Goal: Task Accomplishment & Management: Use online tool/utility

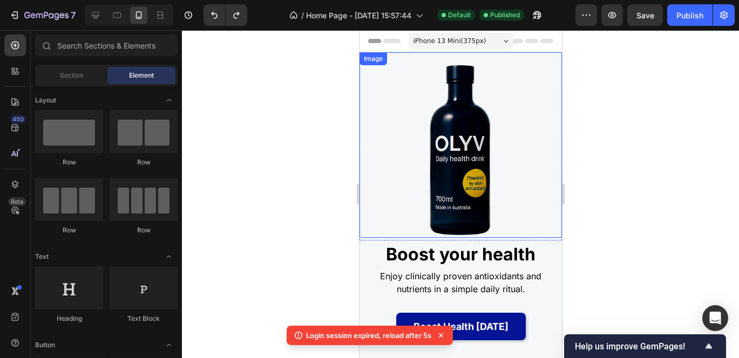
scroll to position [315, 0]
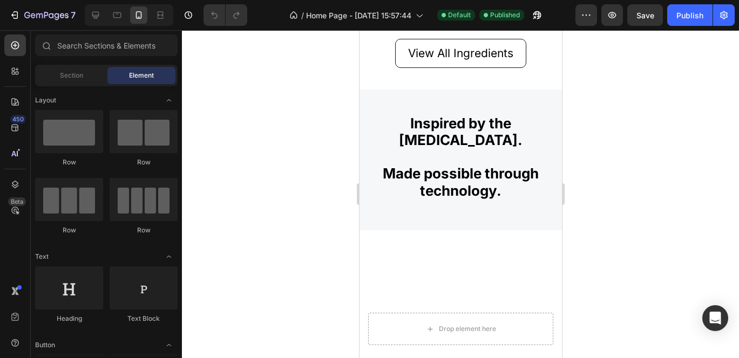
scroll to position [1305, 0]
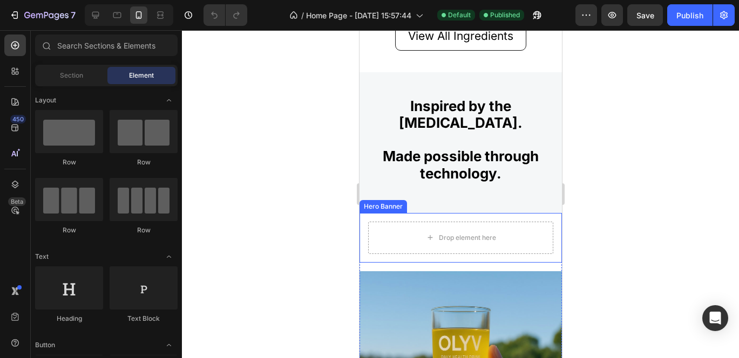
click at [427, 214] on div "Drop element here" at bounding box center [460, 238] width 202 height 50
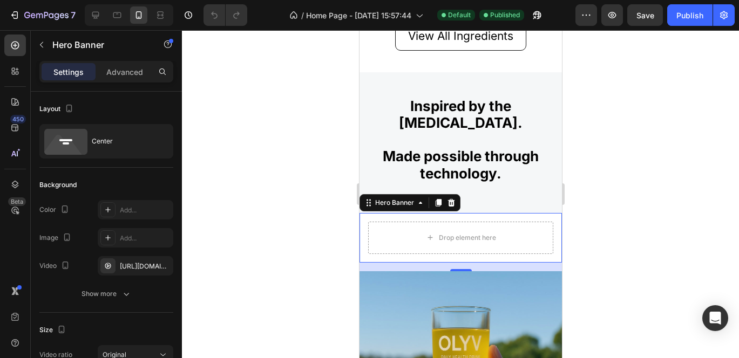
click at [362, 220] on div "Drop element here" at bounding box center [460, 238] width 202 height 50
click at [454, 201] on icon at bounding box center [450, 203] width 9 height 9
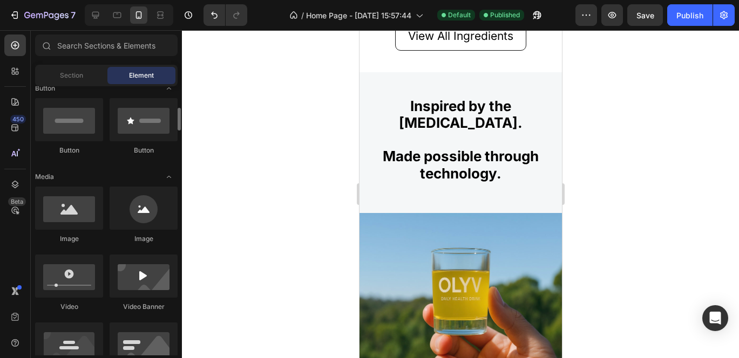
scroll to position [258, 0]
click at [92, 42] on input "text" at bounding box center [106, 46] width 142 height 22
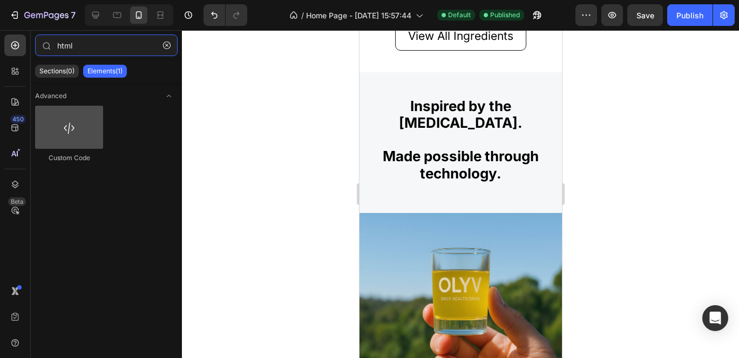
type input "html"
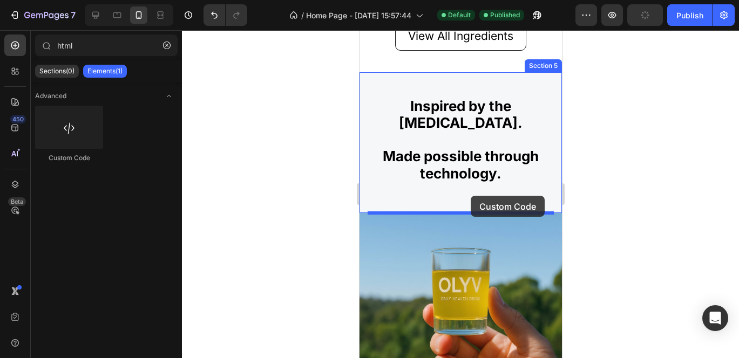
drag, startPoint x: 437, startPoint y: 157, endPoint x: 476, endPoint y: 202, distance: 60.1
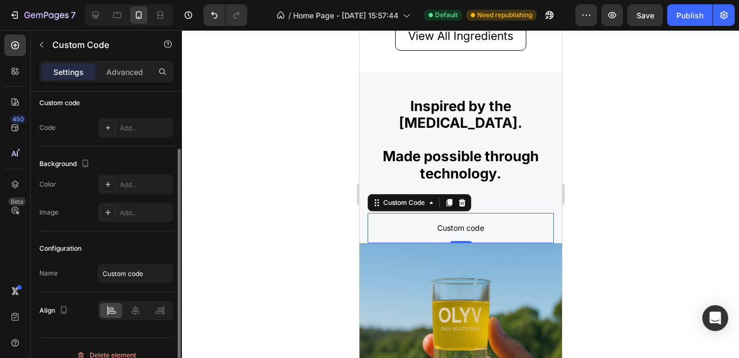
scroll to position [62, 0]
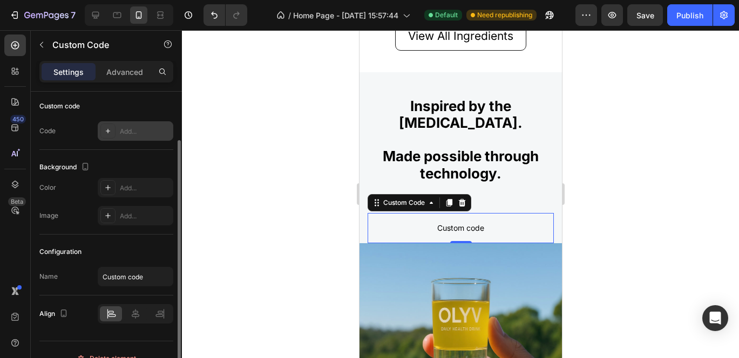
click at [133, 128] on div "Add..." at bounding box center [145, 132] width 51 height 10
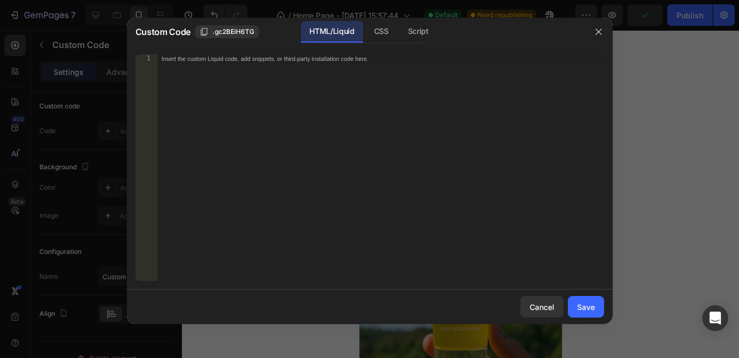
click at [185, 77] on div "Insert the custom Liquid code, add snippets, or third-party installation code h…" at bounding box center [380, 177] width 447 height 244
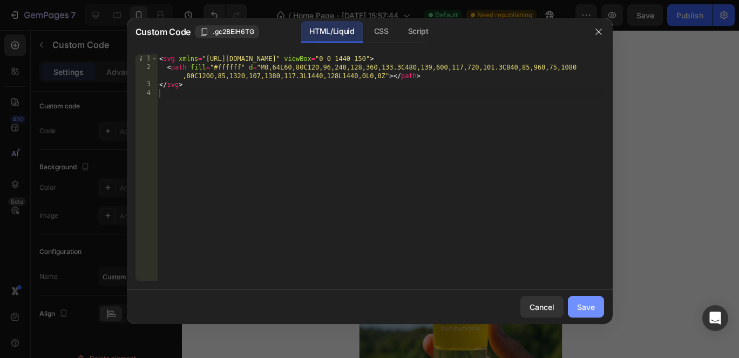
click at [584, 312] on div "Save" at bounding box center [586, 307] width 18 height 11
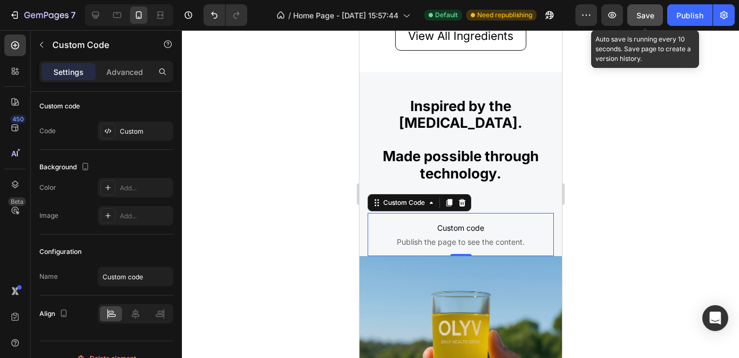
click at [641, 22] on button "Save" at bounding box center [645, 15] width 36 height 22
click at [645, 13] on span "Save" at bounding box center [645, 15] width 18 height 9
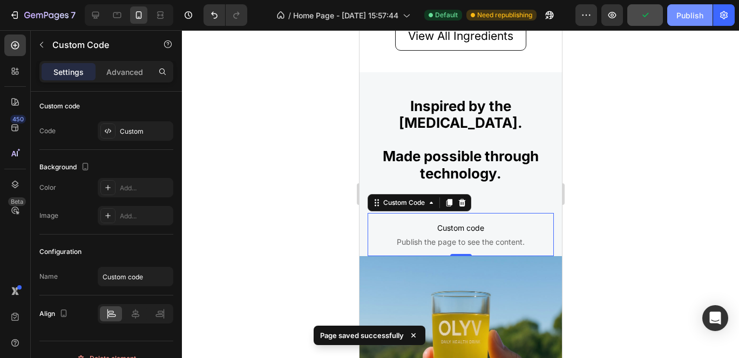
click at [691, 16] on div "Publish" at bounding box center [689, 15] width 27 height 11
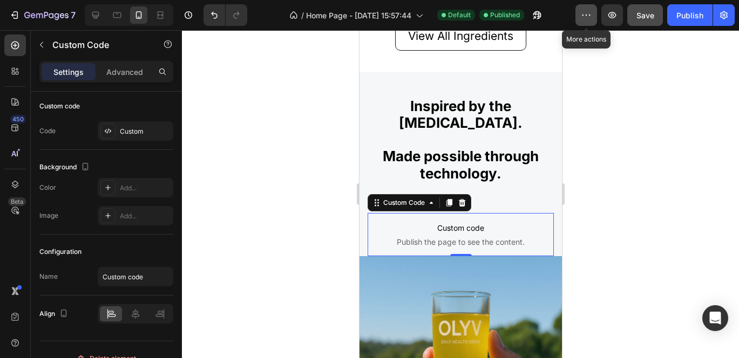
click at [587, 17] on icon "button" at bounding box center [586, 15] width 11 height 11
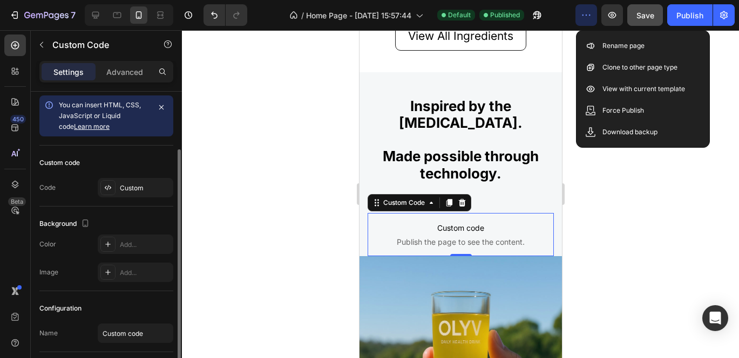
scroll to position [0, 0]
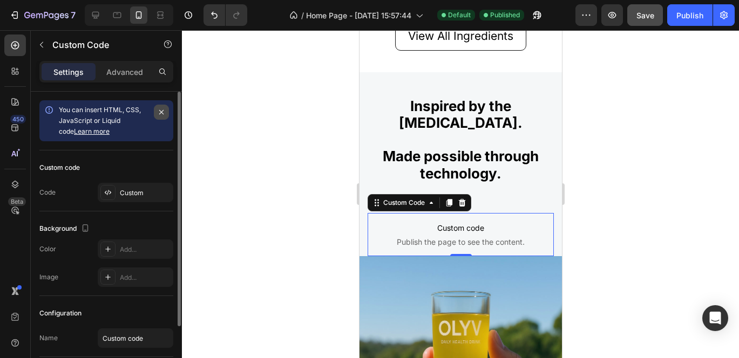
click at [165, 110] on icon "button" at bounding box center [161, 112] width 9 height 9
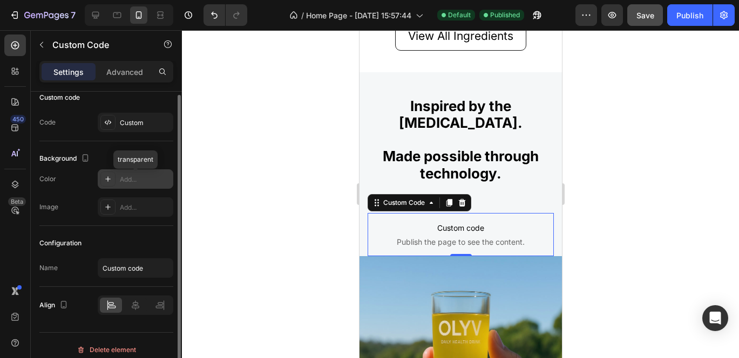
scroll to position [20, 0]
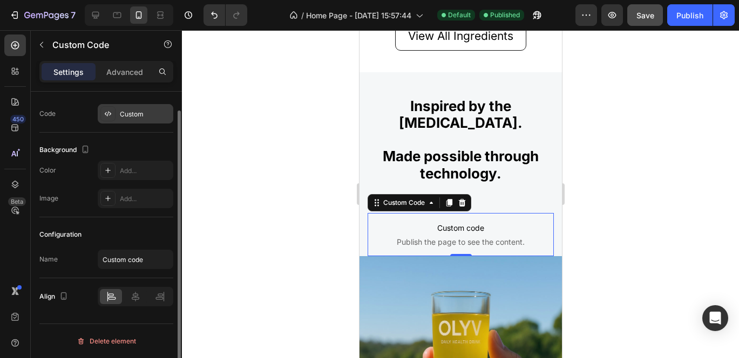
click at [109, 112] on icon at bounding box center [110, 113] width 2 height 3
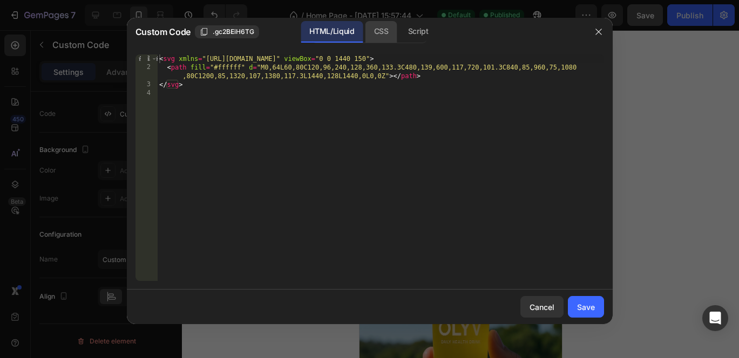
click at [379, 33] on div "CSS" at bounding box center [381, 32] width 32 height 22
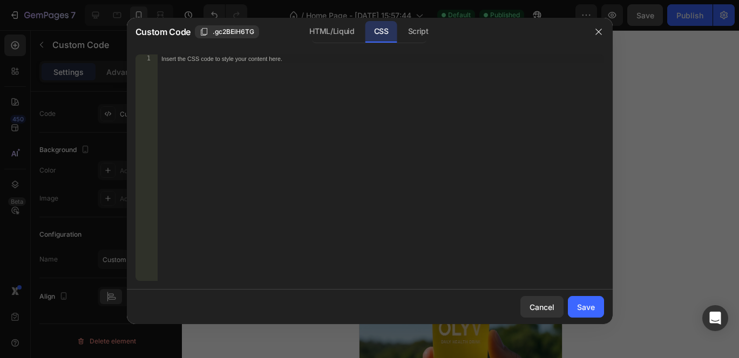
click at [170, 63] on div "Insert the CSS code to style your content here." at bounding box center [357, 59] width 393 height 8
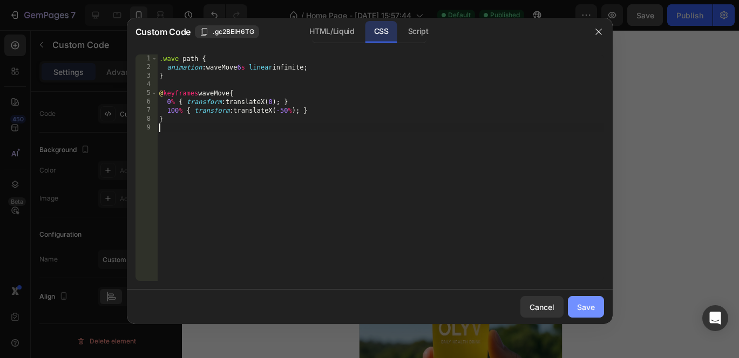
click at [587, 307] on div "Save" at bounding box center [586, 307] width 18 height 11
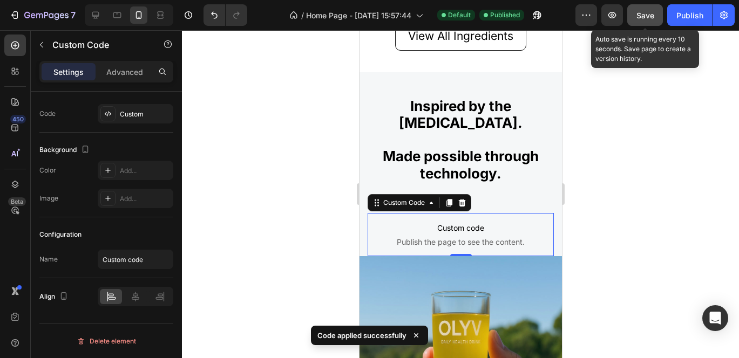
click at [637, 15] on span "Save" at bounding box center [645, 15] width 18 height 9
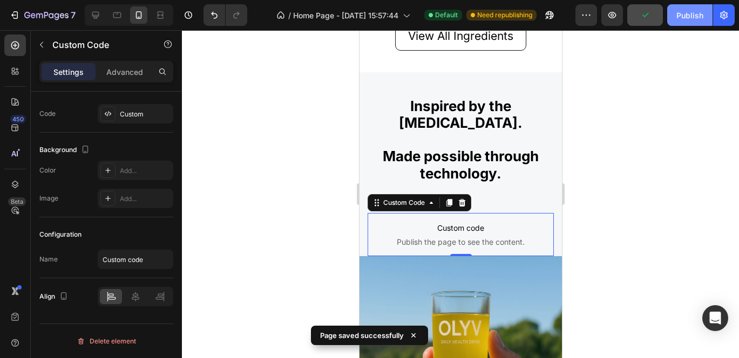
click at [672, 18] on button "Publish" at bounding box center [689, 15] width 45 height 22
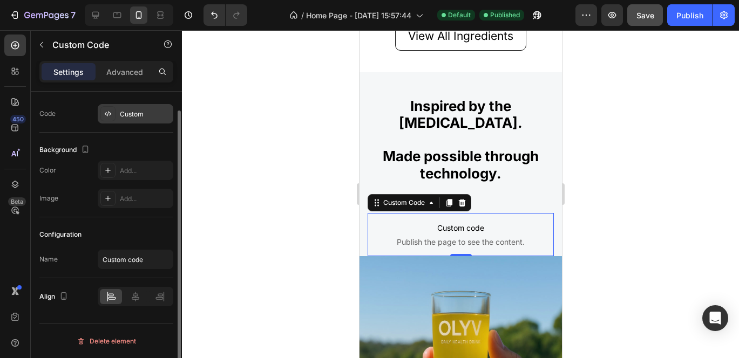
click at [108, 113] on icon at bounding box center [108, 114] width 9 height 9
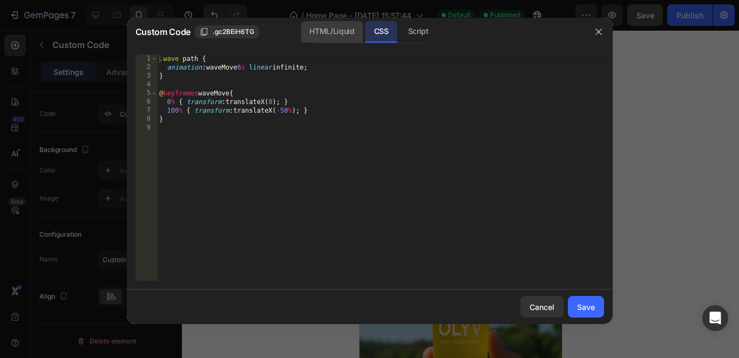
click at [340, 26] on div "HTML/Liquid" at bounding box center [332, 32] width 62 height 22
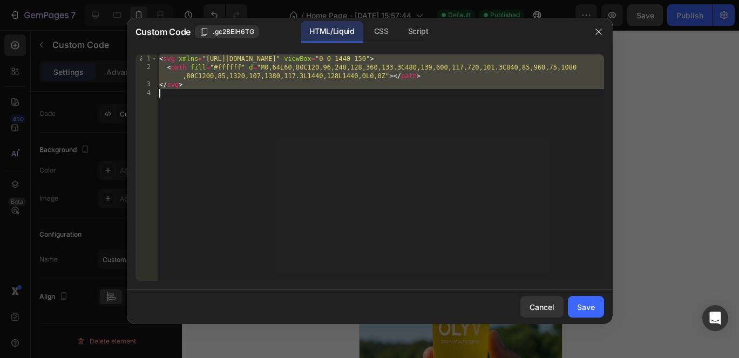
type textarea "</svg>"
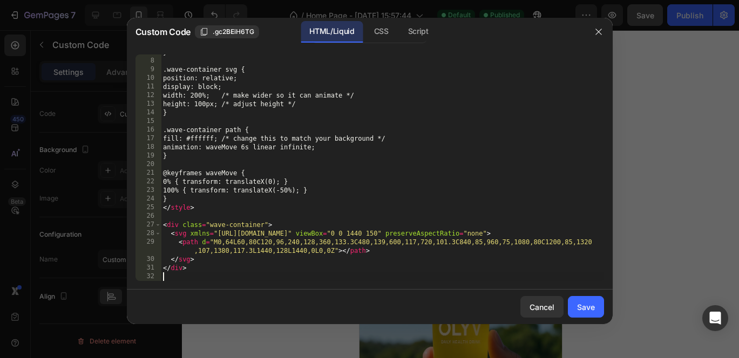
scroll to position [58, 0]
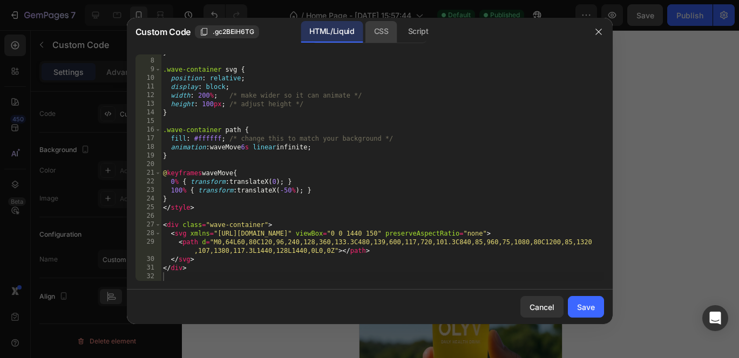
click at [379, 31] on div "CSS" at bounding box center [381, 32] width 32 height 22
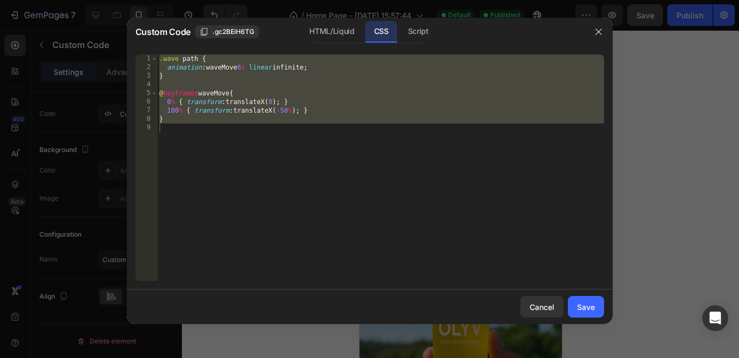
type textarea "}"
type textarea "@keyframes waveMove {"
type textarea "}"
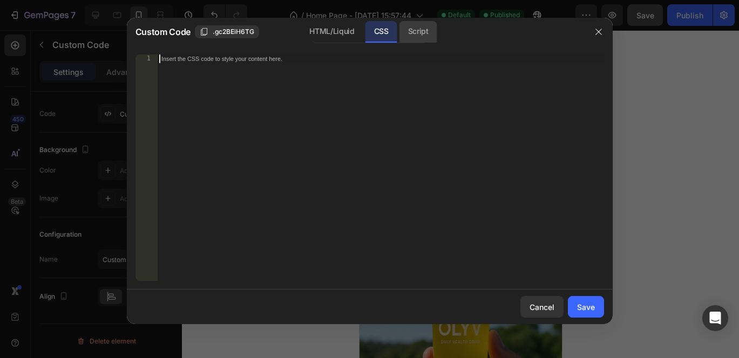
click at [407, 30] on div "Script" at bounding box center [418, 32] width 38 height 22
click at [380, 31] on div "CSS" at bounding box center [381, 32] width 32 height 22
click at [341, 31] on div "HTML/Liquid" at bounding box center [332, 32] width 62 height 22
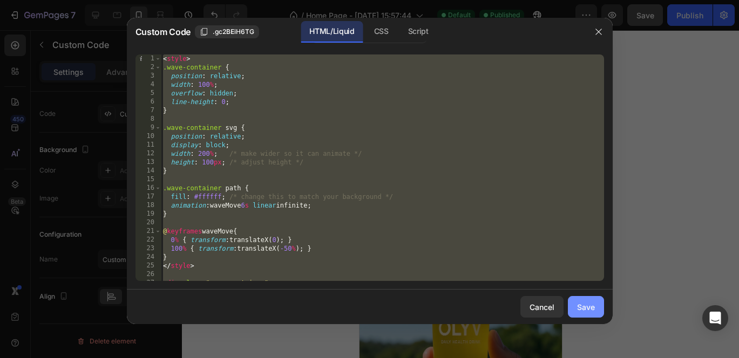
click at [589, 312] on div "Save" at bounding box center [586, 307] width 18 height 11
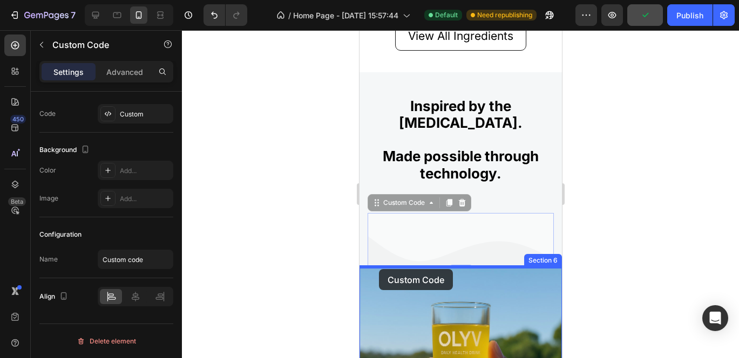
drag, startPoint x: 376, startPoint y: 214, endPoint x: 378, endPoint y: 269, distance: 55.6
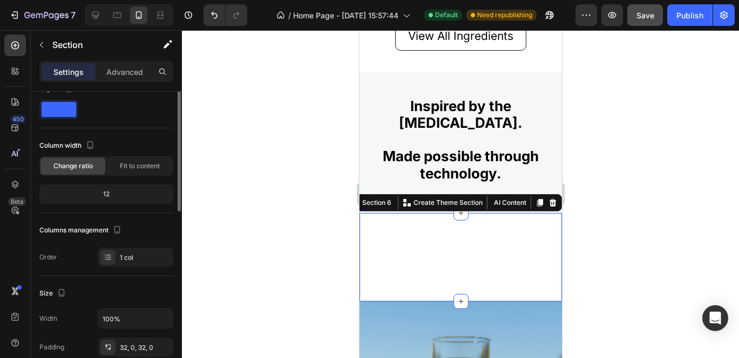
click at [438, 294] on div "Custom Code Section 6 You can create reusable sections Create Theme Section AI …" at bounding box center [460, 257] width 202 height 89
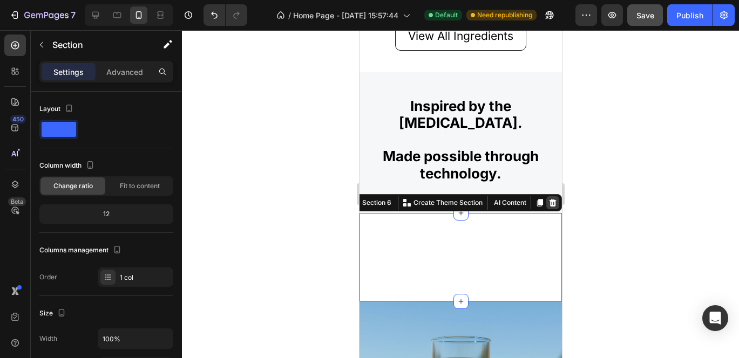
click at [553, 202] on icon at bounding box center [552, 203] width 7 height 8
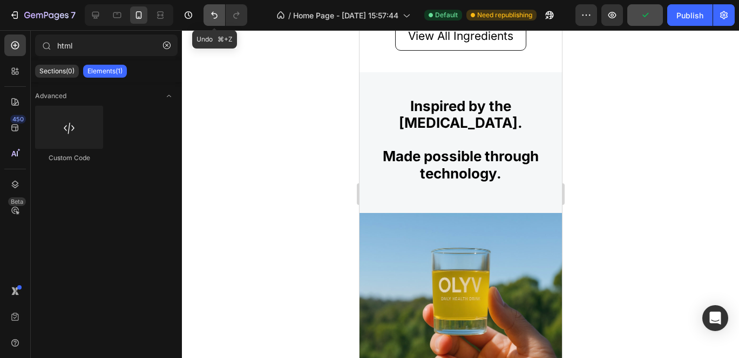
click at [209, 19] on icon "Undo/Redo" at bounding box center [214, 15] width 11 height 11
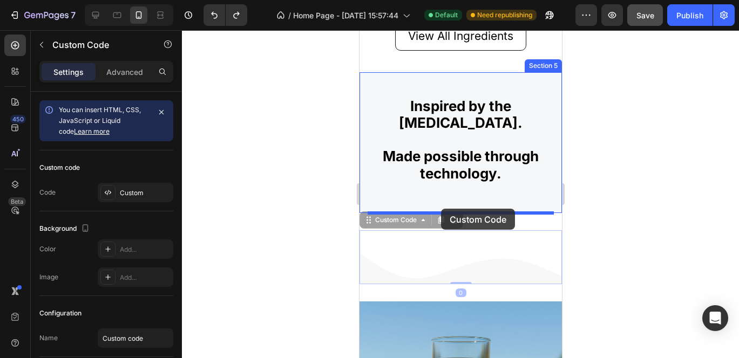
drag, startPoint x: 431, startPoint y: 236, endPoint x: 440, endPoint y: 209, distance: 29.0
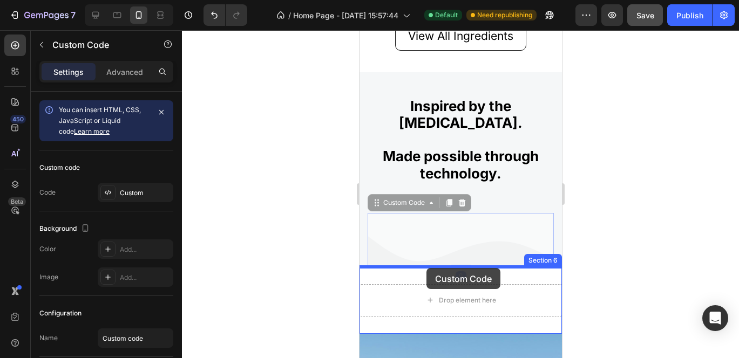
drag, startPoint x: 440, startPoint y: 214, endPoint x: 426, endPoint y: 268, distance: 55.9
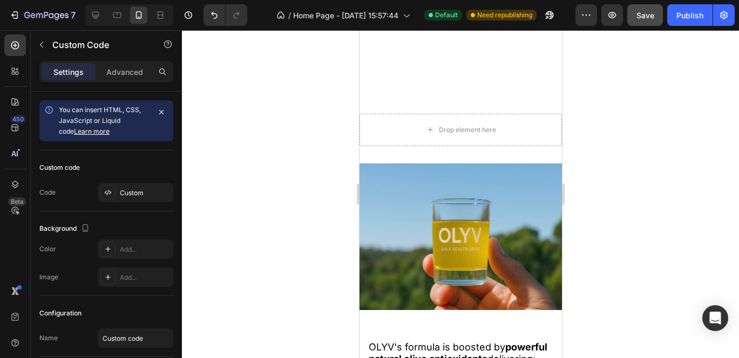
scroll to position [1441, 0]
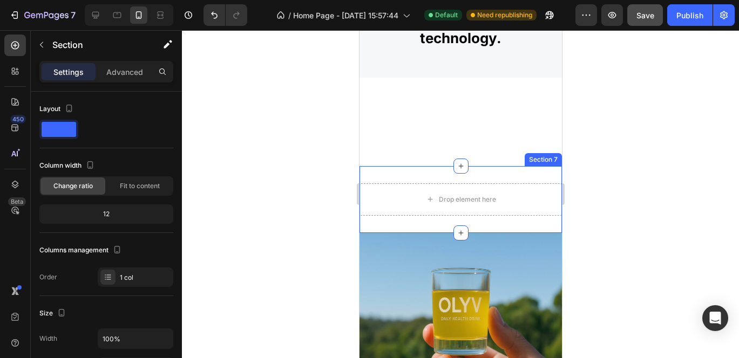
click at [360, 179] on div "Drop element here Section 7" at bounding box center [460, 199] width 202 height 67
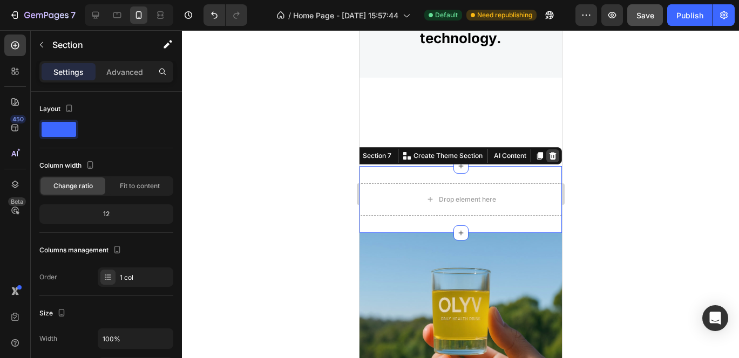
click at [551, 155] on icon at bounding box center [552, 156] width 9 height 9
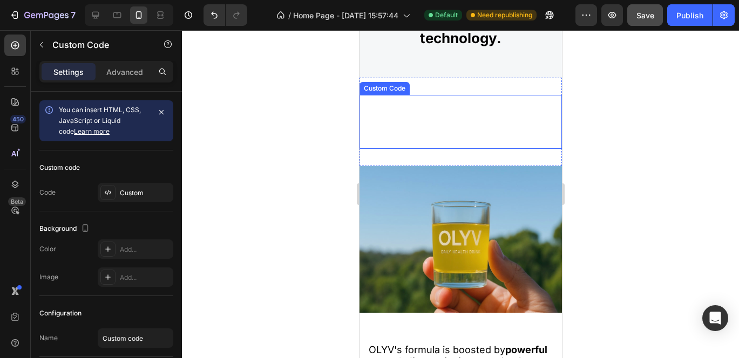
click at [404, 112] on icon at bounding box center [459, 119] width 202 height 48
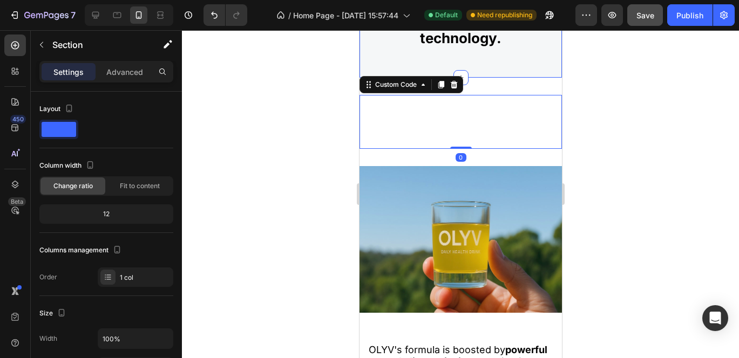
click at [400, 58] on div "Inspired by the Mediterranean diet. Made possible through technology. Heading R…" at bounding box center [460, 19] width 186 height 117
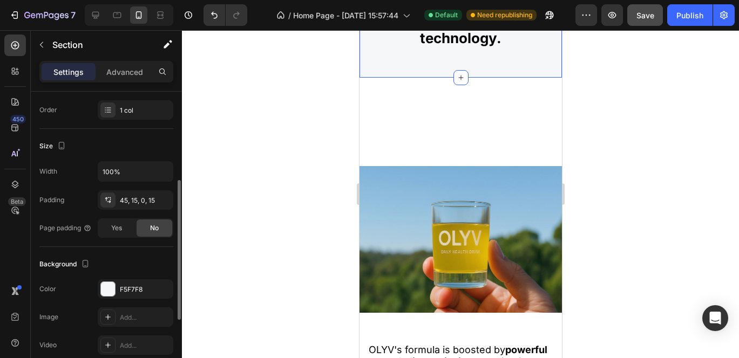
scroll to position [176, 0]
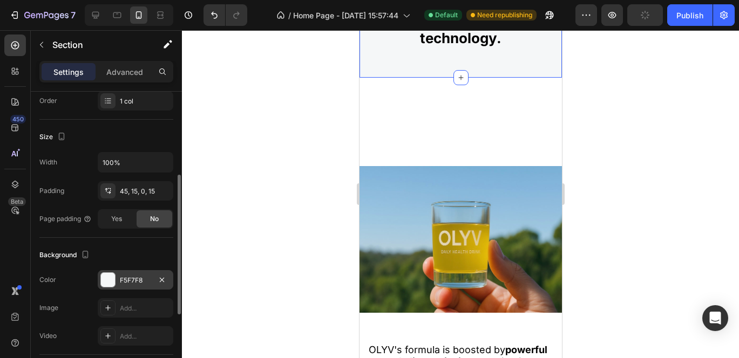
click at [140, 277] on div "F5F7F8" at bounding box center [135, 281] width 31 height 10
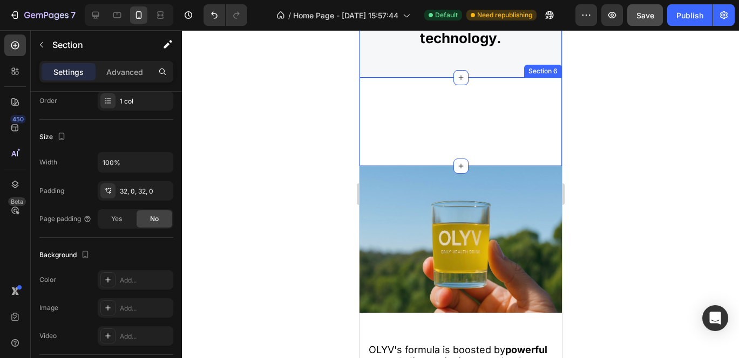
click at [425, 153] on div "Custom Code Section 6" at bounding box center [460, 122] width 202 height 89
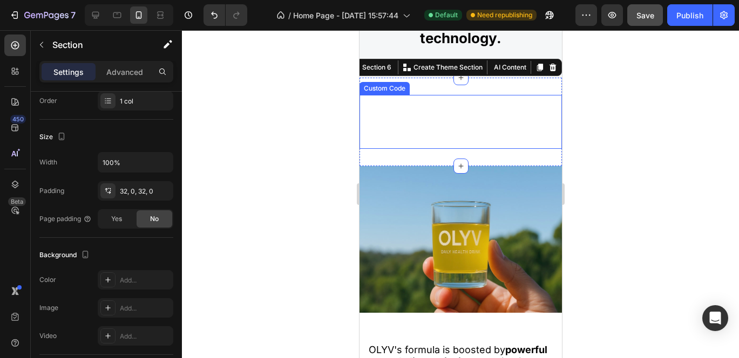
scroll to position [79, 0]
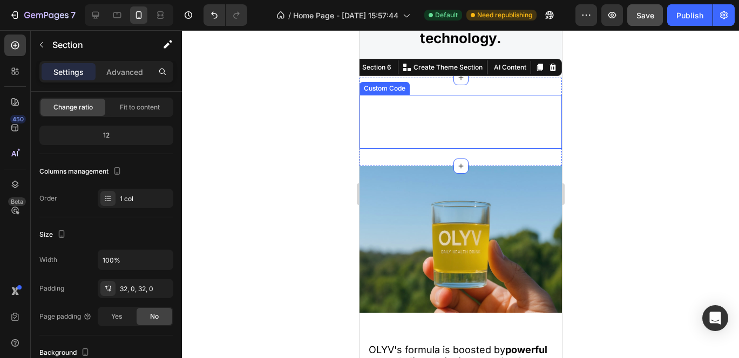
click at [418, 134] on icon at bounding box center [460, 122] width 202 height 54
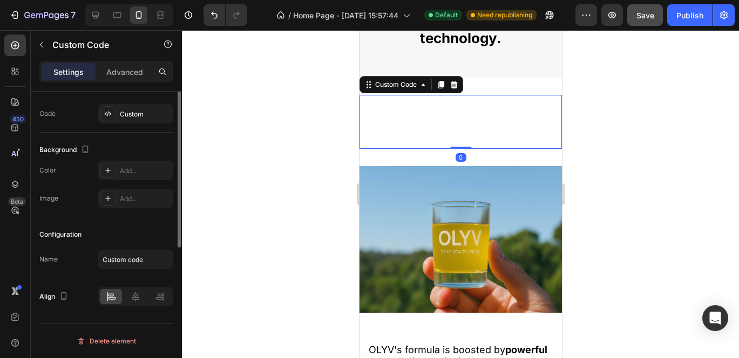
scroll to position [0, 0]
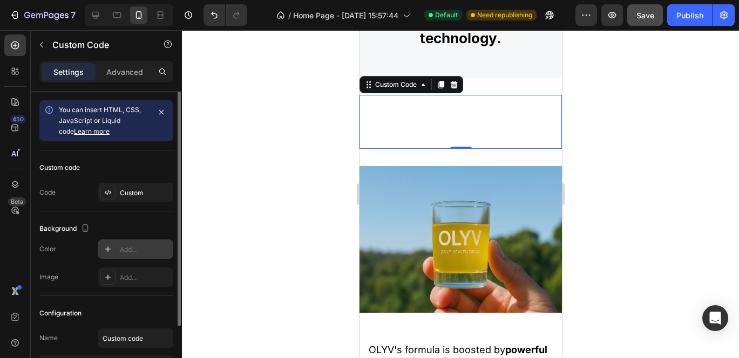
click at [130, 249] on div "Add..." at bounding box center [145, 250] width 51 height 10
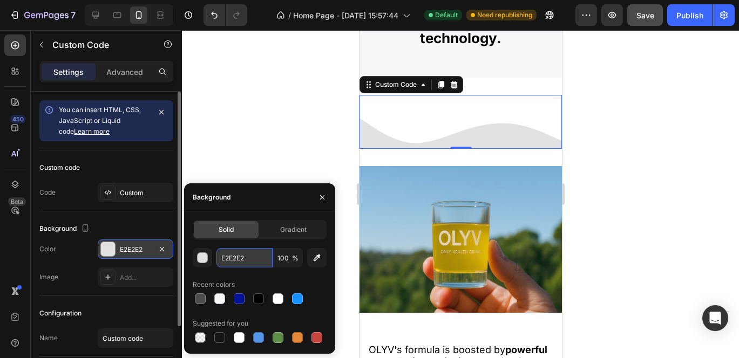
click at [250, 262] on input "E2E2E2" at bounding box center [244, 257] width 56 height 19
paste input "F5F7F8"
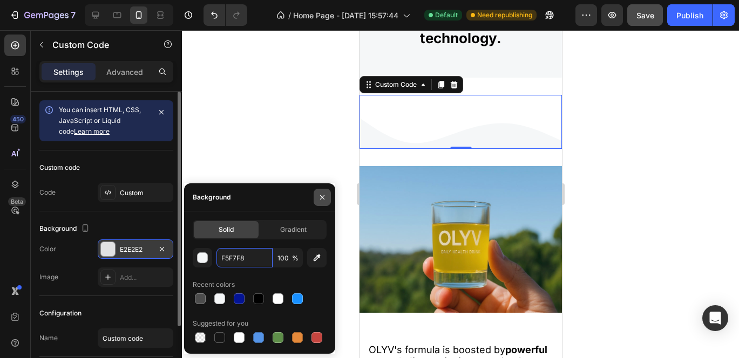
type input "F5F7F8"
click at [323, 195] on icon "button" at bounding box center [322, 197] width 9 height 9
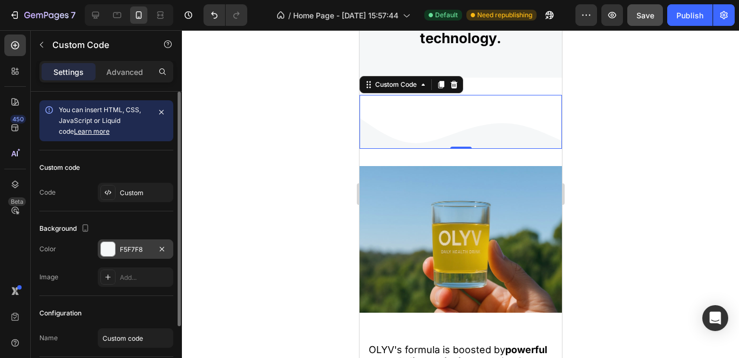
click at [323, 123] on div at bounding box center [460, 194] width 557 height 328
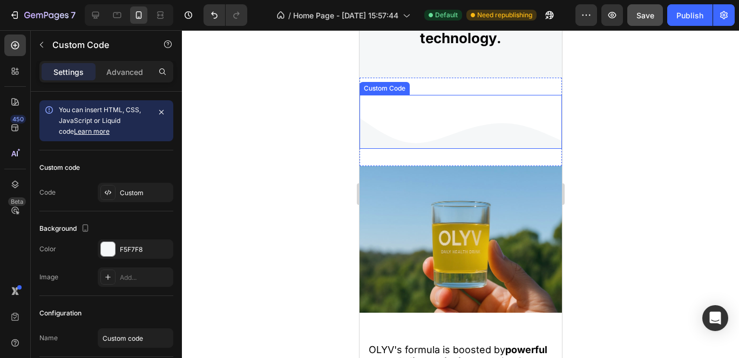
click at [426, 121] on icon at bounding box center [460, 119] width 202 height 48
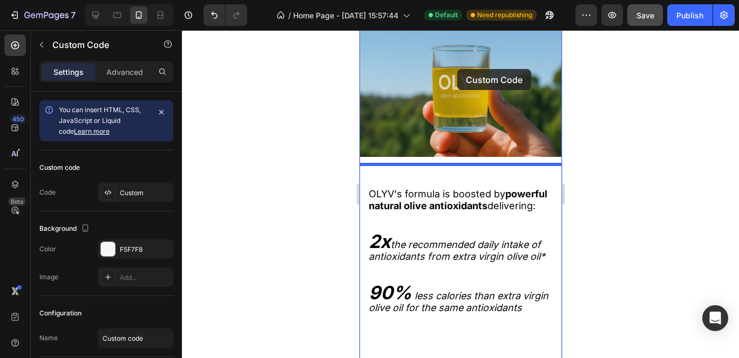
scroll to position [1584, 0]
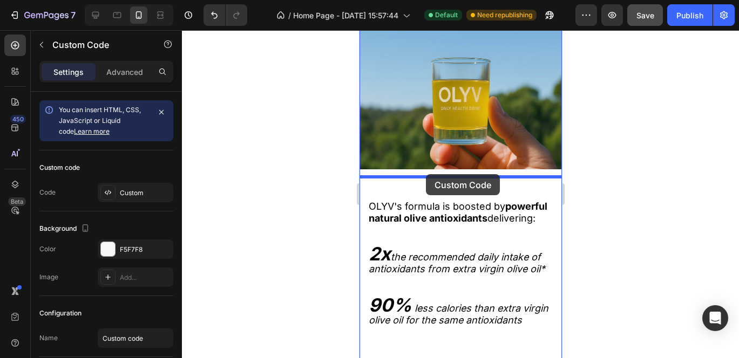
drag, startPoint x: 461, startPoint y: 111, endPoint x: 425, endPoint y: 174, distance: 73.0
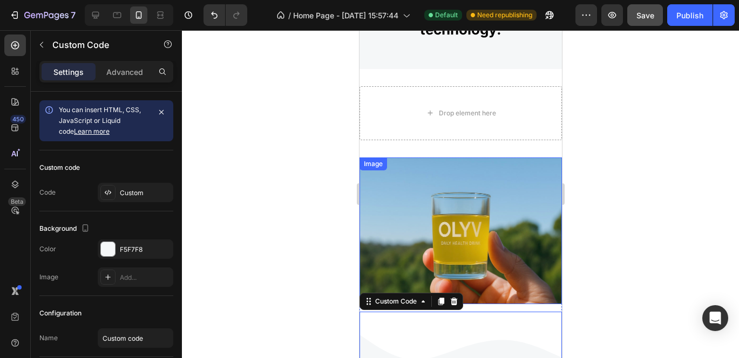
scroll to position [1410, 0]
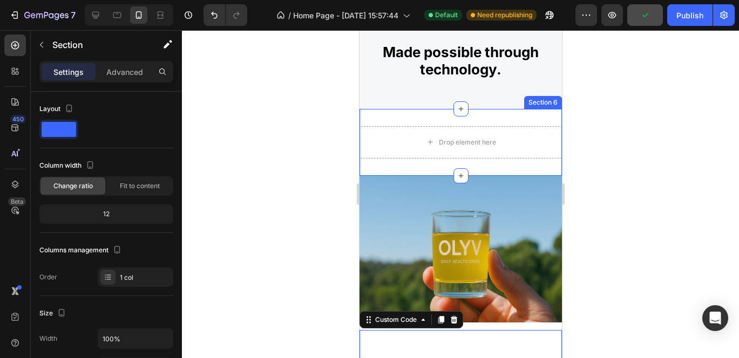
click at [500, 121] on div "Drop element here Section 6" at bounding box center [460, 142] width 202 height 67
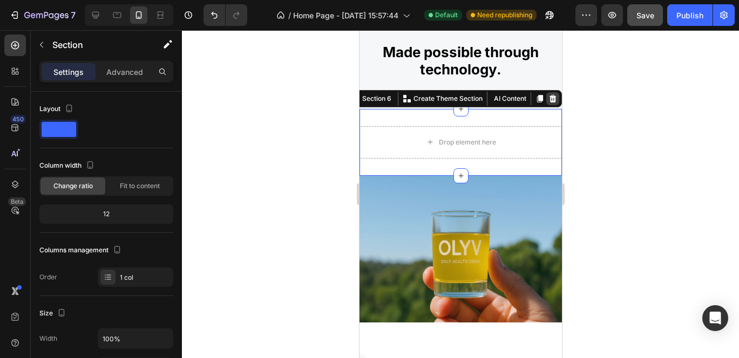
click at [555, 97] on icon at bounding box center [552, 98] width 9 height 9
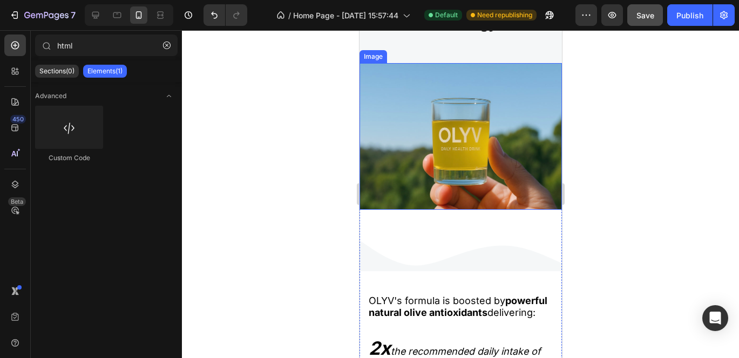
scroll to position [1495, 0]
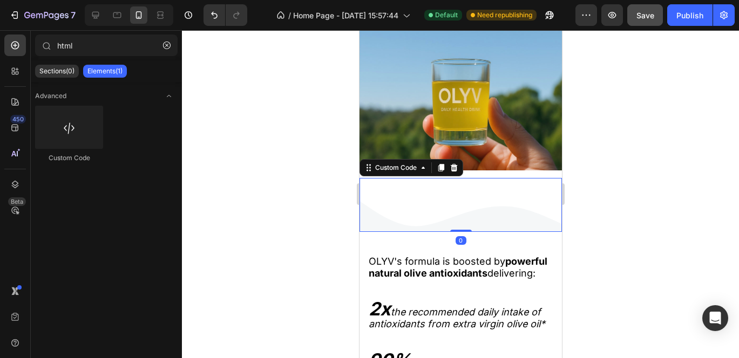
click at [460, 205] on icon at bounding box center [459, 202] width 202 height 48
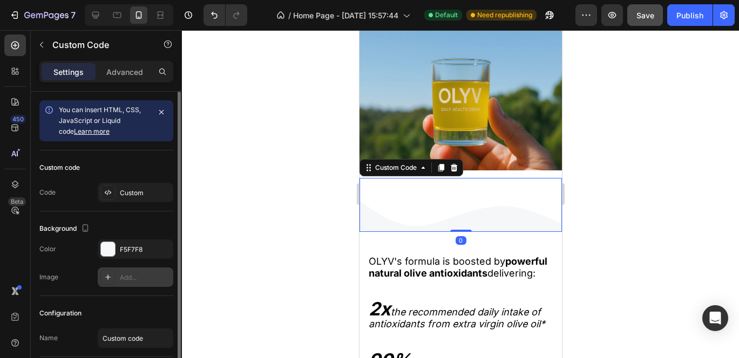
scroll to position [12, 0]
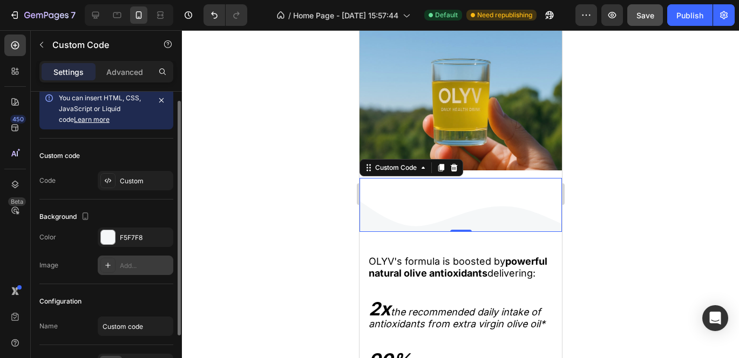
click at [106, 266] on icon at bounding box center [108, 265] width 9 height 9
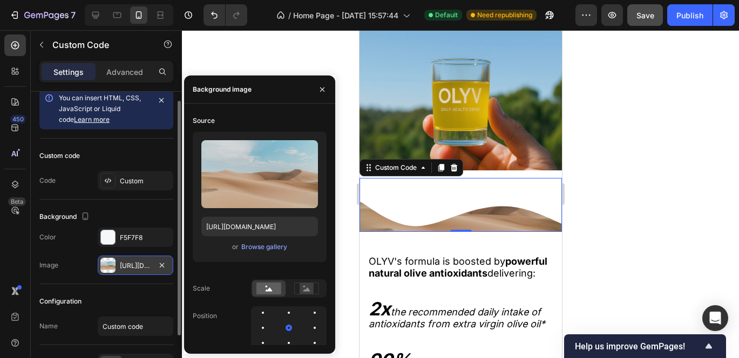
click at [129, 265] on div "https://cdn.shopify.com/s/files/1/2005/9307/files/background_settings.jpg" at bounding box center [135, 266] width 31 height 10
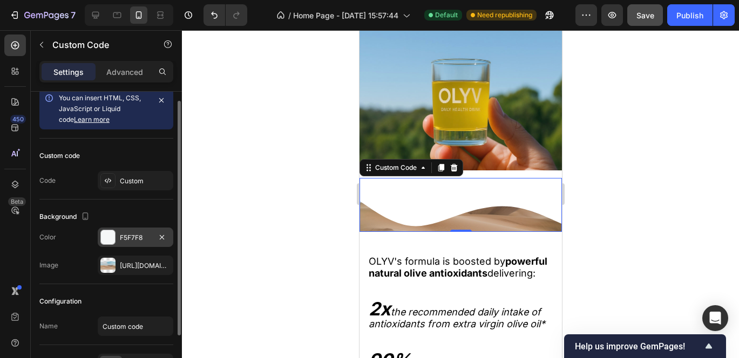
click at [110, 235] on div at bounding box center [108, 237] width 14 height 14
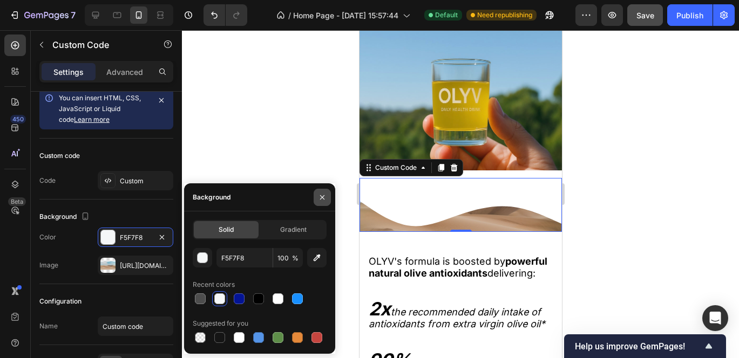
click at [325, 195] on icon "button" at bounding box center [322, 197] width 9 height 9
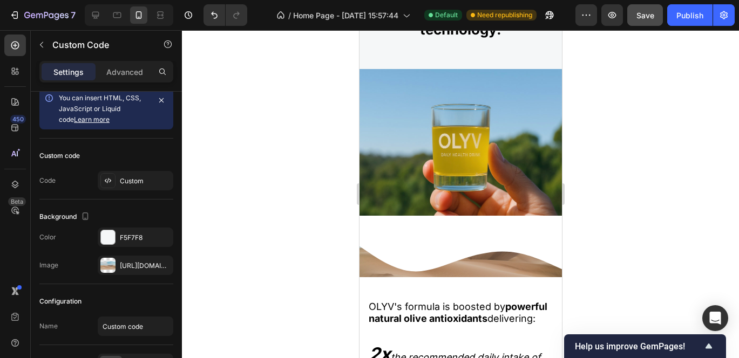
scroll to position [1453, 0]
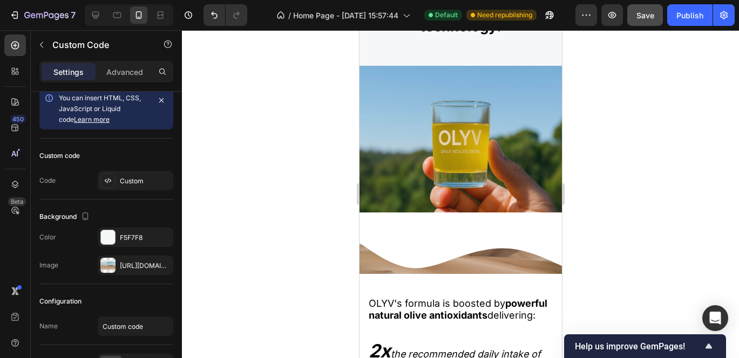
click at [464, 253] on icon at bounding box center [460, 247] width 202 height 54
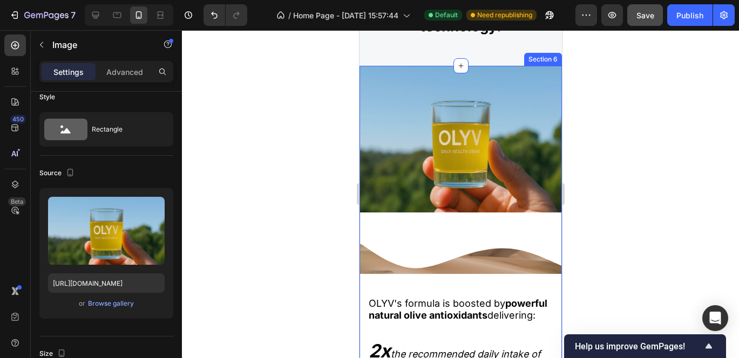
click at [457, 211] on img at bounding box center [460, 139] width 202 height 147
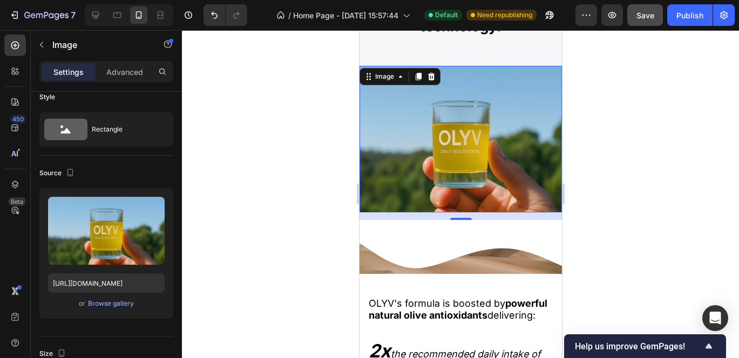
scroll to position [0, 0]
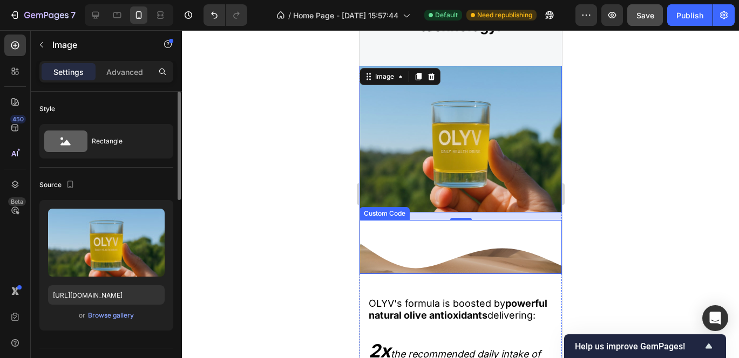
click at [464, 236] on icon at bounding box center [460, 244] width 202 height 48
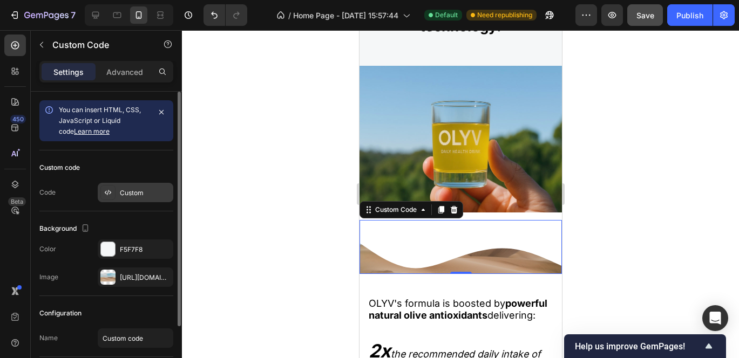
click at [123, 190] on div "Custom" at bounding box center [145, 193] width 51 height 10
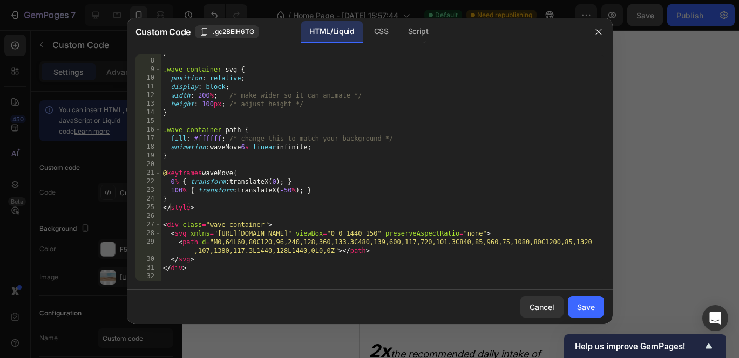
scroll to position [58, 0]
click at [186, 274] on div "} .wave-container svg { position : relative ; display : block ; width : 200 % ;…" at bounding box center [382, 170] width 443 height 244
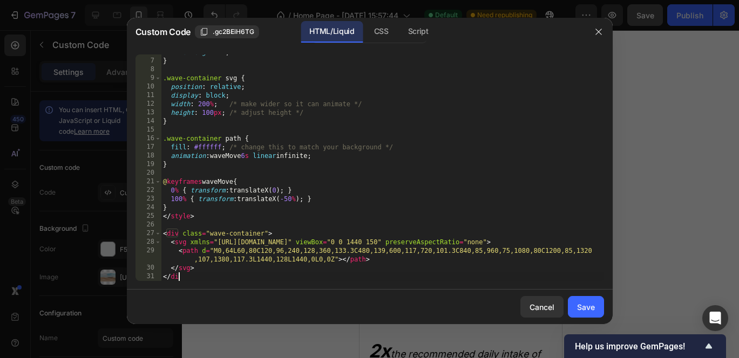
type textarea "<"
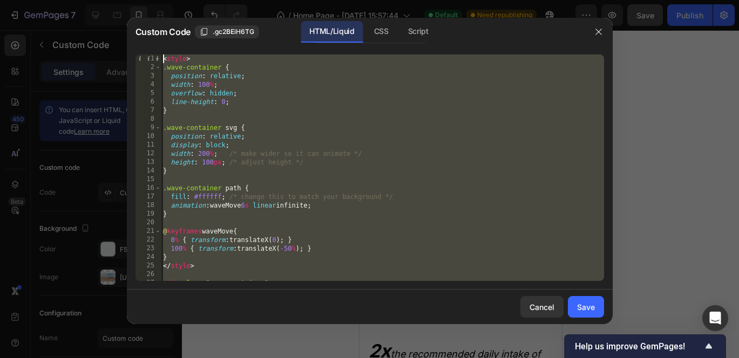
scroll to position [0, 0]
drag, startPoint x: 202, startPoint y: 278, endPoint x: 71, endPoint y: -47, distance: 350.6
click at [71, 0] on html "7 / Home Page - Sep 27, 15:57:44 Default Need republishing Preview Save Publish…" at bounding box center [369, 0] width 739 height 0
type textarea "<style> .wave-container {"
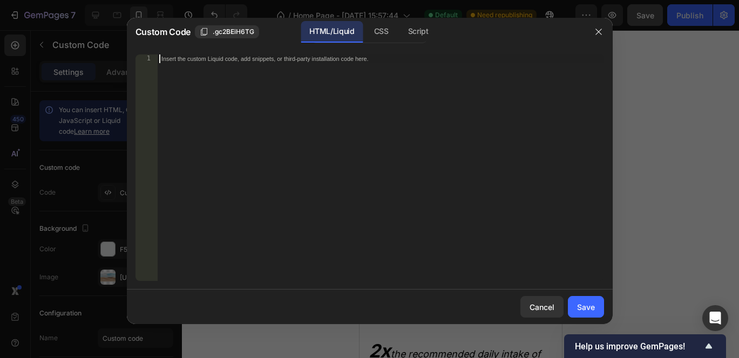
scroll to position [67, 0]
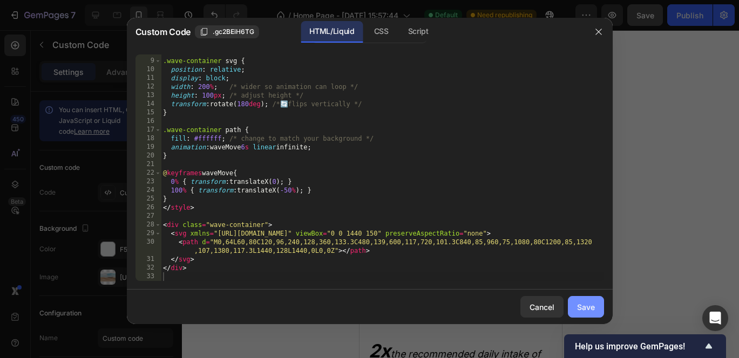
click at [592, 308] on div "Save" at bounding box center [586, 307] width 18 height 11
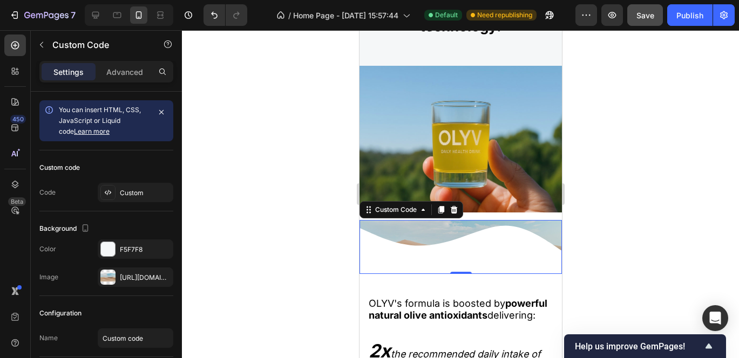
click at [434, 227] on icon at bounding box center [460, 247] width 202 height 54
click at [103, 279] on div at bounding box center [107, 277] width 15 height 15
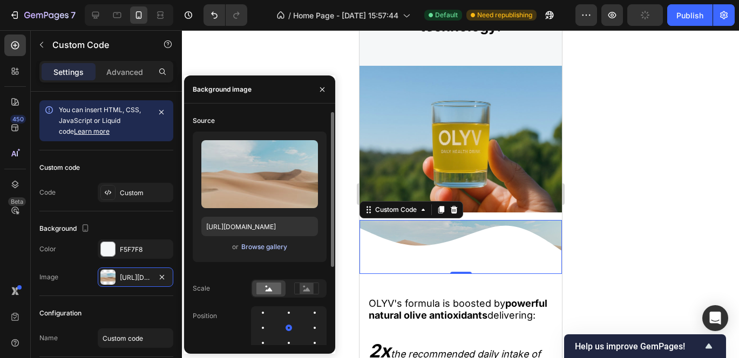
click at [277, 247] on div "Browse gallery" at bounding box center [264, 247] width 46 height 10
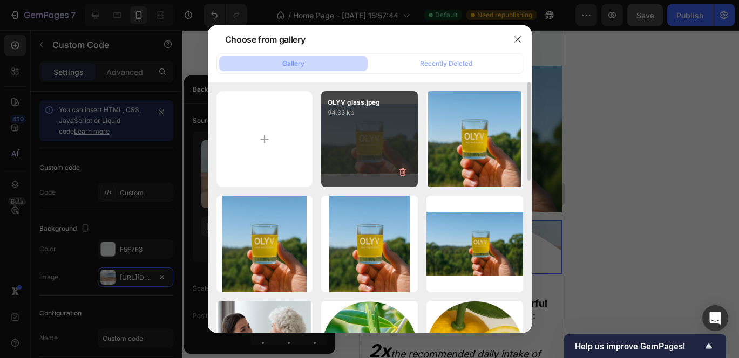
click at [361, 145] on div "OLYV glass.jpeg 94.33 kb" at bounding box center [369, 139] width 97 height 97
type input "https://cdn.shopify.com/s/files/1/0703/2769/7562/files/gempages_586219926159622…"
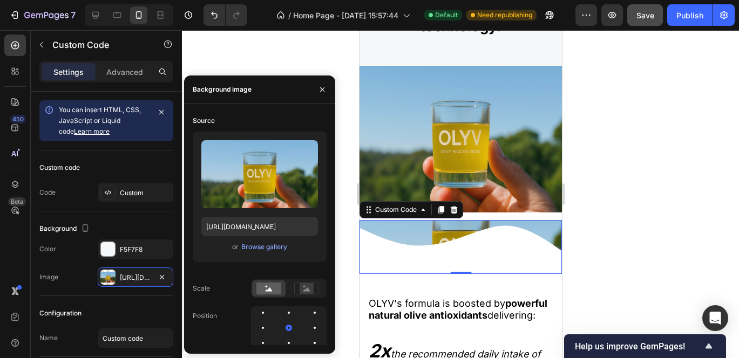
click at [420, 236] on icon at bounding box center [460, 247] width 202 height 54
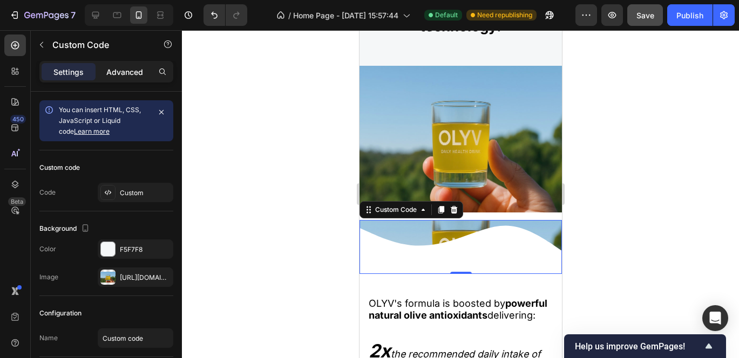
click at [130, 63] on div "Advanced" at bounding box center [125, 71] width 54 height 17
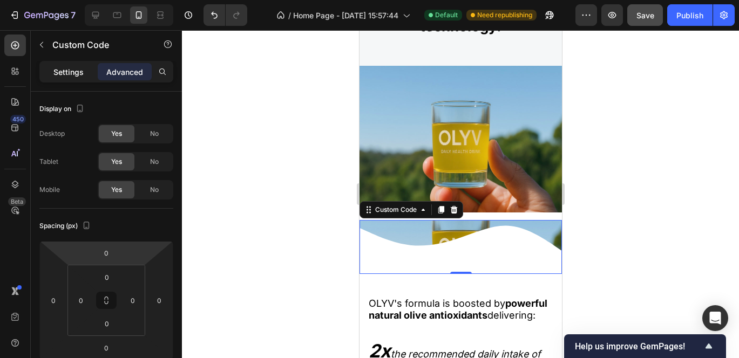
click at [74, 66] on p "Settings" at bounding box center [68, 71] width 30 height 11
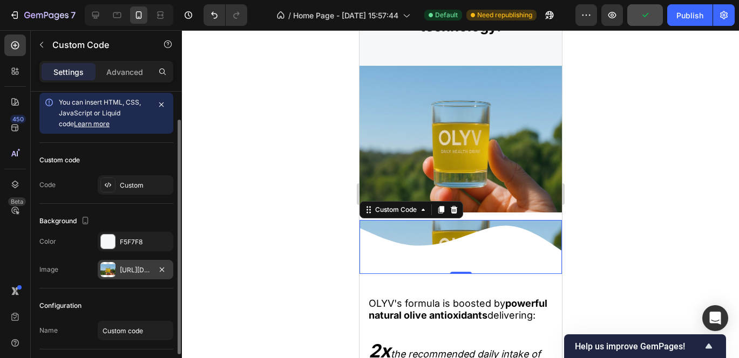
scroll to position [0, 0]
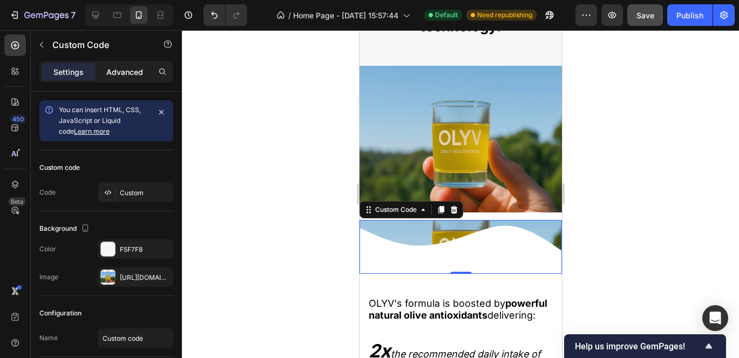
click at [121, 79] on div "Advanced" at bounding box center [125, 71] width 54 height 17
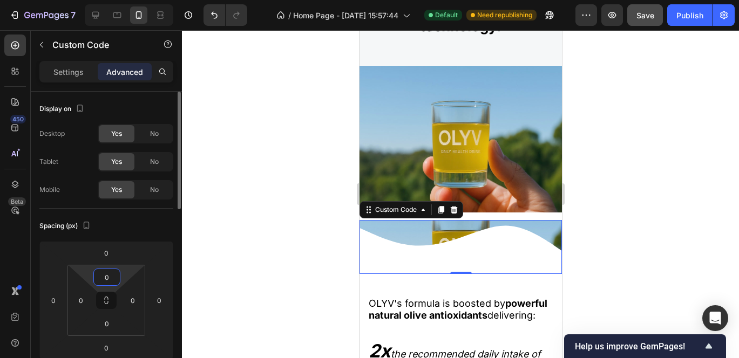
click at [111, 274] on input "0" at bounding box center [107, 277] width 22 height 16
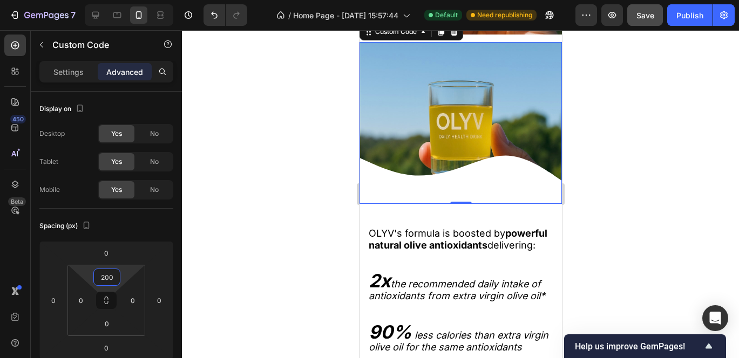
scroll to position [1634, 0]
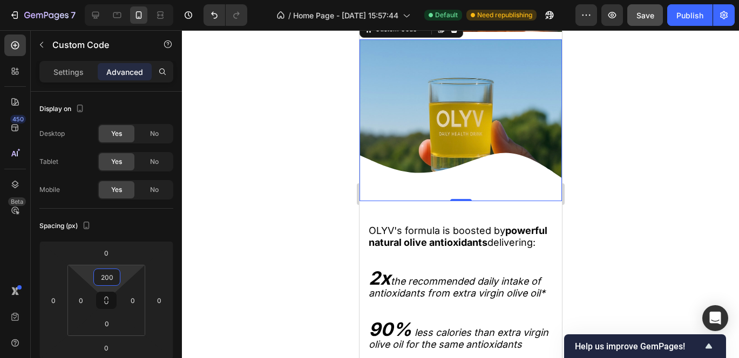
type input "200"
click at [469, 184] on icon at bounding box center [460, 177] width 202 height 48
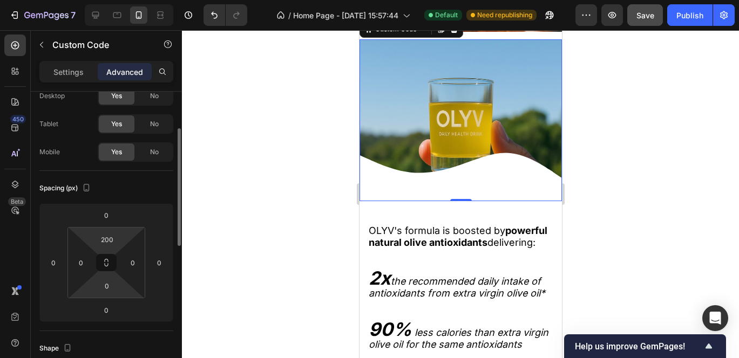
scroll to position [59, 0]
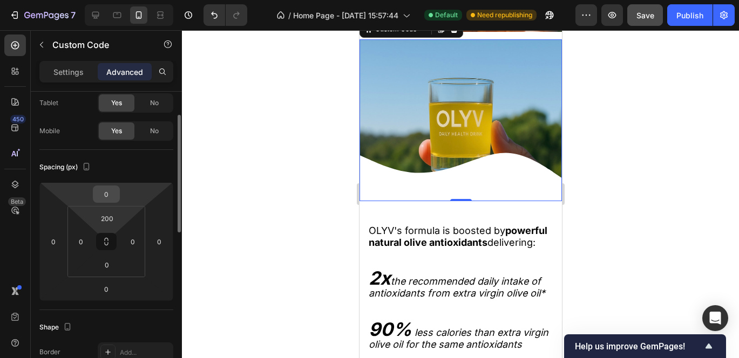
click at [112, 197] on input "0" at bounding box center [107, 194] width 22 height 16
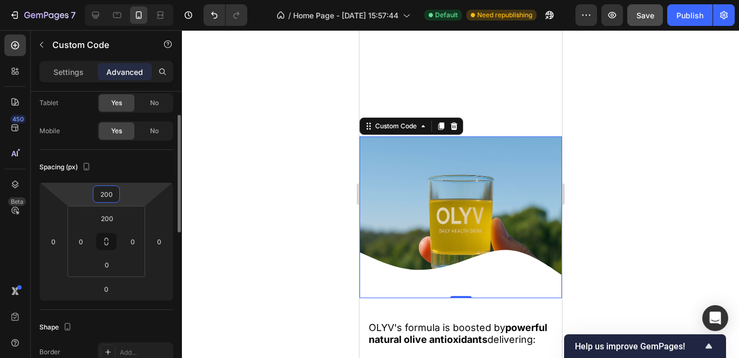
scroll to position [1741, 0]
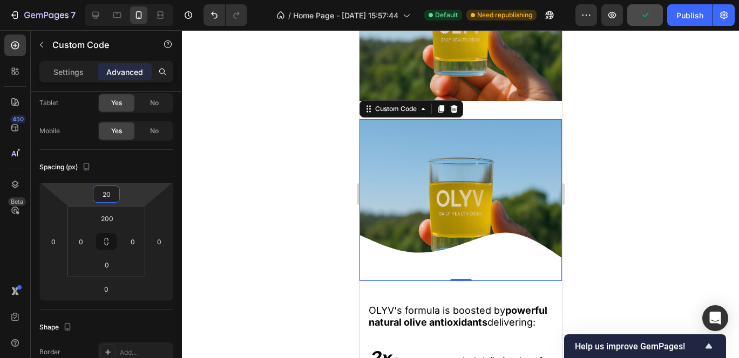
type input "2"
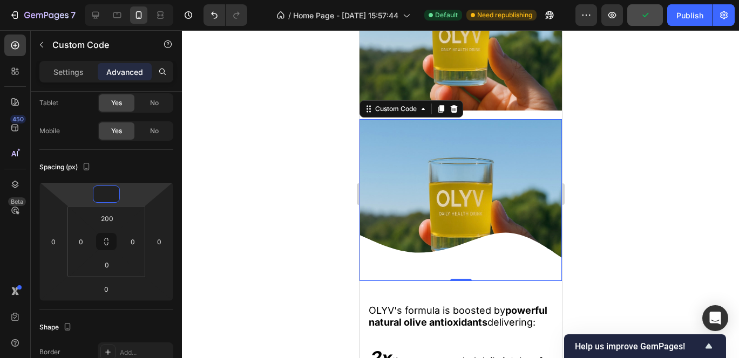
scroll to position [1554, 0]
type input "0"
click at [517, 265] on icon at bounding box center [460, 257] width 202 height 48
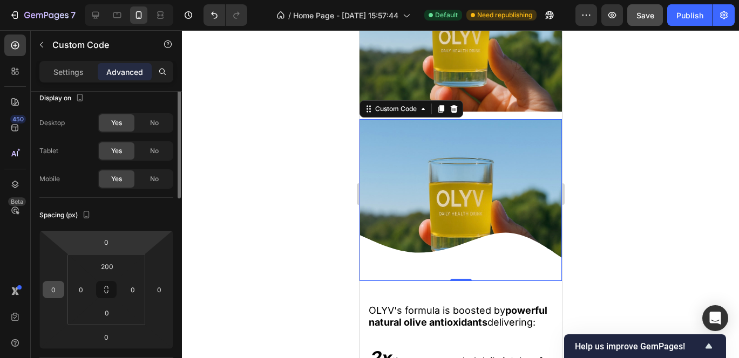
scroll to position [0, 0]
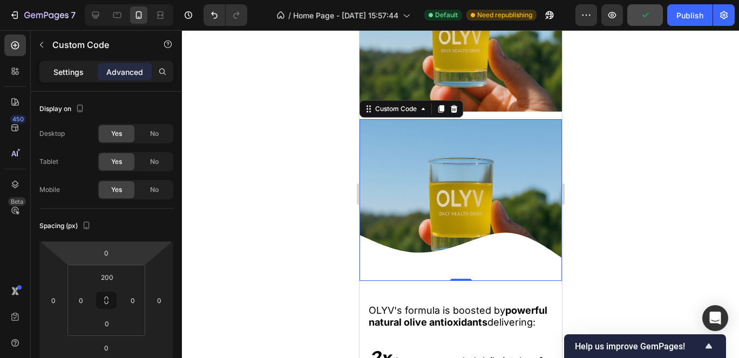
click at [77, 74] on p "Settings" at bounding box center [68, 71] width 30 height 11
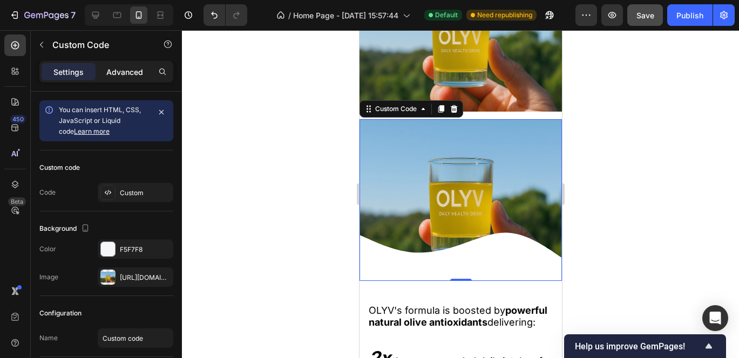
click at [125, 78] on div "Advanced" at bounding box center [125, 71] width 54 height 17
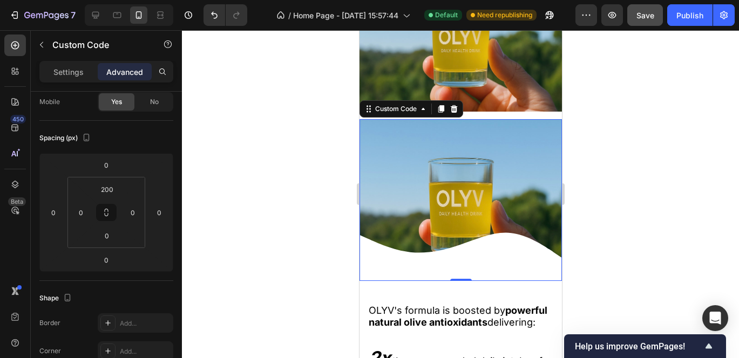
scroll to position [1556, 0]
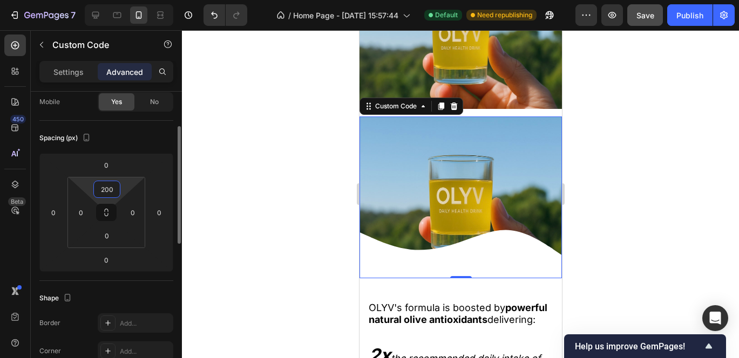
click at [113, 187] on input "200" at bounding box center [107, 189] width 22 height 16
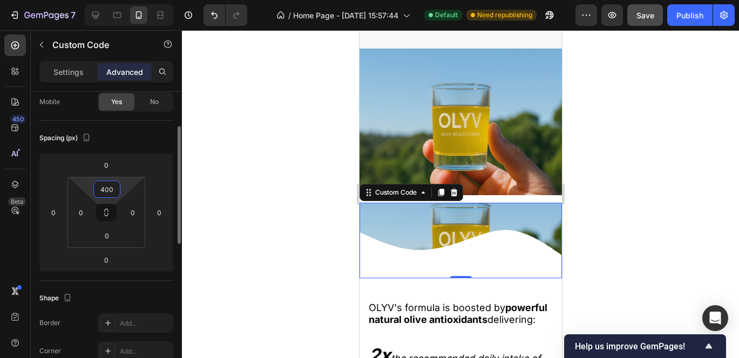
scroll to position [1664, 0]
type input "4"
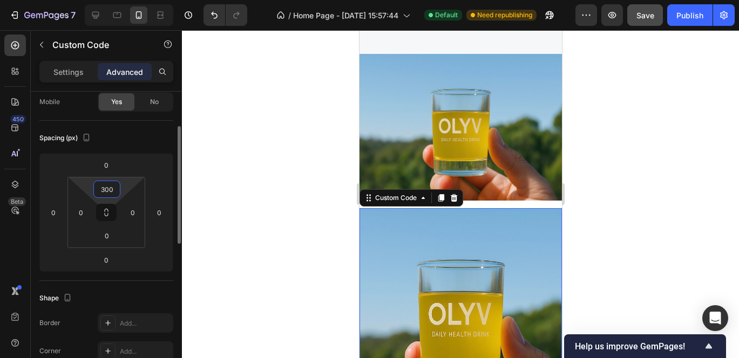
scroll to position [1610, 0]
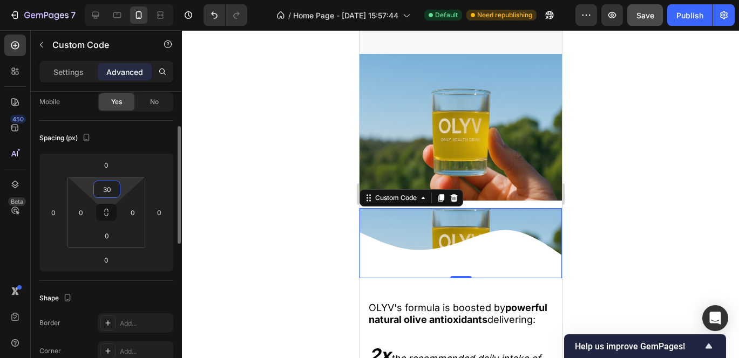
type input "3"
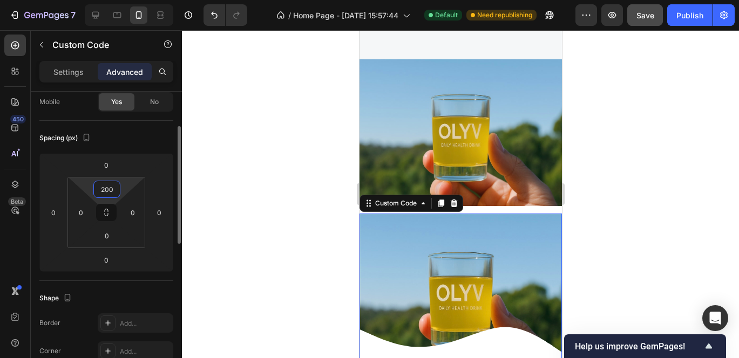
scroll to position [1556, 0]
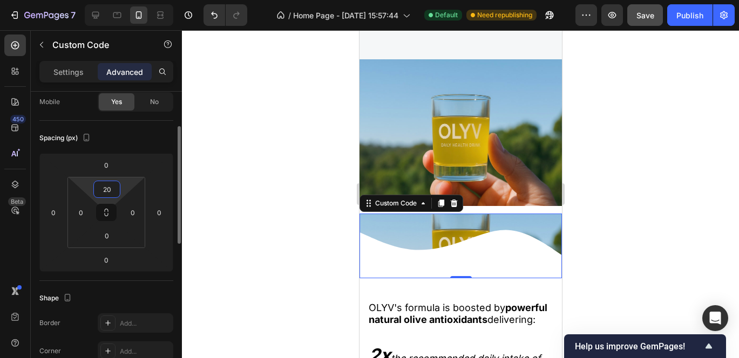
type input "2"
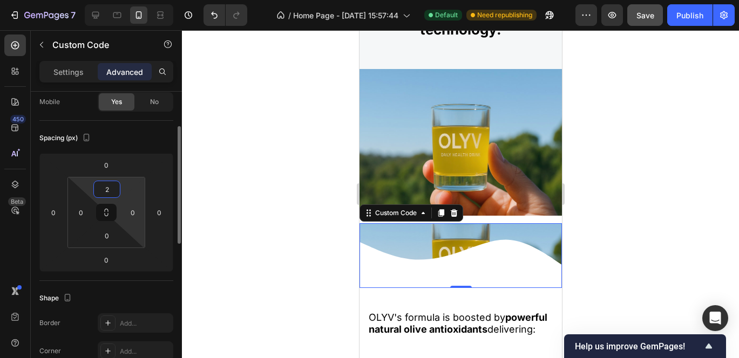
type input "20"
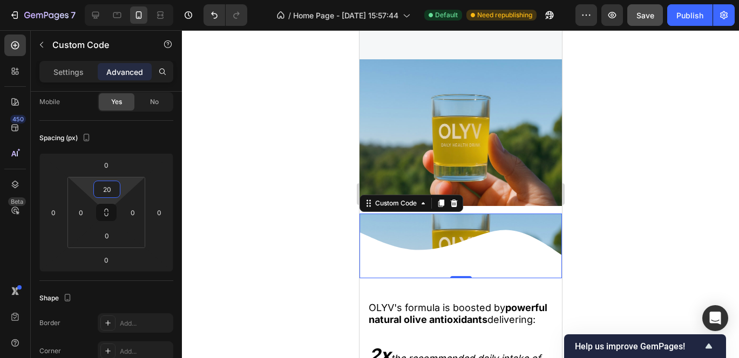
click at [654, 255] on div at bounding box center [460, 194] width 557 height 328
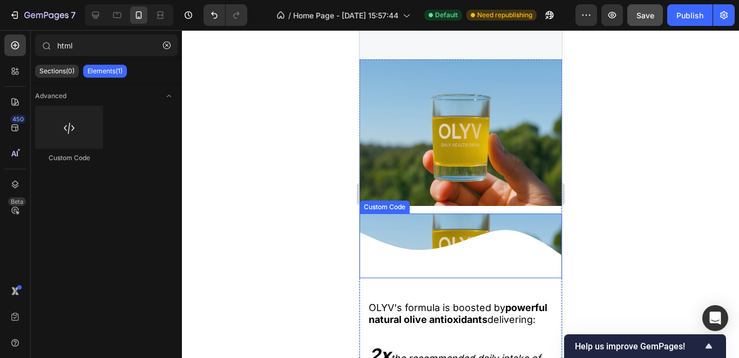
click at [377, 259] on icon at bounding box center [460, 251] width 202 height 54
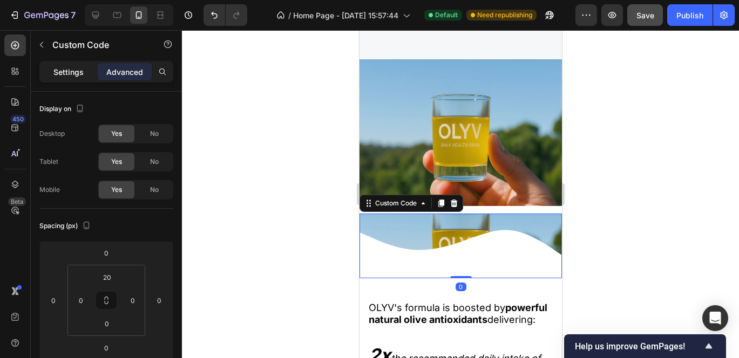
click at [69, 67] on p "Settings" at bounding box center [68, 71] width 30 height 11
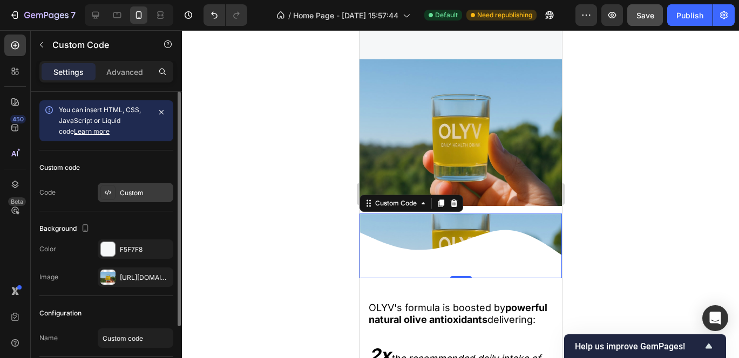
click at [133, 195] on div "Custom" at bounding box center [145, 193] width 51 height 10
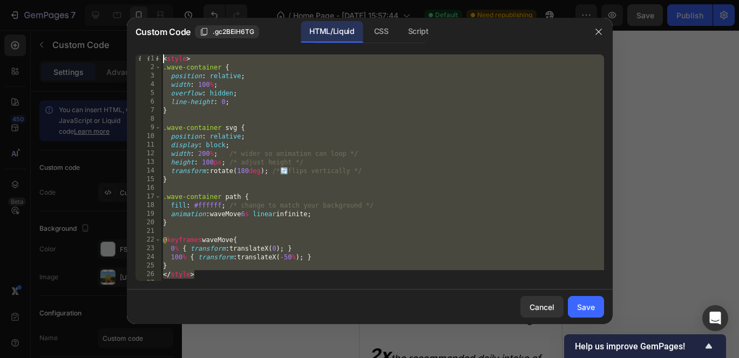
drag, startPoint x: 209, startPoint y: 273, endPoint x: 8, endPoint y: -79, distance: 405.6
click at [8, 0] on html "7 / Home Page - Sep 27, 15:57:44 Default Need republishing Preview Save Publish…" at bounding box center [369, 0] width 739 height 0
type textarea "<style> .wave-container {"
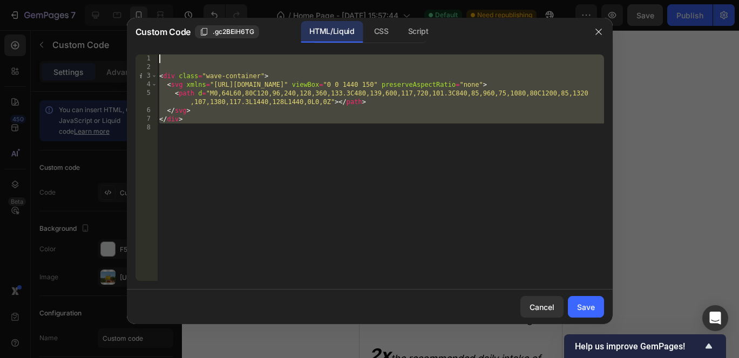
drag, startPoint x: 169, startPoint y: 129, endPoint x: 89, endPoint y: -45, distance: 191.5
click at [89, 0] on html "7 / Home Page - Sep 27, 15:57:44 Default Need republishing Preview Save Publish…" at bounding box center [369, 0] width 739 height 0
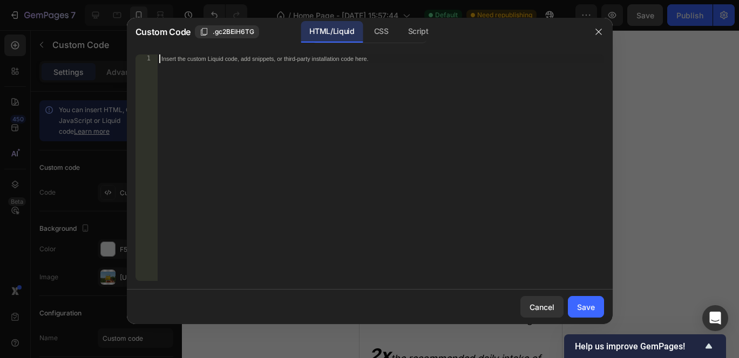
scroll to position [101, 0]
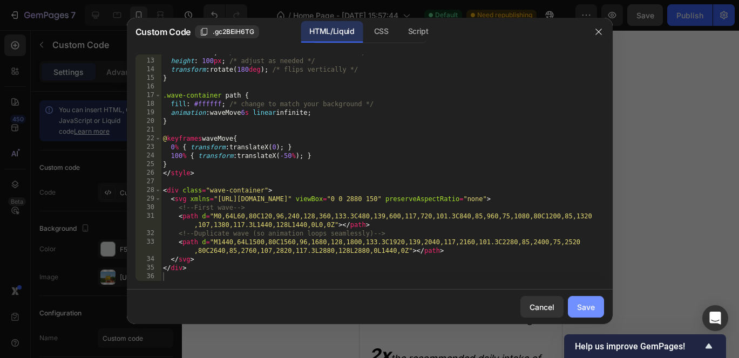
click at [587, 312] on div "Save" at bounding box center [586, 307] width 18 height 11
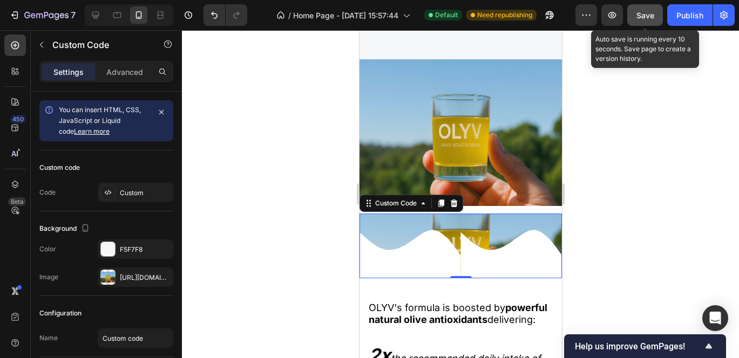
click at [640, 16] on span "Save" at bounding box center [645, 15] width 18 height 9
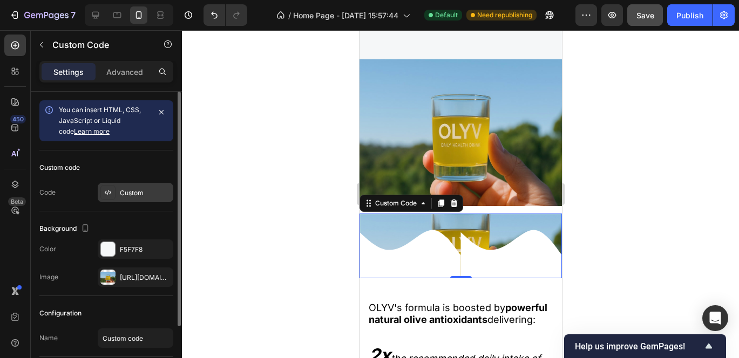
click at [130, 189] on div "Custom" at bounding box center [145, 193] width 51 height 10
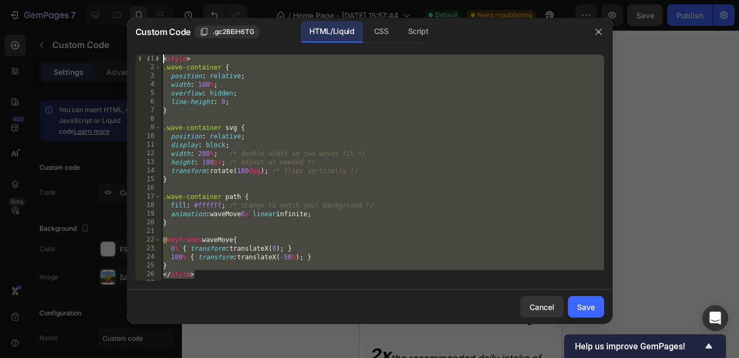
drag, startPoint x: 200, startPoint y: 275, endPoint x: -9, endPoint y: -79, distance: 410.6
click at [0, 0] on html "7 / Home Page - Sep 27, 15:57:44 Default Need republishing Preview Save Publish…" at bounding box center [369, 0] width 739 height 0
type textarea "<style> .wave-container {"
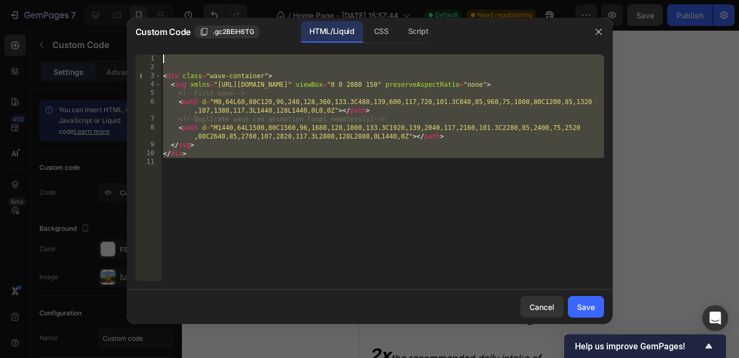
drag, startPoint x: 170, startPoint y: 164, endPoint x: 120, endPoint y: -79, distance: 248.0
click at [120, 0] on html "7 / Home Page - Sep 27, 15:57:44 Default Need republishing Preview Save Publish…" at bounding box center [369, 0] width 739 height 0
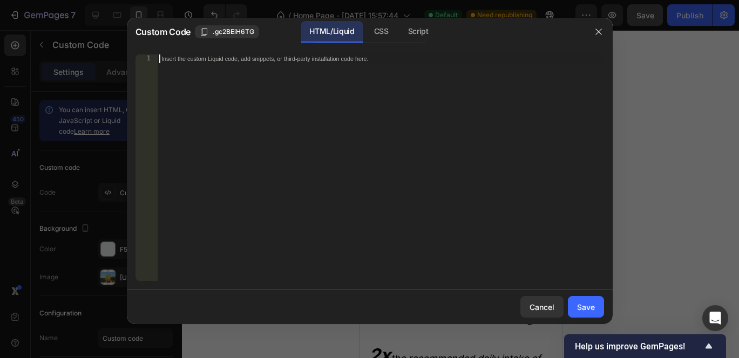
scroll to position [179, 0]
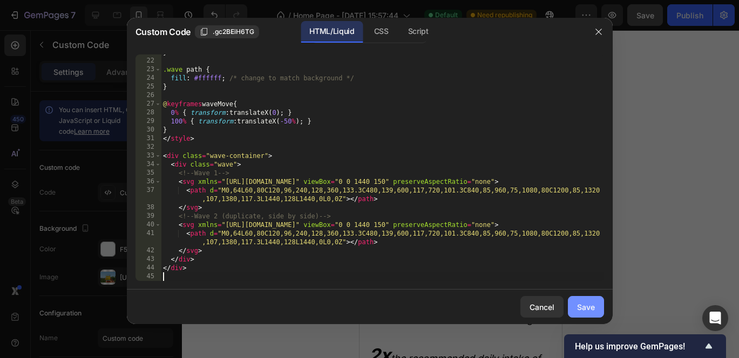
click at [581, 308] on div "Save" at bounding box center [586, 307] width 18 height 11
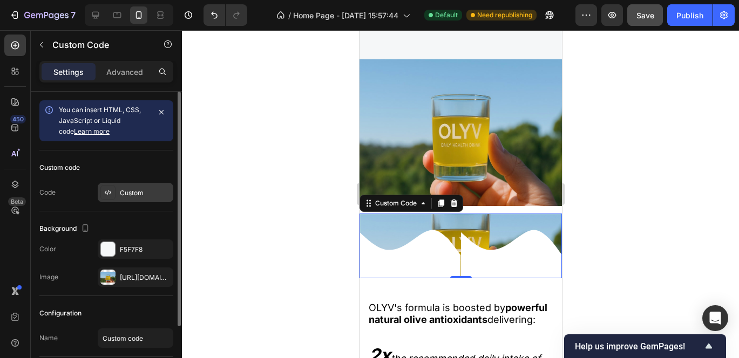
click at [106, 192] on icon at bounding box center [106, 192] width 2 height 3
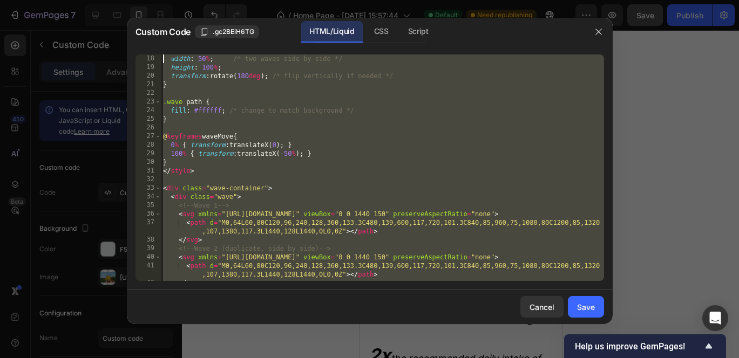
scroll to position [0, 0]
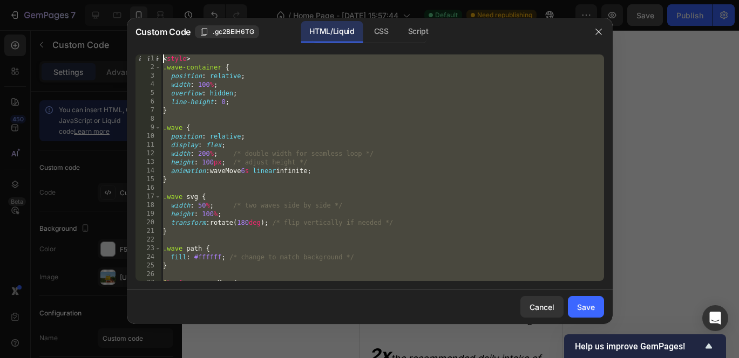
drag, startPoint x: 171, startPoint y: 278, endPoint x: 103, endPoint y: -79, distance: 363.2
click at [103, 0] on html "7 / Home Page - Sep 27, 15:57:44 Default Need republishing Preview Save Publish…" at bounding box center [369, 0] width 739 height 0
type textarea "<style> .wave-container {"
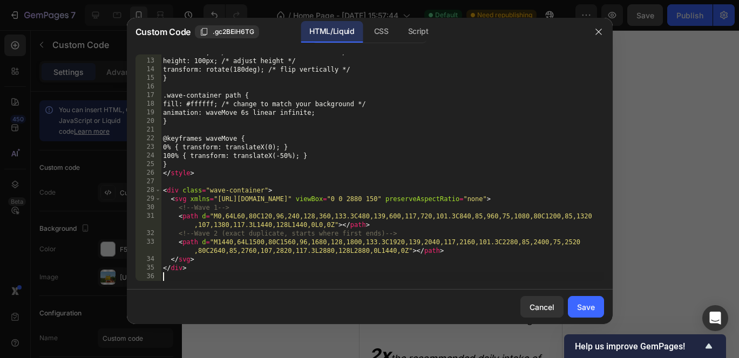
scroll to position [101, 0]
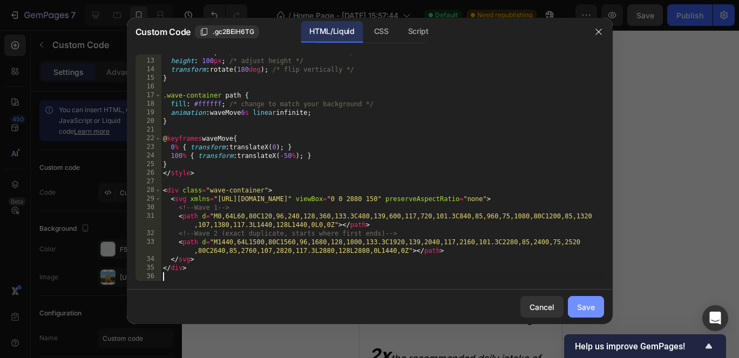
click at [595, 304] on button "Save" at bounding box center [586, 307] width 36 height 22
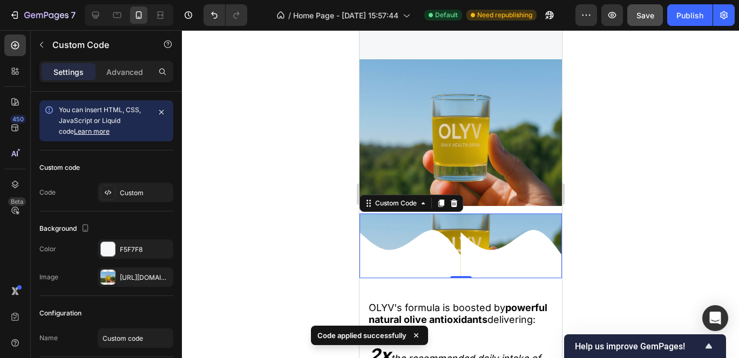
click at [461, 271] on icon at bounding box center [410, 254] width 101 height 48
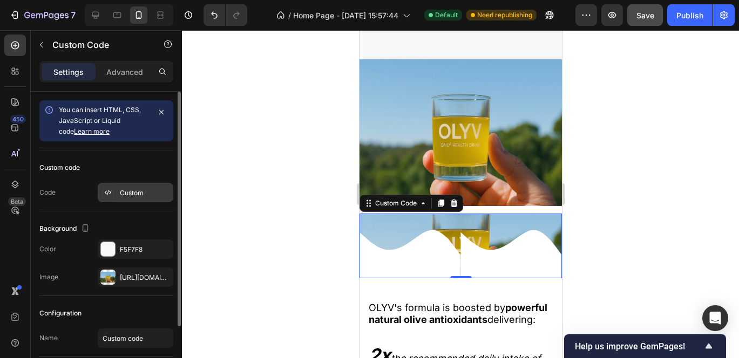
click at [108, 193] on icon at bounding box center [108, 192] width 2 height 5
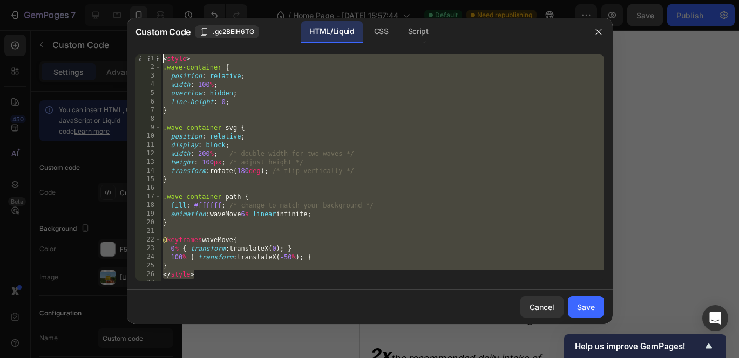
drag, startPoint x: 201, startPoint y: 274, endPoint x: 16, endPoint y: -79, distance: 398.1
click at [16, 0] on html "7 / Home Page - Sep 27, 15:57:44 Default Need republishing Preview Save Publish…" at bounding box center [369, 0] width 739 height 0
type textarea "<style> .wave-container {"
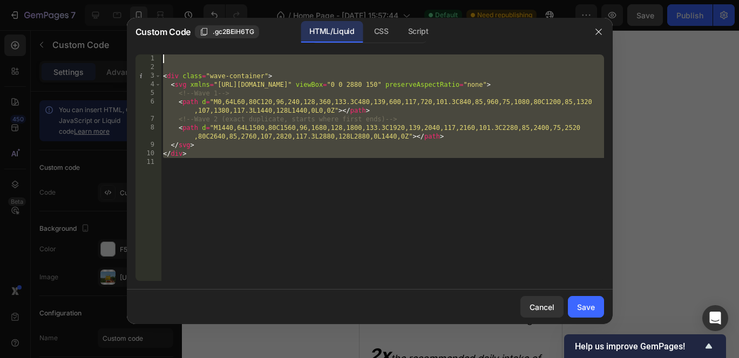
drag, startPoint x: 176, startPoint y: 163, endPoint x: 134, endPoint y: -60, distance: 226.8
click at [134, 0] on html "7 / Home Page - Sep 27, 15:57:44 Default Need republishing Preview Save Publish…" at bounding box center [369, 0] width 739 height 0
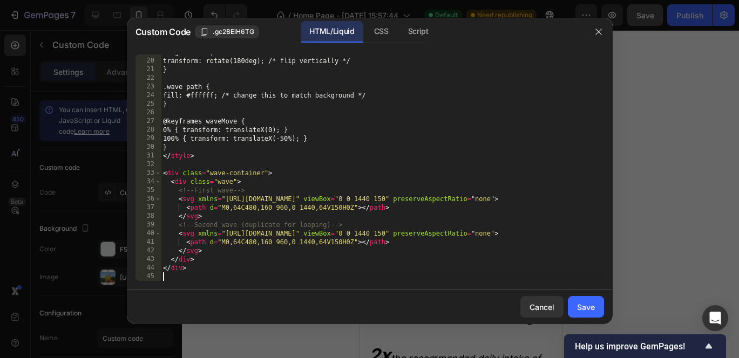
scroll to position [162, 0]
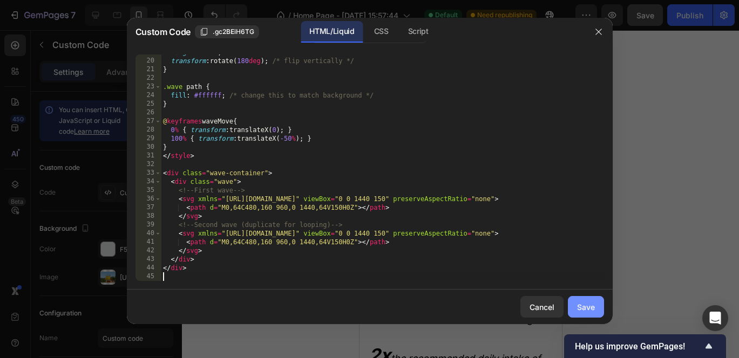
click at [586, 312] on div "Save" at bounding box center [586, 307] width 18 height 11
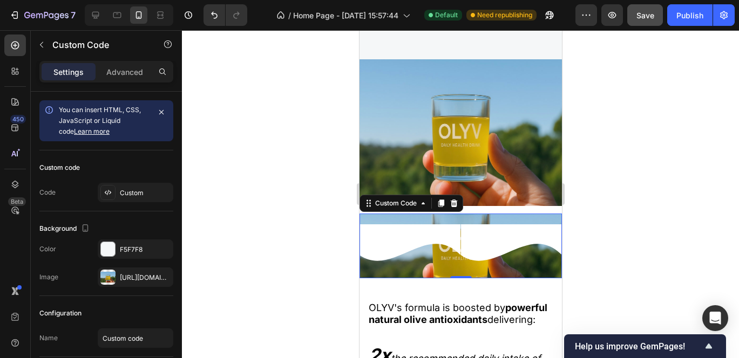
click at [408, 247] on icon at bounding box center [409, 242] width 101 height 37
click at [133, 192] on div "Custom" at bounding box center [145, 193] width 51 height 10
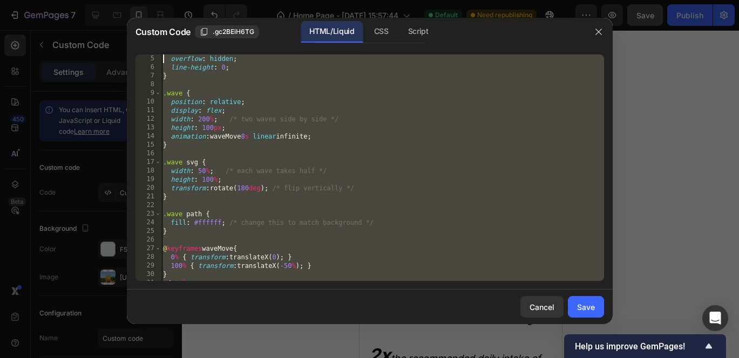
scroll to position [0, 0]
drag, startPoint x: 193, startPoint y: 270, endPoint x: 2, endPoint y: -79, distance: 397.3
click at [2, 0] on html "7 / Home Page - Sep 27, 15:57:44 Default Need republishing Preview Save Publish…" at bounding box center [369, 0] width 739 height 0
type textarea "<style> .wave-container {"
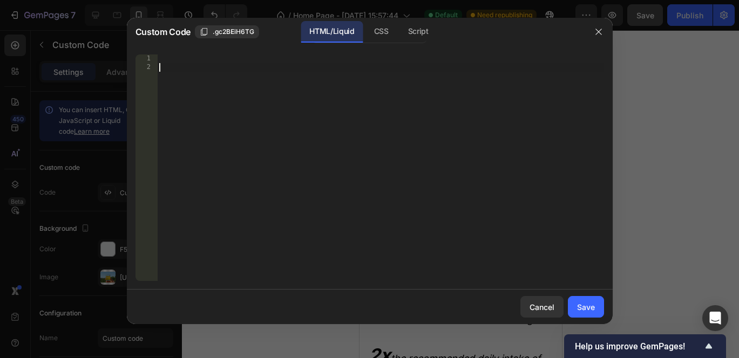
click at [165, 71] on div at bounding box center [380, 177] width 447 height 244
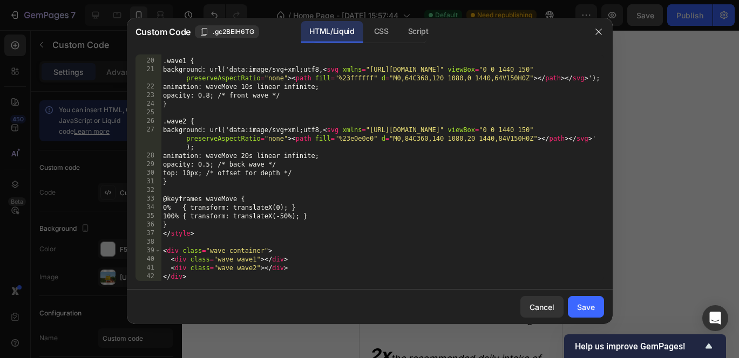
scroll to position [162, 0]
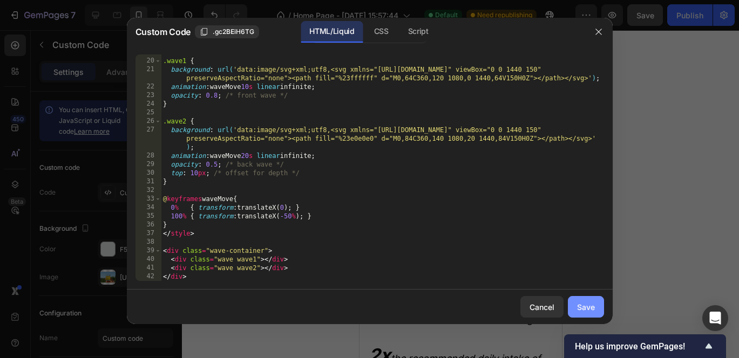
click at [583, 307] on div "Save" at bounding box center [586, 307] width 18 height 11
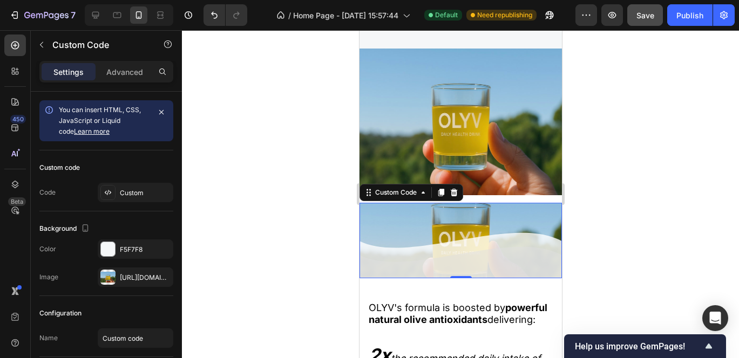
click at [406, 263] on div at bounding box center [460, 251] width 202 height 65
click at [136, 275] on div "https://cdn.shopify.com/s/files/1/0703/2769/7562/files/gempages_586219926159622…" at bounding box center [135, 278] width 31 height 10
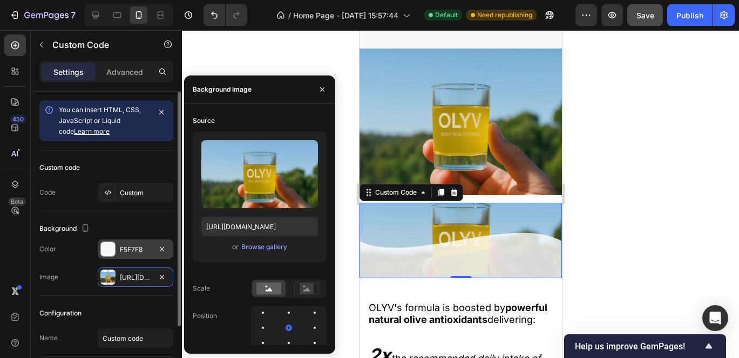
click at [124, 253] on div "F5F7F8" at bounding box center [135, 250] width 31 height 10
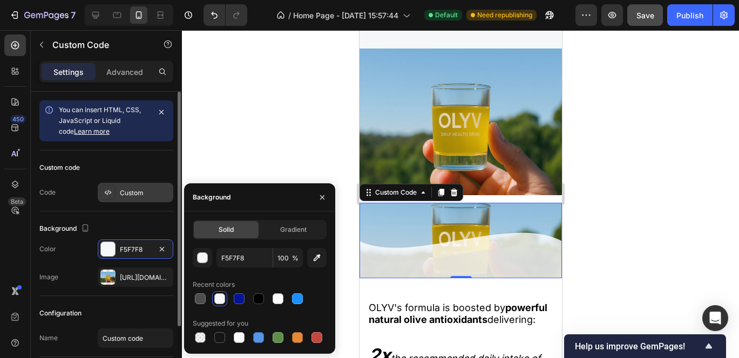
click at [139, 199] on div "Custom" at bounding box center [136, 192] width 76 height 19
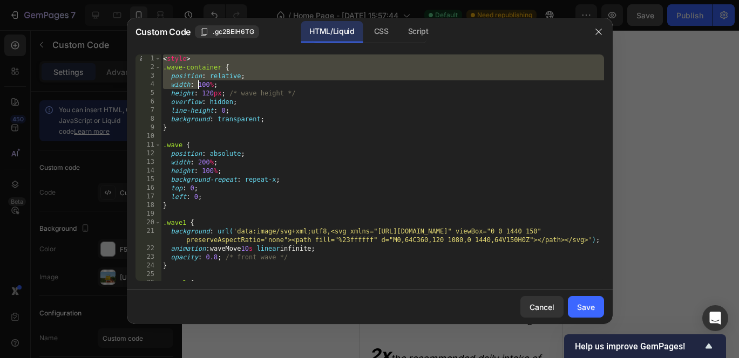
scroll to position [171, 0]
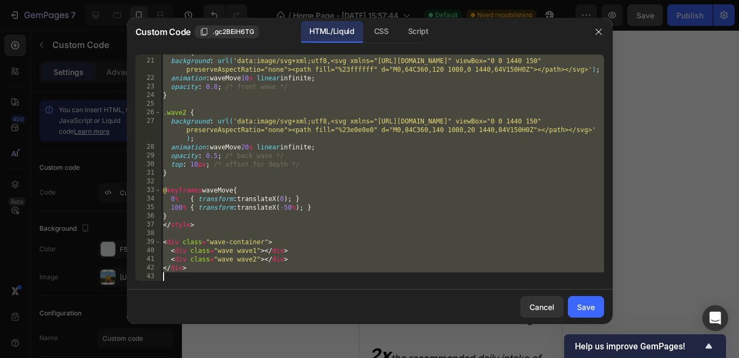
drag, startPoint x: 164, startPoint y: 60, endPoint x: 535, endPoint y: 406, distance: 507.5
click at [535, 0] on html "7 / Home Page - Sep 27, 15:57:44 Default Need republishing Preview Save Publish…" at bounding box center [369, 0] width 739 height 0
type textarea "</div>"
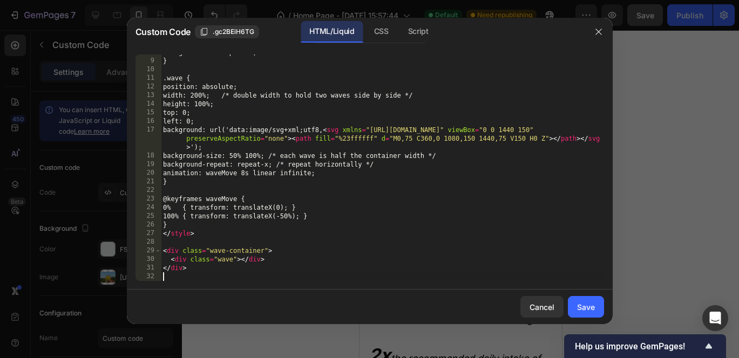
scroll to position [67, 0]
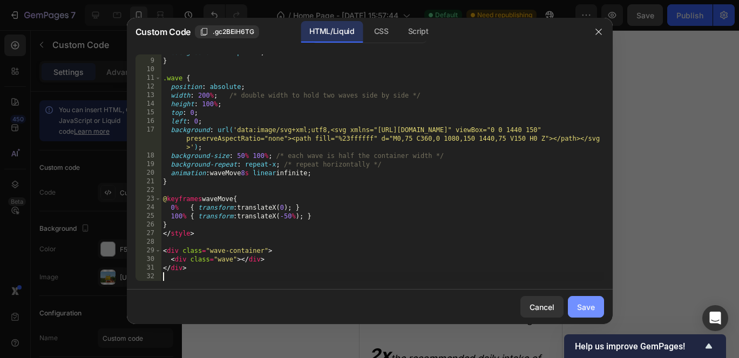
click at [593, 303] on div "Save" at bounding box center [586, 307] width 18 height 11
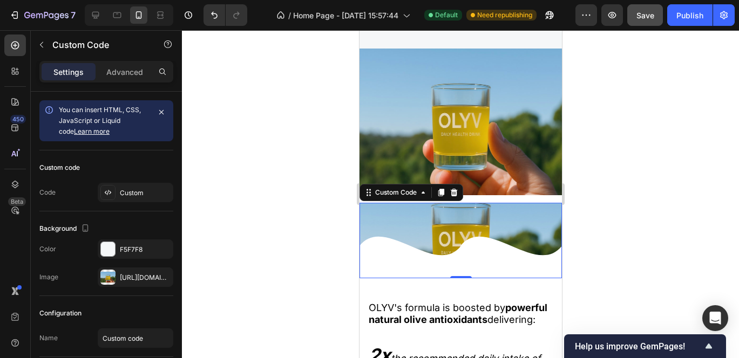
click at [389, 252] on div at bounding box center [460, 246] width 202 height 65
click at [105, 189] on icon at bounding box center [108, 192] width 9 height 9
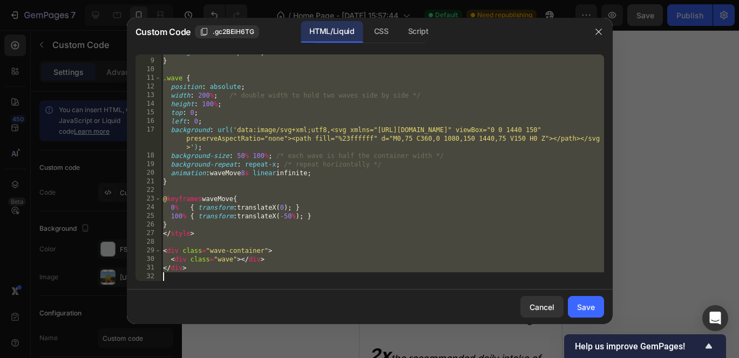
drag, startPoint x: 164, startPoint y: 57, endPoint x: 568, endPoint y: 406, distance: 534.1
click at [568, 0] on html "7 / Home Page - Sep 27, 15:57:44 Default Need republishing Preview Save Publish…" at bounding box center [369, 0] width 739 height 0
type textarea "</div>"
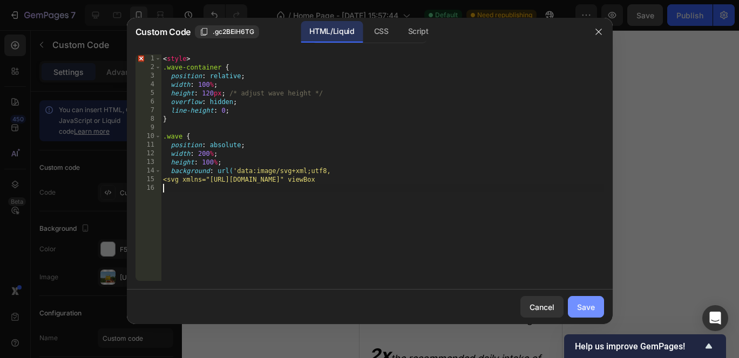
click at [590, 308] on div "Save" at bounding box center [586, 307] width 18 height 11
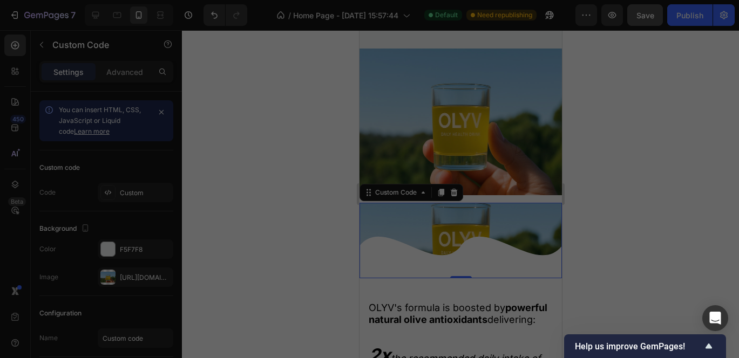
scroll to position [1405, 0]
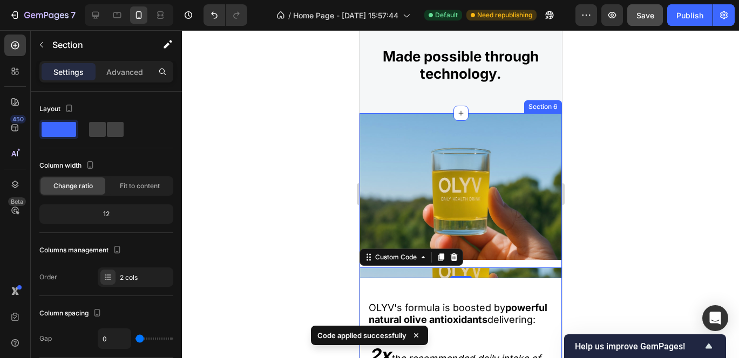
click at [467, 266] on div "Image Custom Code 0" at bounding box center [460, 195] width 202 height 165
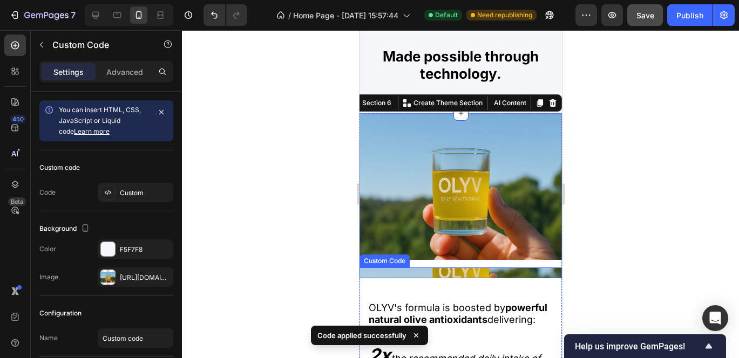
click at [467, 274] on div "Custom Code" at bounding box center [460, 273] width 202 height 11
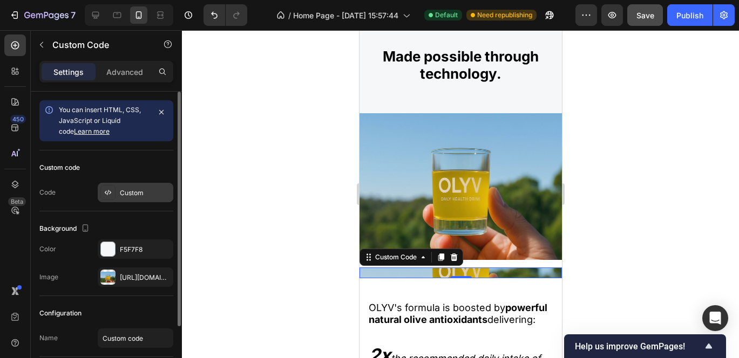
click at [130, 195] on div "Custom" at bounding box center [145, 193] width 51 height 10
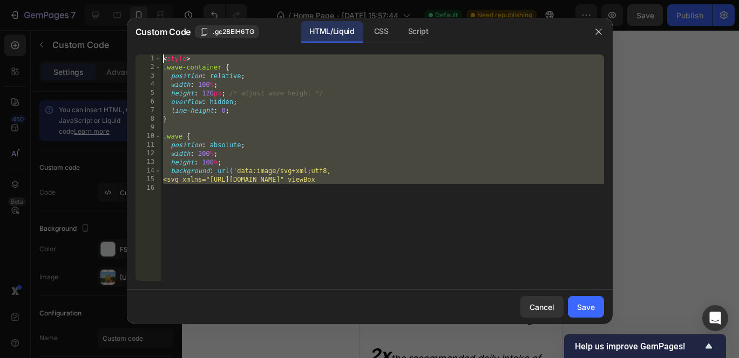
drag, startPoint x: 280, startPoint y: 199, endPoint x: 2, endPoint y: -79, distance: 393.0
click at [2, 0] on html "7 / Home Page - Sep 27, 15:57:44 Default Need republishing Preview Save Publish…" at bounding box center [369, 0] width 739 height 0
type textarea "<style> .wave-container {"
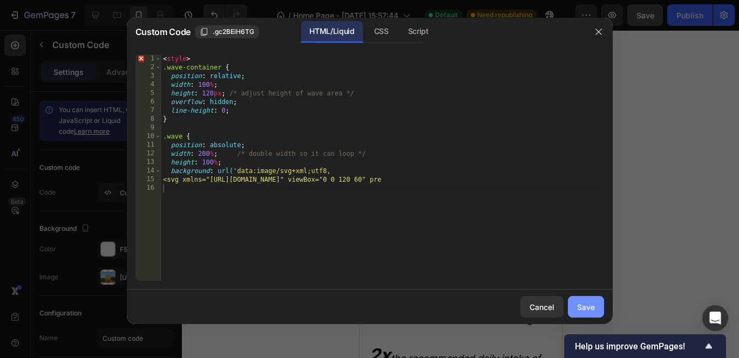
click at [589, 305] on div "Save" at bounding box center [586, 307] width 18 height 11
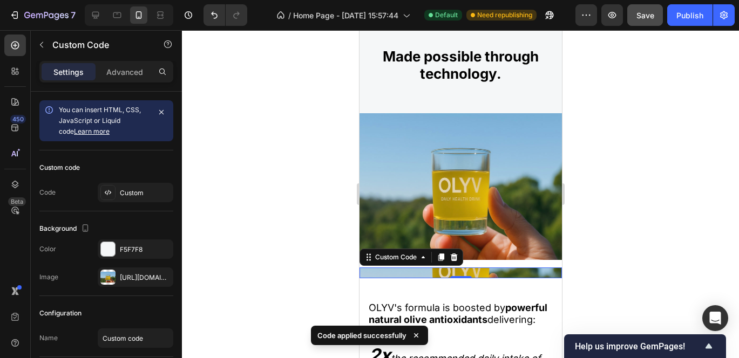
click at [495, 268] on div "Custom Code 0" at bounding box center [460, 273] width 202 height 11
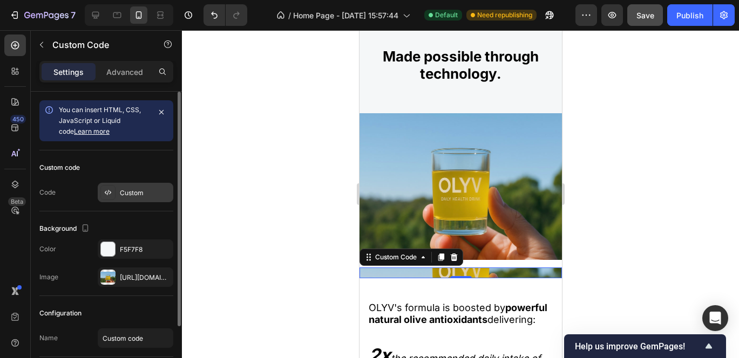
click at [122, 195] on div "Custom" at bounding box center [145, 193] width 51 height 10
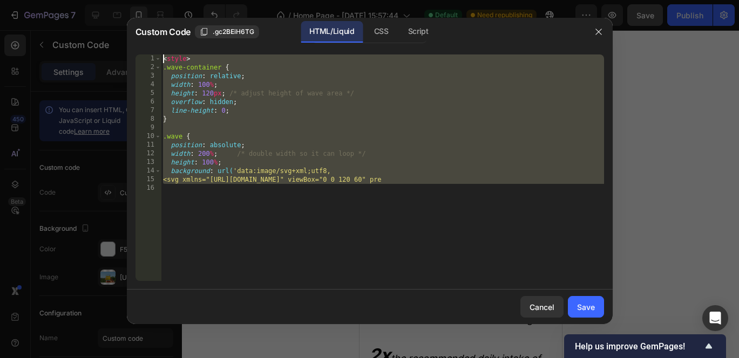
drag, startPoint x: 432, startPoint y: 185, endPoint x: -38, endPoint y: -79, distance: 538.3
click at [0, 0] on html "7 / Home Page - Sep 27, 15:57:44 Default Need republishing Preview Save Publish…" at bounding box center [369, 0] width 739 height 0
type textarea "<style> .wave-container {"
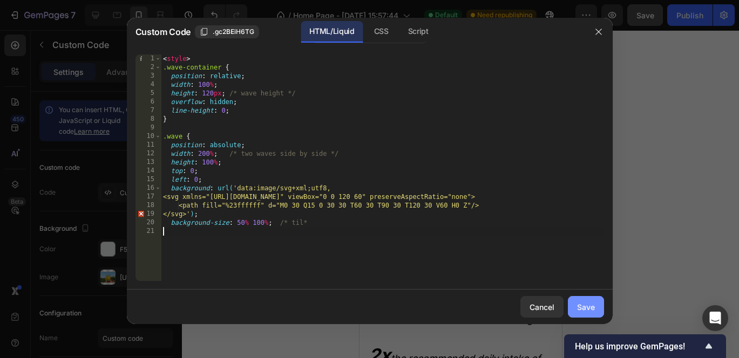
click at [591, 308] on div "Save" at bounding box center [586, 307] width 18 height 11
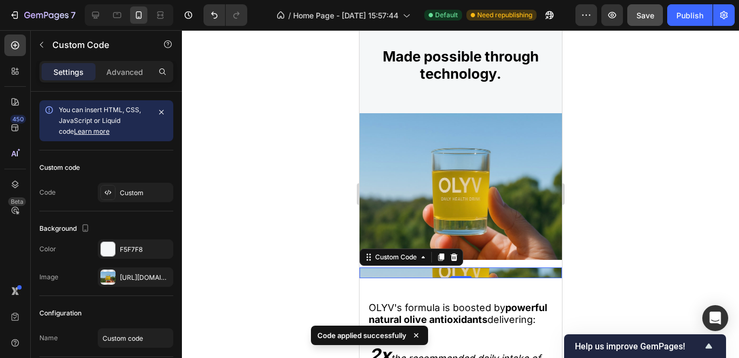
click at [479, 268] on div "Custom Code 0" at bounding box center [460, 273] width 202 height 11
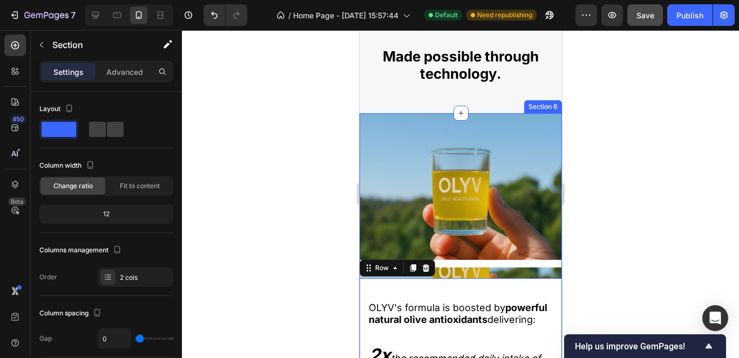
click at [453, 260] on div "Image Custom Code" at bounding box center [460, 195] width 202 height 165
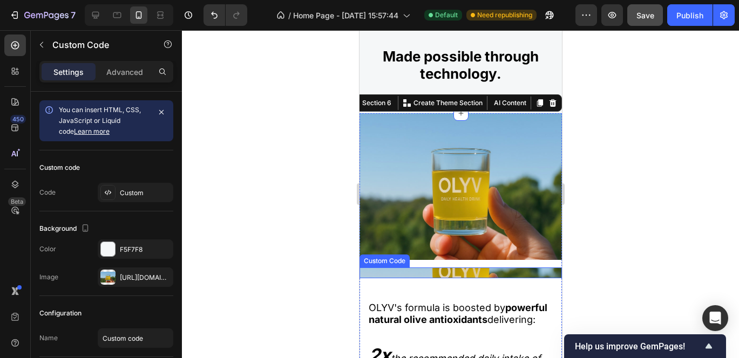
click at [450, 273] on div "Custom Code" at bounding box center [460, 273] width 202 height 11
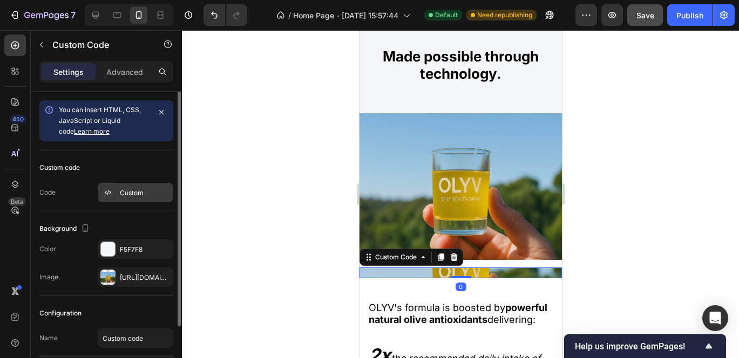
click at [106, 197] on div at bounding box center [107, 192] width 15 height 15
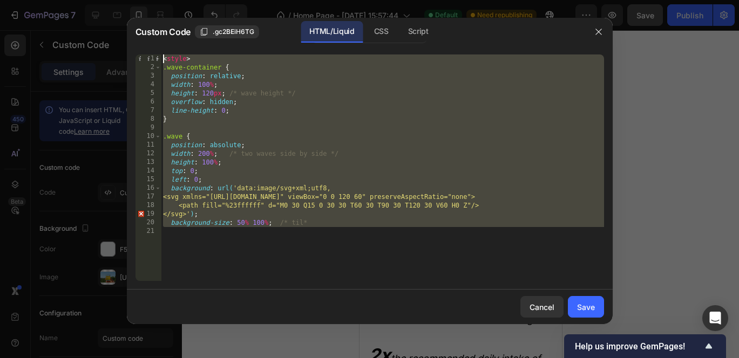
drag, startPoint x: 186, startPoint y: 235, endPoint x: 74, endPoint y: -79, distance: 333.0
click at [74, 0] on html "7 / Home Page - Sep 27, 15:57:44 Default Need republishing Preview Save Publish…" at bounding box center [369, 0] width 739 height 0
type textarea "<style> .wave-container {"
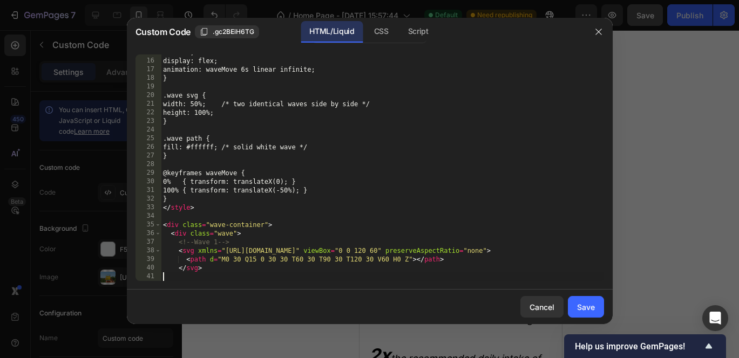
scroll to position [127, 0]
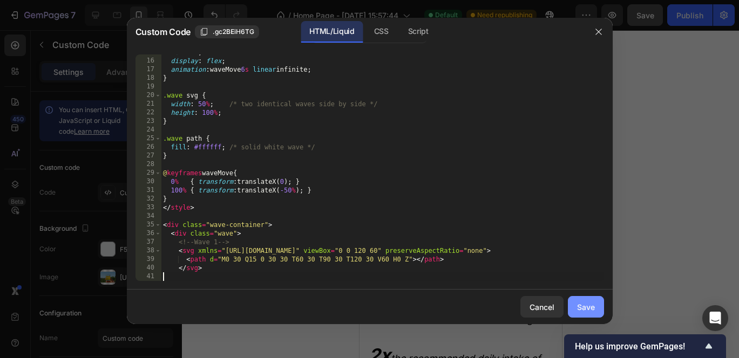
click at [585, 302] on div "Save" at bounding box center [586, 307] width 18 height 11
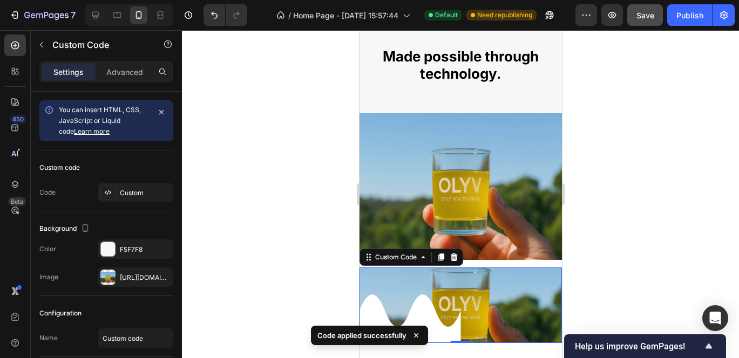
click at [419, 335] on icon at bounding box center [416, 335] width 11 height 11
click at [385, 322] on icon at bounding box center [409, 319] width 101 height 49
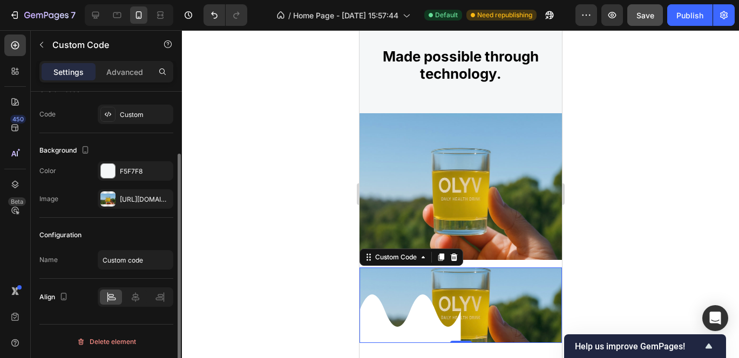
scroll to position [79, 0]
click at [123, 77] on div "Advanced" at bounding box center [125, 71] width 54 height 17
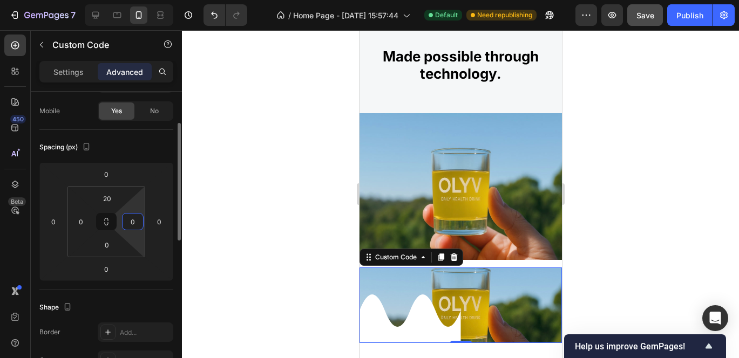
click at [134, 223] on input "0" at bounding box center [133, 222] width 16 height 16
type input "2"
type input "0"
click at [55, 222] on input "0" at bounding box center [53, 222] width 16 height 16
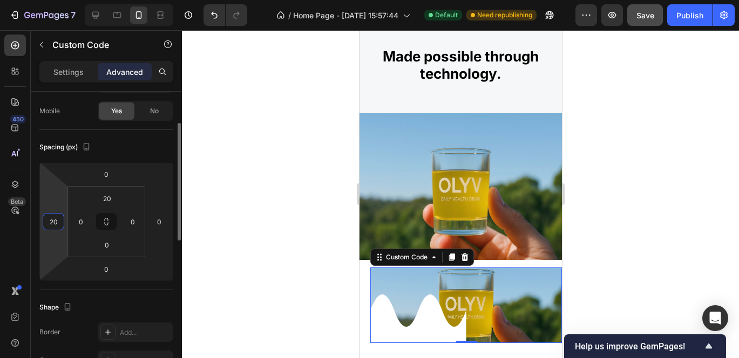
type input "2"
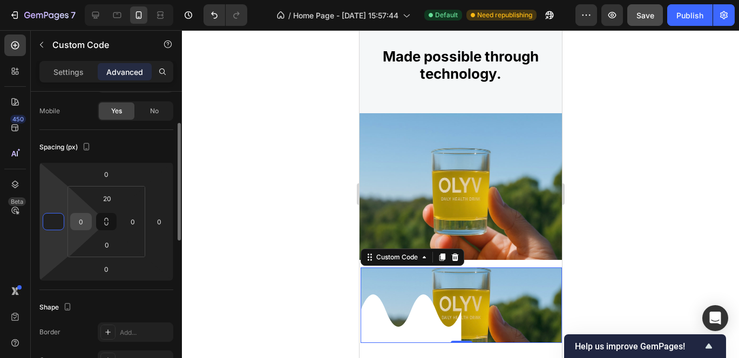
type input "0"
click at [84, 220] on input "0" at bounding box center [81, 222] width 16 height 16
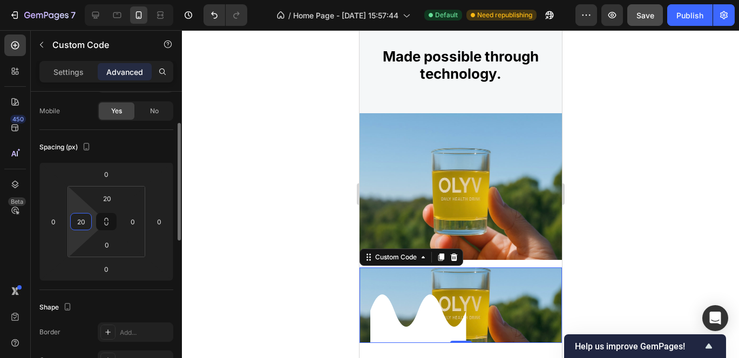
type input "2"
type input "-"
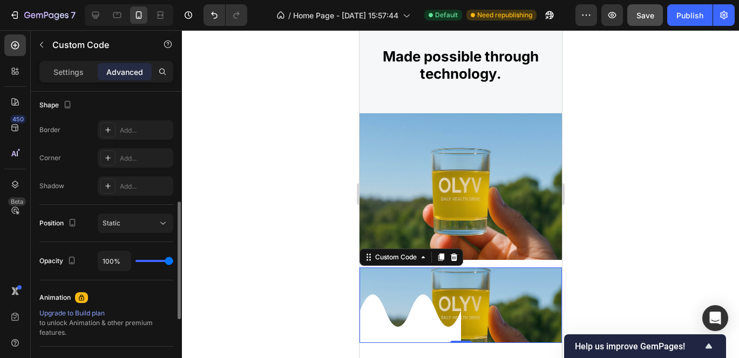
scroll to position [280, 0]
type input "0"
click at [506, 297] on div at bounding box center [460, 310] width 202 height 65
click at [144, 217] on button "Static" at bounding box center [136, 224] width 76 height 19
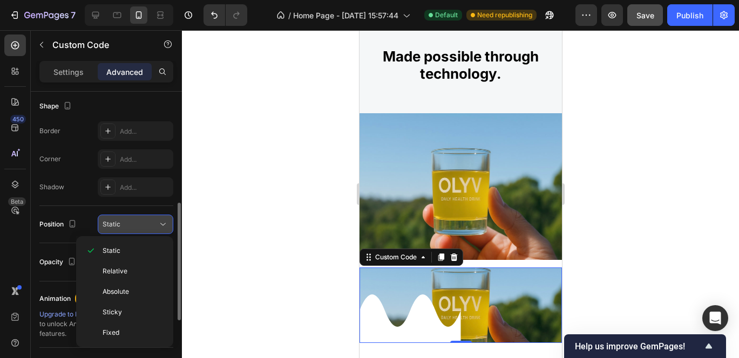
click at [155, 219] on div "Static" at bounding box center [136, 224] width 66 height 11
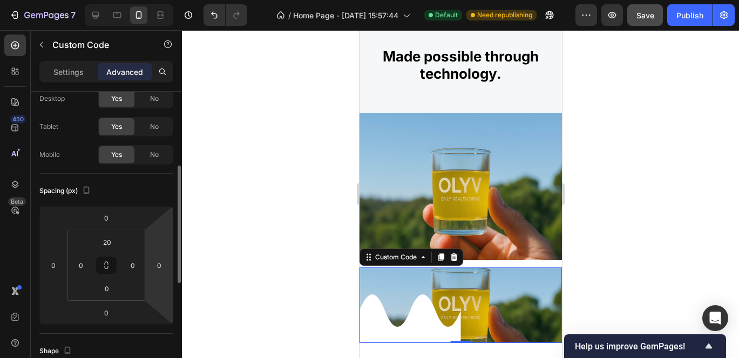
scroll to position [0, 0]
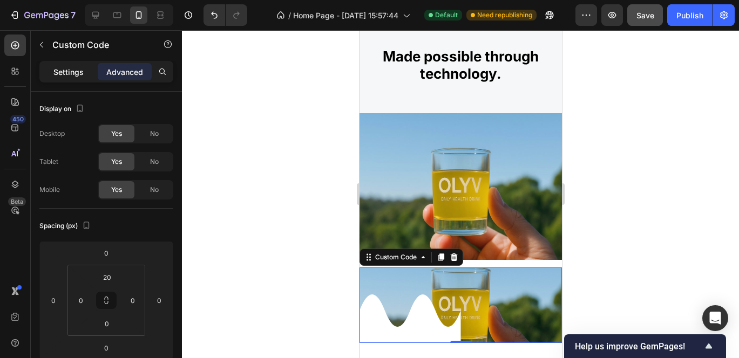
click at [78, 72] on p "Settings" at bounding box center [68, 71] width 30 height 11
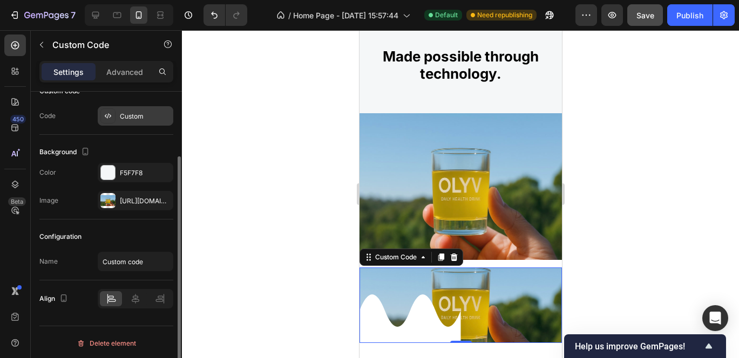
scroll to position [79, 0]
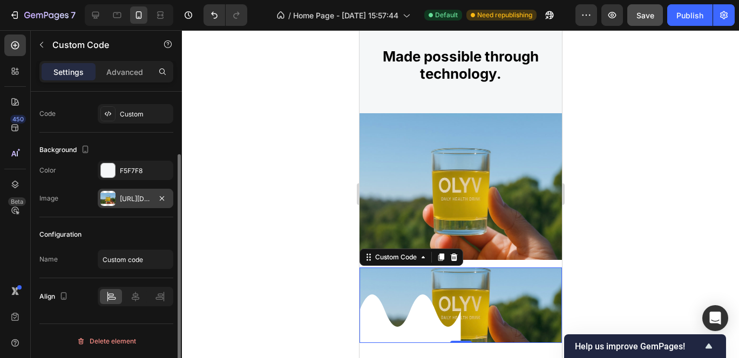
click at [110, 200] on div at bounding box center [107, 198] width 15 height 15
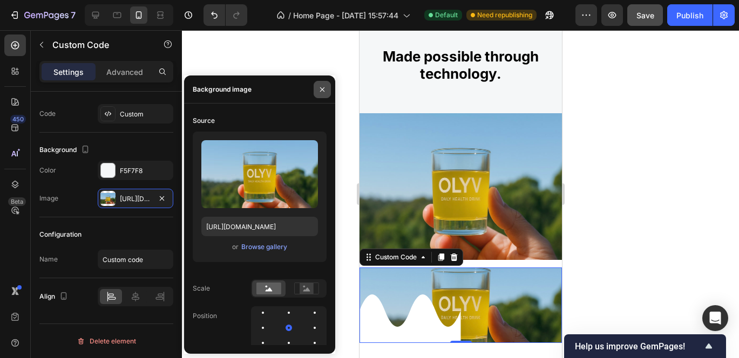
click at [326, 91] on icon "button" at bounding box center [322, 89] width 9 height 9
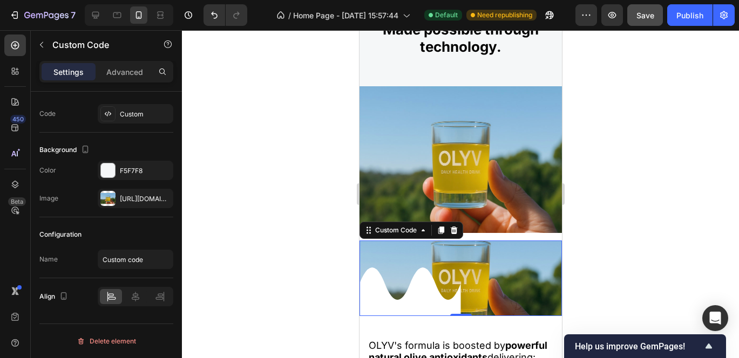
scroll to position [1487, 0]
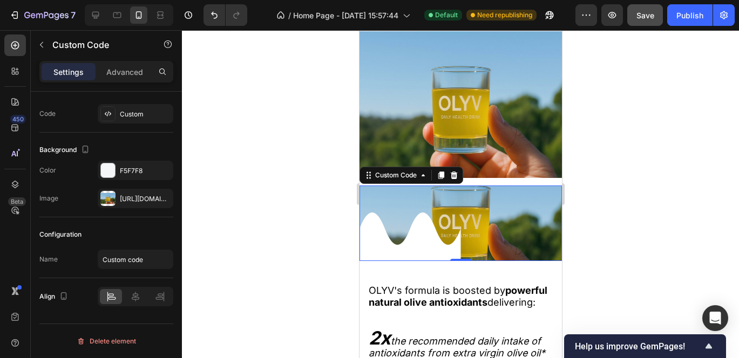
click at [369, 242] on icon at bounding box center [408, 237] width 101 height 49
click at [107, 110] on icon at bounding box center [108, 114] width 9 height 9
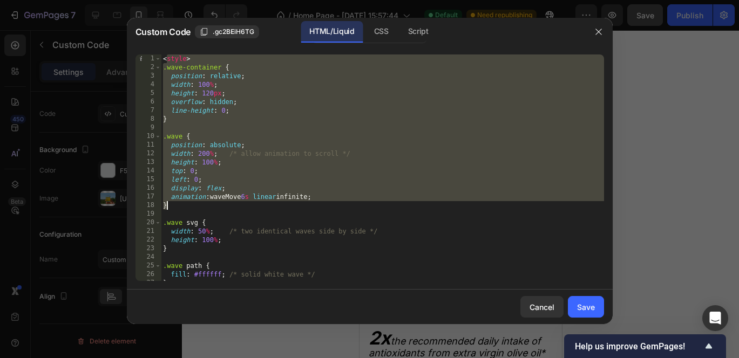
scroll to position [127, 0]
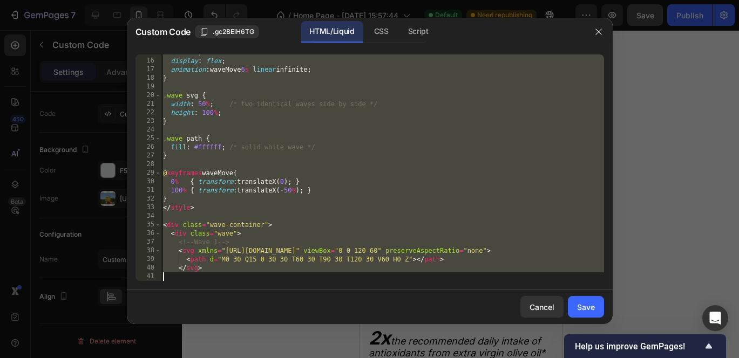
drag, startPoint x: 165, startPoint y: 58, endPoint x: 439, endPoint y: 406, distance: 443.1
click at [439, 0] on html "7 / Home Page - Sep 27, 15:57:44 Default Need republishing Preview Save Publish…" at bounding box center [369, 0] width 739 height 0
type textarea "<"
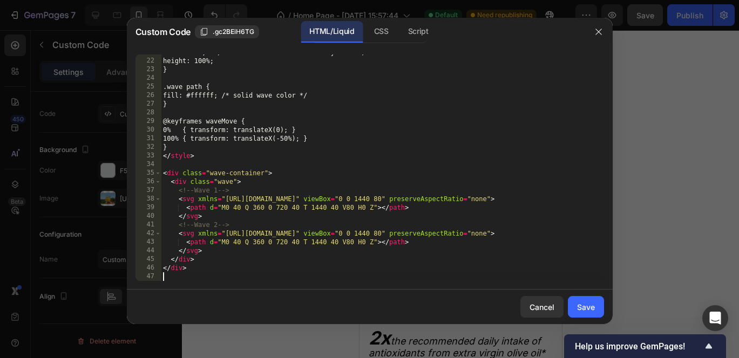
scroll to position [179, 0]
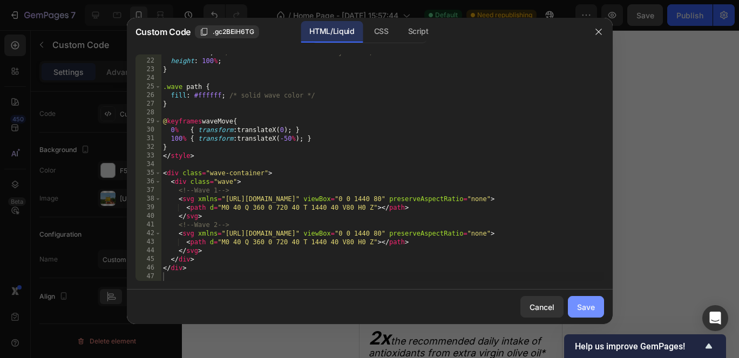
click at [575, 305] on button "Save" at bounding box center [586, 307] width 36 height 22
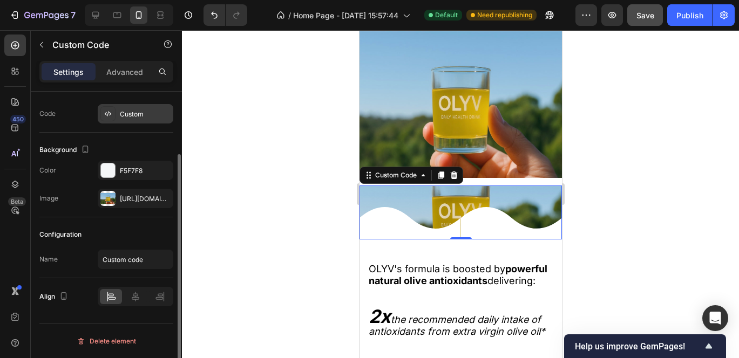
click at [106, 118] on icon at bounding box center [108, 114] width 9 height 9
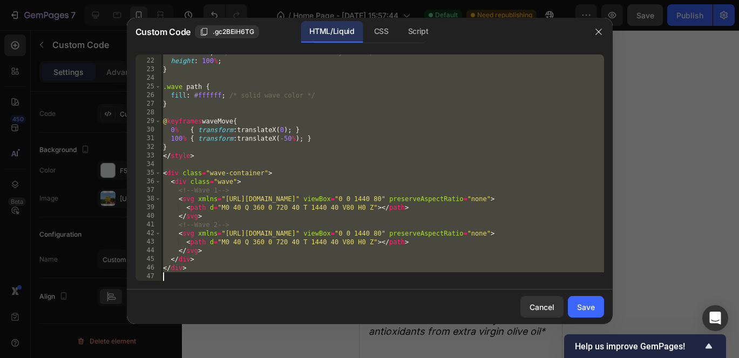
drag, startPoint x: 163, startPoint y: 60, endPoint x: 464, endPoint y: 406, distance: 458.3
click at [464, 0] on html "7 / Home Page - Sep 27, 15:57:44 Default Need republishing Preview Save Publish…" at bounding box center [369, 0] width 739 height 0
type textarea "</div>"
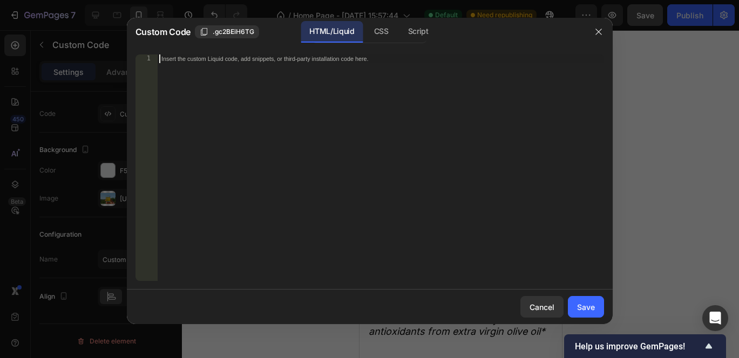
paste textarea
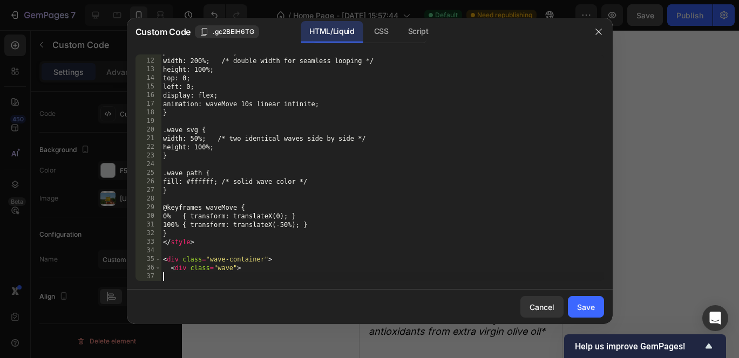
scroll to position [93, 0]
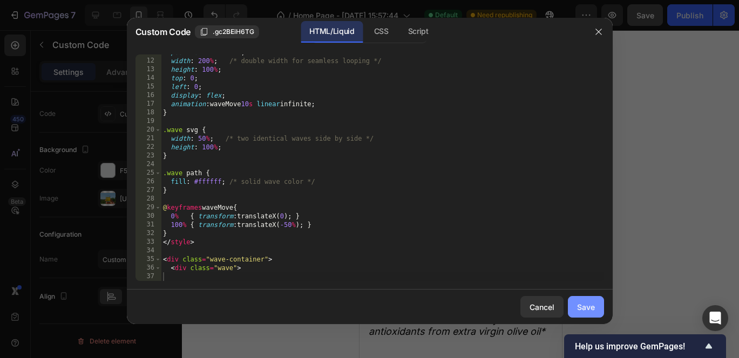
click at [597, 315] on button "Save" at bounding box center [586, 307] width 36 height 22
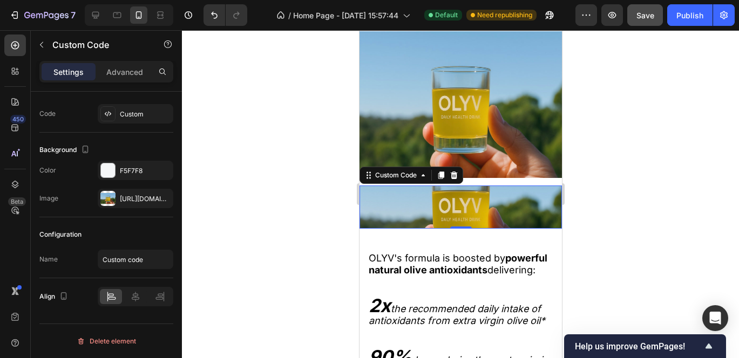
click at [401, 195] on div "Custom Code 0" at bounding box center [460, 207] width 202 height 43
click at [106, 114] on icon at bounding box center [108, 114] width 9 height 9
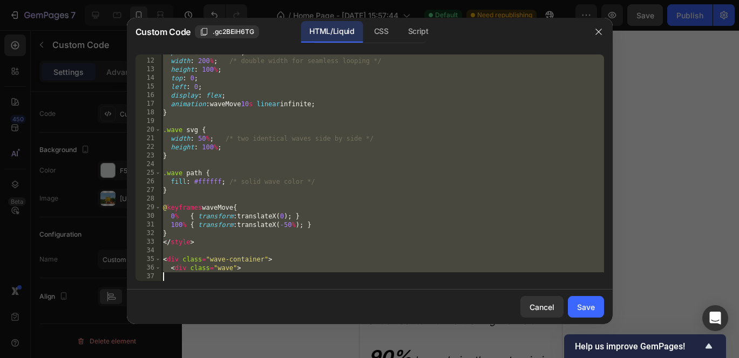
drag, startPoint x: 164, startPoint y: 58, endPoint x: 358, endPoint y: 356, distance: 355.2
click at [358, 356] on div "Custom Code .gc2BEiH6TG HTML/Liquid CSS Script <style> 11 12 13 14 15 16 17 18 …" at bounding box center [369, 179] width 739 height 358
type textarea "<div class="wave">"
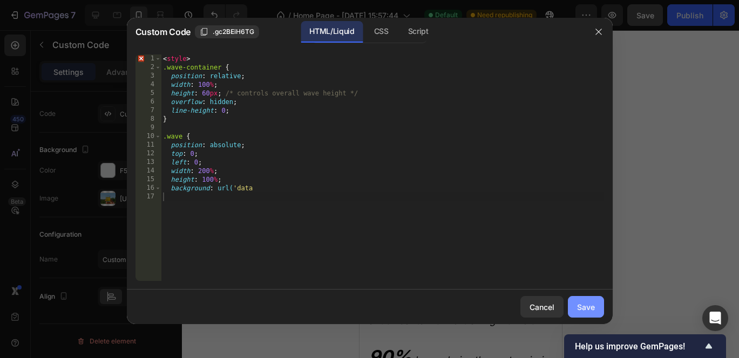
click at [583, 311] on div "Save" at bounding box center [586, 307] width 18 height 11
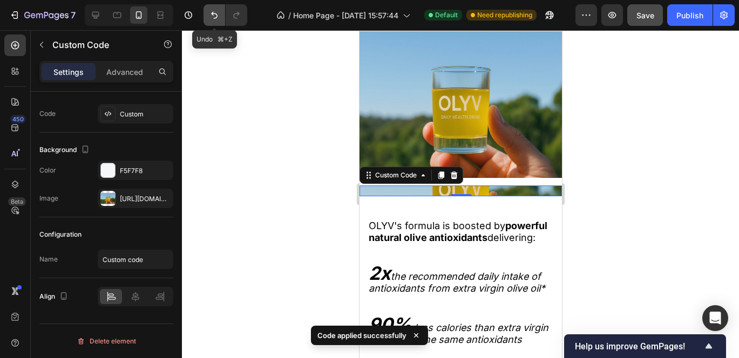
click at [209, 10] on icon "Undo/Redo" at bounding box center [214, 15] width 11 height 11
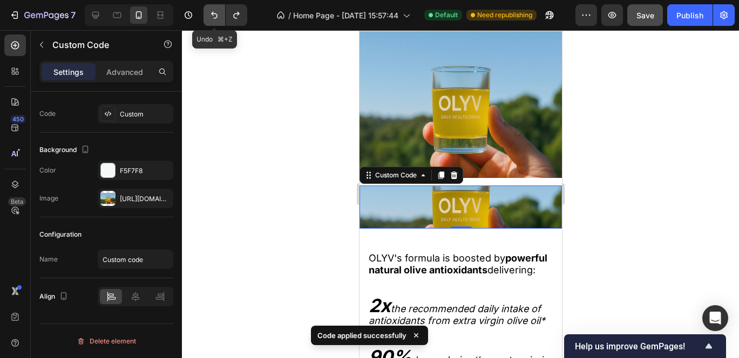
click at [209, 10] on icon "Undo/Redo" at bounding box center [214, 15] width 11 height 11
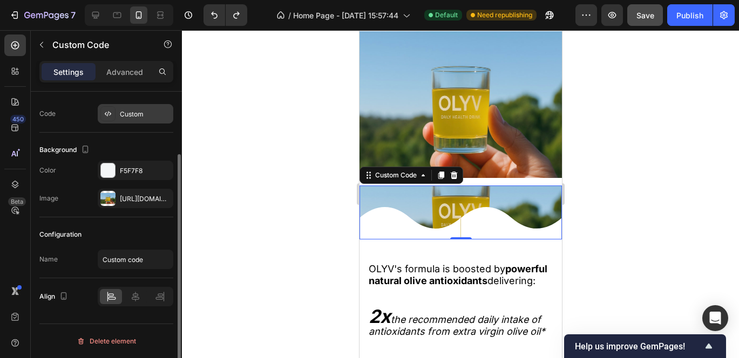
click at [108, 111] on icon at bounding box center [108, 114] width 9 height 9
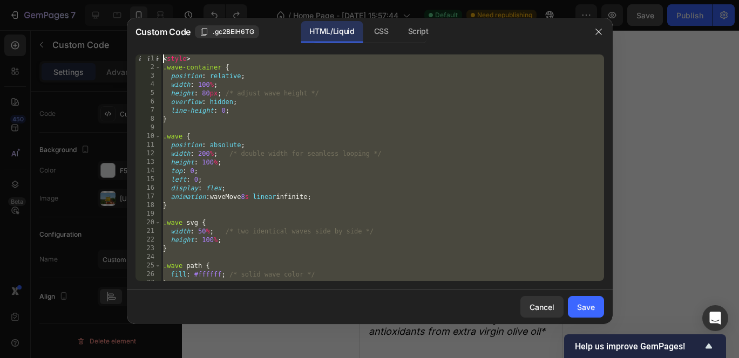
scroll to position [0, 0]
drag, startPoint x: 193, startPoint y: 269, endPoint x: 44, endPoint y: -79, distance: 378.3
click at [44, 0] on html "7 / Home Page - Sep 27, 15:57:44 Default Need republishing Preview Save Publish…" at bounding box center [369, 0] width 739 height 0
type textarea "<style> .wave-container {"
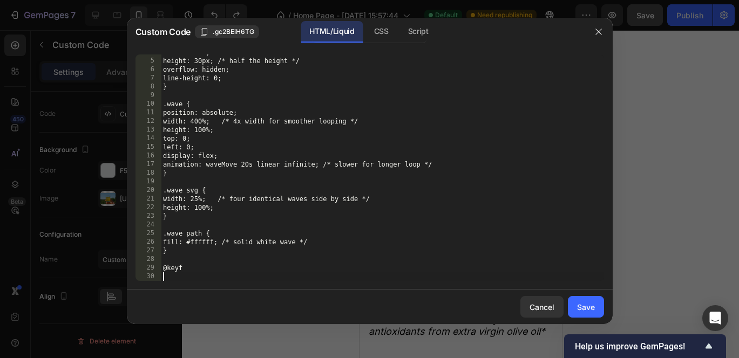
scroll to position [32, 0]
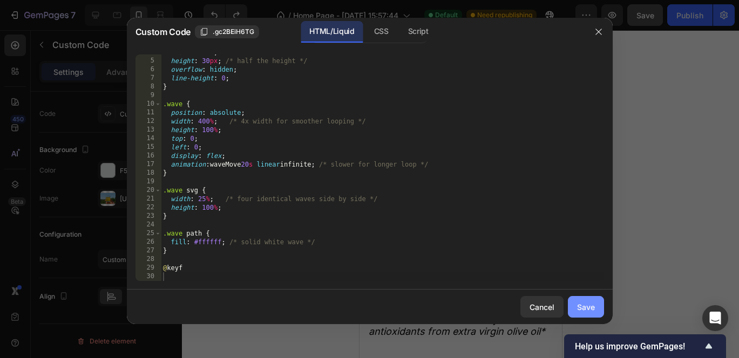
click at [594, 308] on div "Save" at bounding box center [586, 307] width 18 height 11
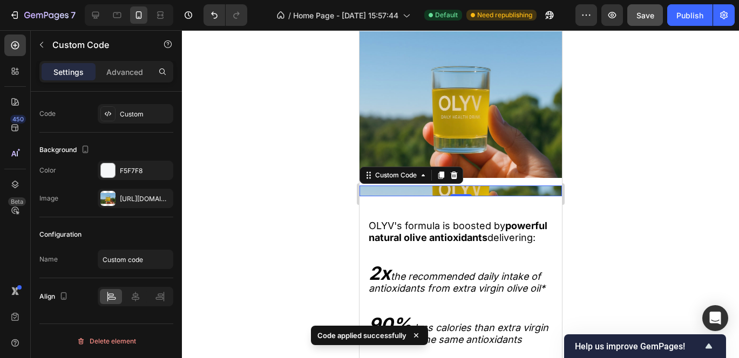
click at [425, 188] on div "Custom Code 0" at bounding box center [460, 191] width 202 height 11
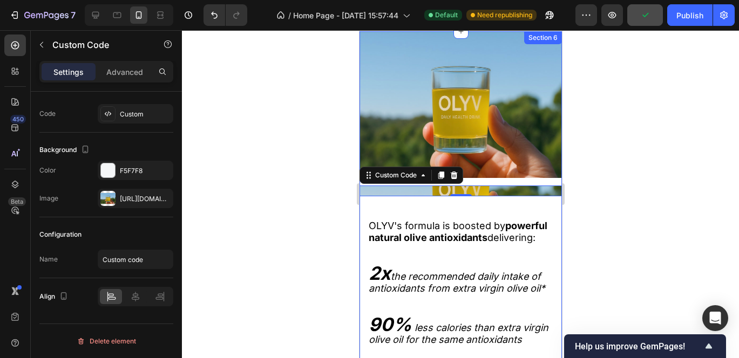
click at [391, 185] on div "Image Custom Code 0" at bounding box center [460, 113] width 202 height 165
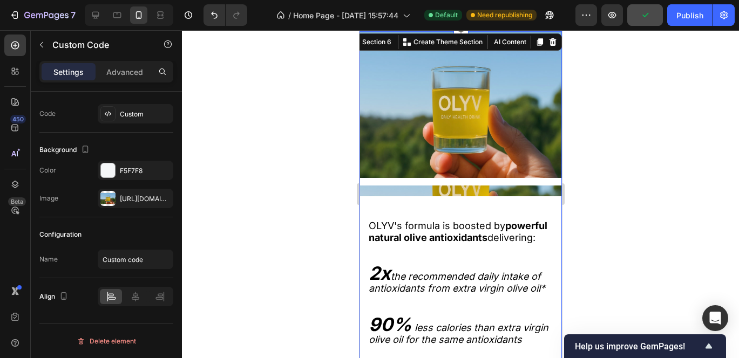
scroll to position [0, 0]
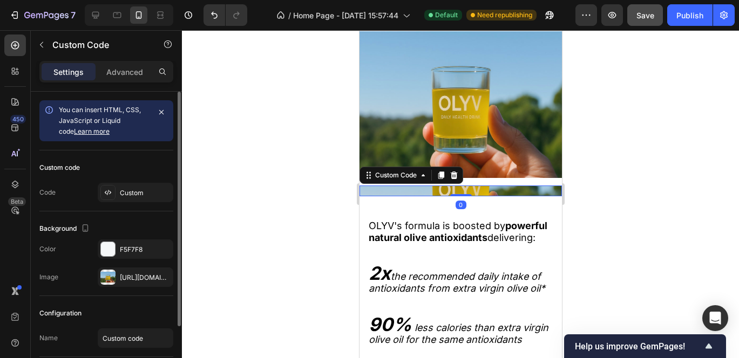
click at [391, 188] on div "Custom Code 0" at bounding box center [460, 191] width 202 height 11
click at [130, 67] on p "Advanced" at bounding box center [124, 71] width 37 height 11
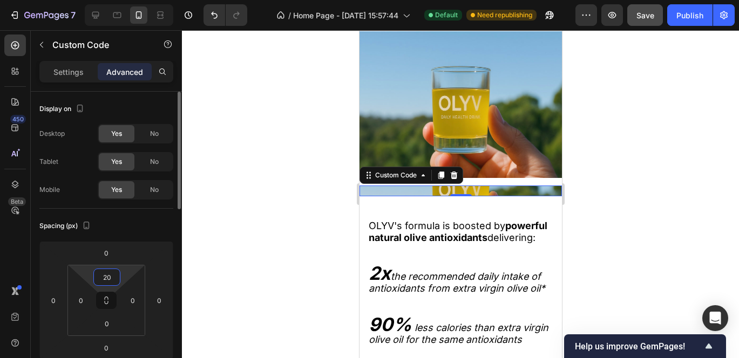
click at [113, 277] on input "20" at bounding box center [107, 277] width 22 height 16
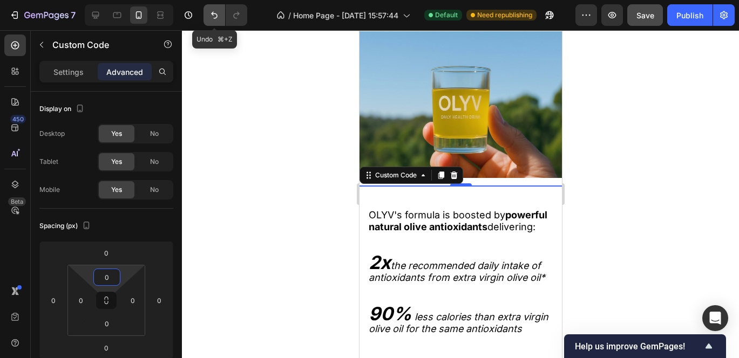
type input "0"
click at [211, 10] on icon "Undo/Redo" at bounding box center [214, 15] width 11 height 11
click at [266, 174] on div at bounding box center [460, 194] width 557 height 328
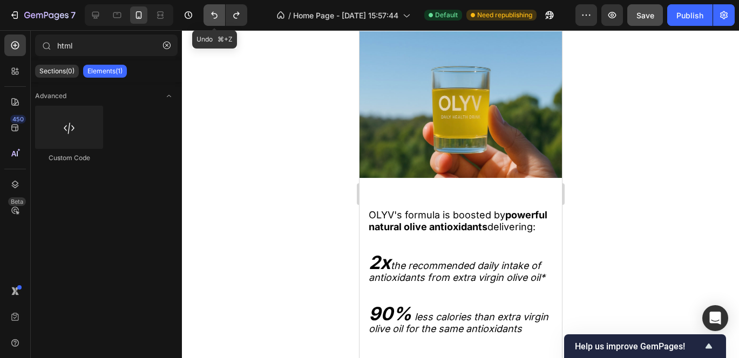
click at [211, 15] on icon "Undo/Redo" at bounding box center [214, 15] width 11 height 11
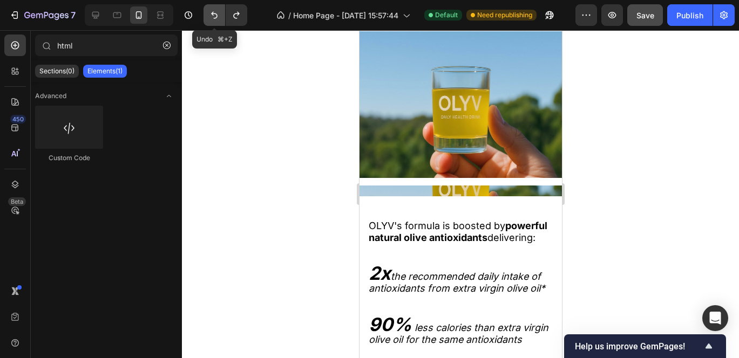
click at [211, 15] on icon "Undo/Redo" at bounding box center [214, 15] width 11 height 11
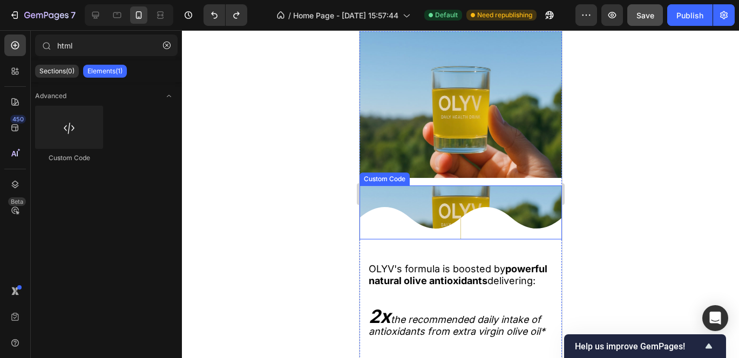
click at [460, 201] on icon at bounding box center [510, 217] width 101 height 43
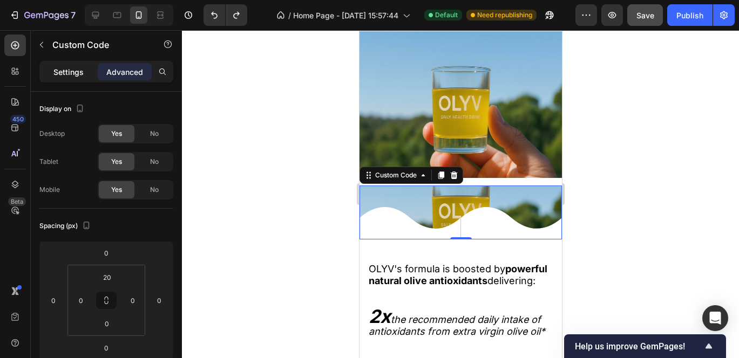
click at [72, 74] on p "Settings" at bounding box center [68, 71] width 30 height 11
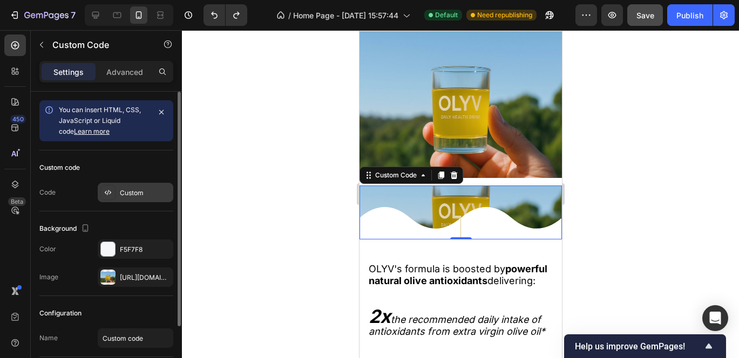
click at [106, 189] on icon at bounding box center [108, 192] width 9 height 9
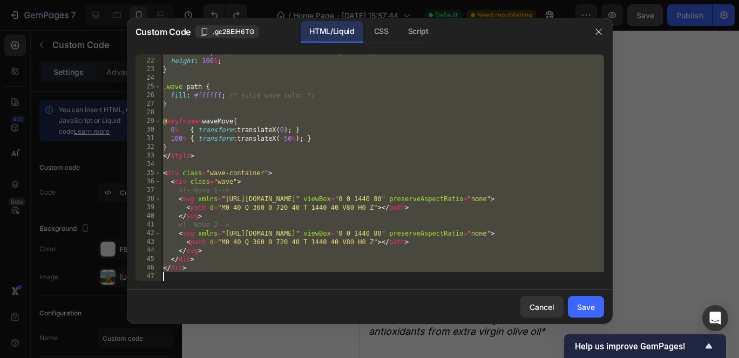
scroll to position [179, 0]
drag, startPoint x: 162, startPoint y: 57, endPoint x: 424, endPoint y: 406, distance: 436.0
click at [424, 0] on html "7 / Home Page - Sep 27, 15:57:44 Default Need republishing Preview Save Publish…" at bounding box center [369, 0] width 739 height 0
type textarea "</div>"
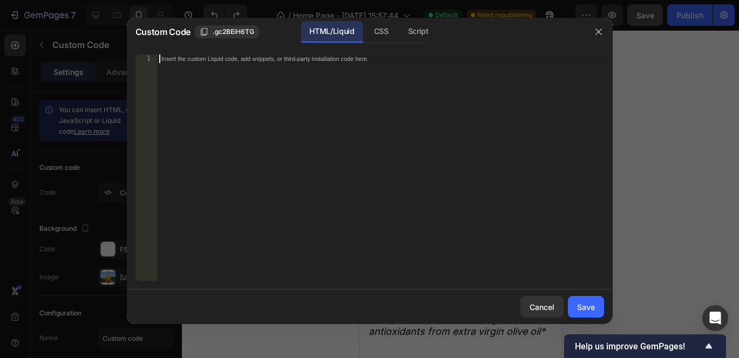
scroll to position [248, 0]
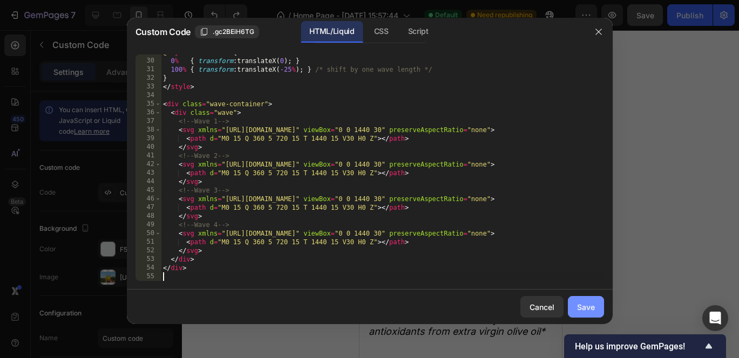
click at [586, 306] on div "Save" at bounding box center [586, 307] width 18 height 11
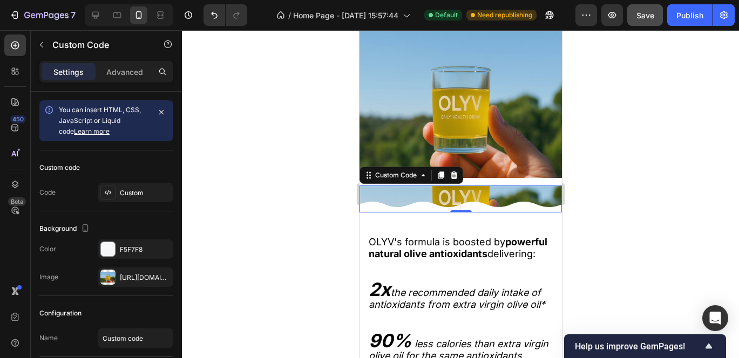
click at [410, 197] on icon at bounding box center [435, 204] width 51 height 16
click at [118, 77] on p "Advanced" at bounding box center [124, 71] width 37 height 11
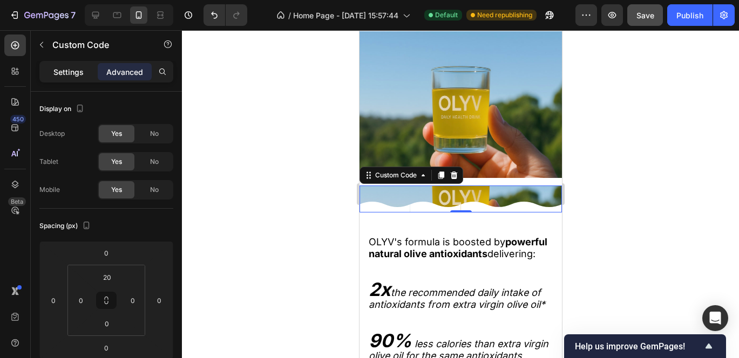
click at [71, 78] on div "Settings" at bounding box center [69, 71] width 54 height 17
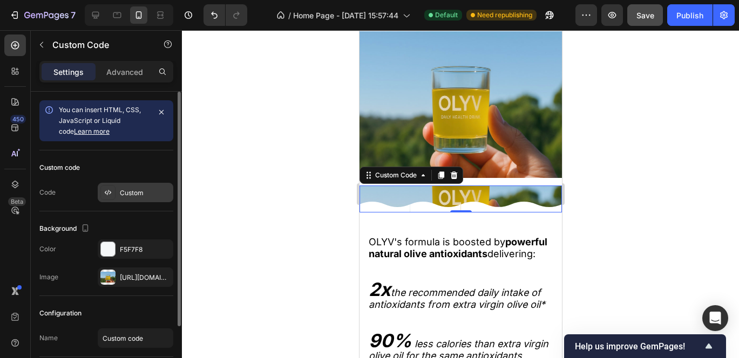
click at [121, 191] on div "Custom" at bounding box center [145, 193] width 51 height 10
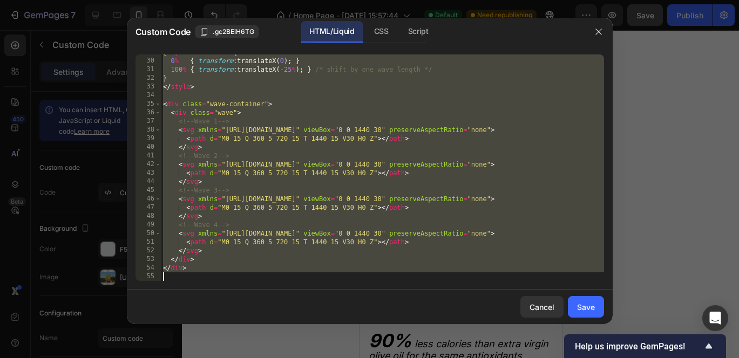
drag, startPoint x: 164, startPoint y: 56, endPoint x: 427, endPoint y: 406, distance: 437.9
click at [427, 0] on html "7 / Home Page - Sep 27, 15:57:44 Default Need republishing Preview Save Publish…" at bounding box center [369, 0] width 739 height 0
type textarea "</div>"
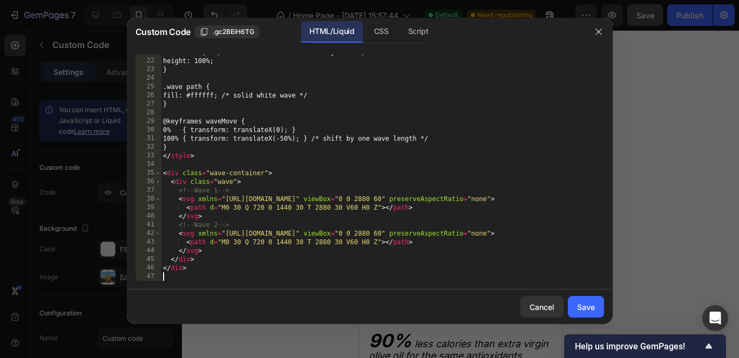
scroll to position [179, 0]
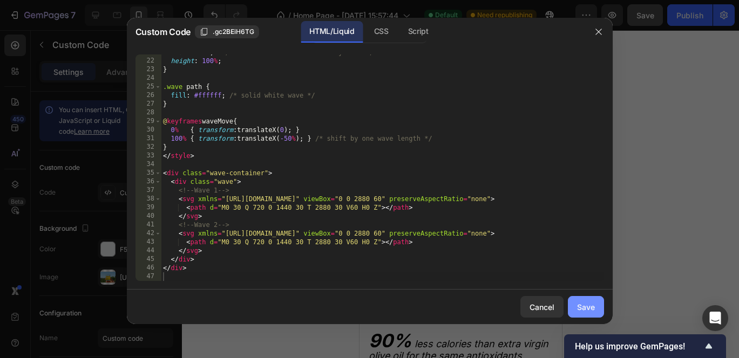
click at [588, 306] on div "Save" at bounding box center [586, 307] width 18 height 11
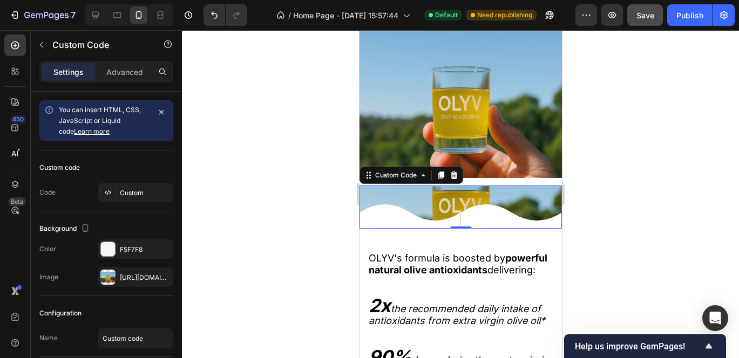
click at [400, 204] on icon at bounding box center [409, 212] width 101 height 32
click at [108, 190] on icon at bounding box center [108, 192] width 2 height 5
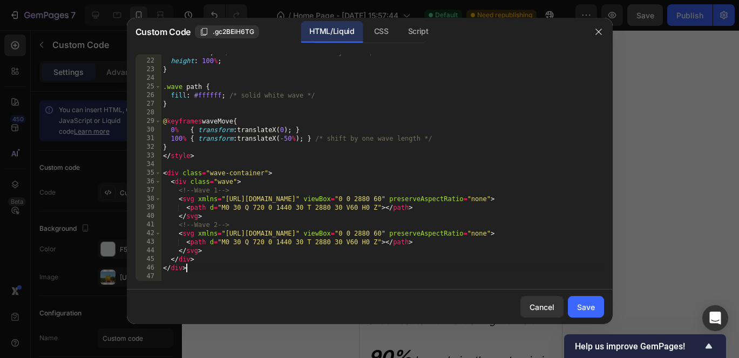
click at [196, 267] on div "width : 50 % ; /* two identical waves side by side */ height : 100 % ; } .wave …" at bounding box center [382, 170] width 443 height 244
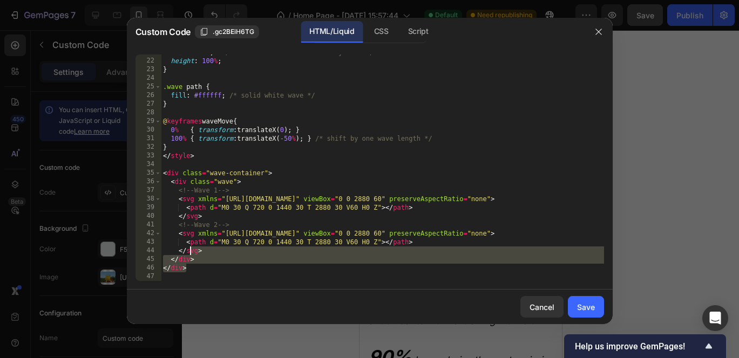
scroll to position [0, 0]
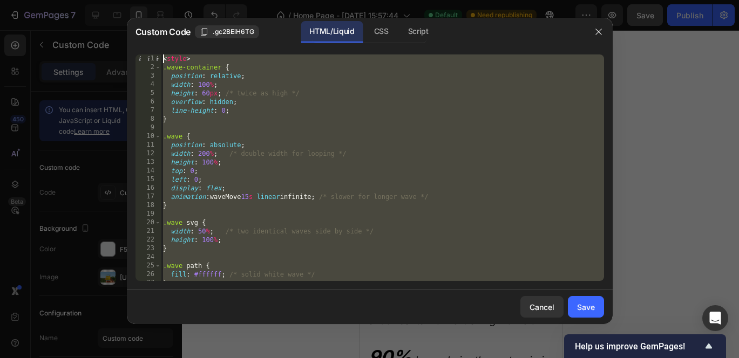
drag, startPoint x: 196, startPoint y: 267, endPoint x: 11, endPoint y: -79, distance: 392.3
click at [11, 0] on html "7 / Home Page - Sep 27, 15:57:44 Default Need republishing Preview Save Publish…" at bounding box center [369, 0] width 739 height 0
type textarea "<style> .wave-container {"
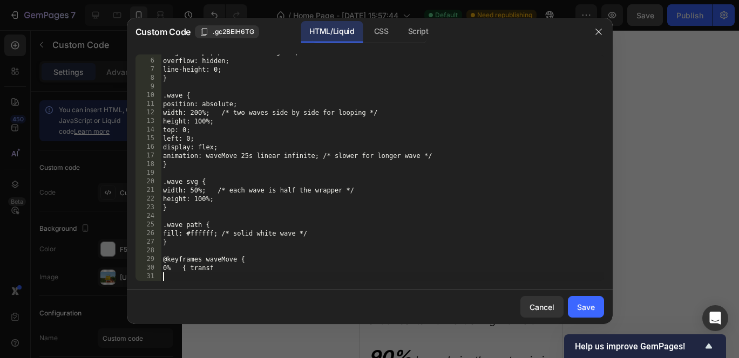
scroll to position [41, 0]
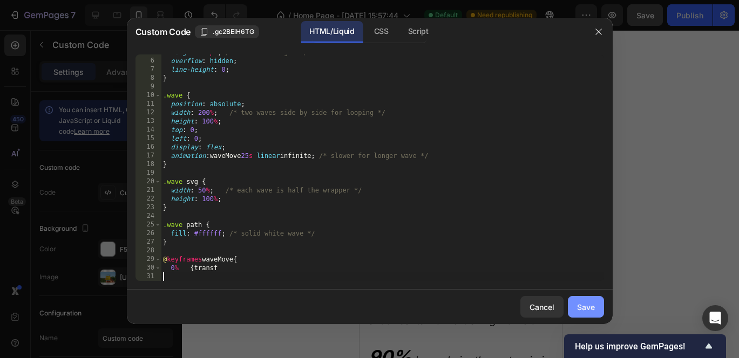
click at [586, 304] on div "Save" at bounding box center [586, 307] width 18 height 11
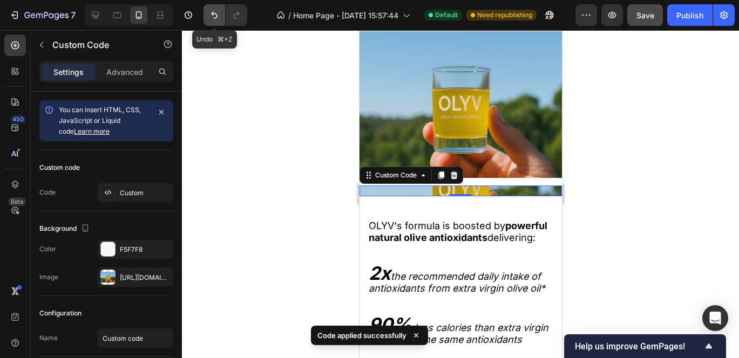
click at [217, 16] on icon "Undo/Redo" at bounding box center [214, 15] width 11 height 11
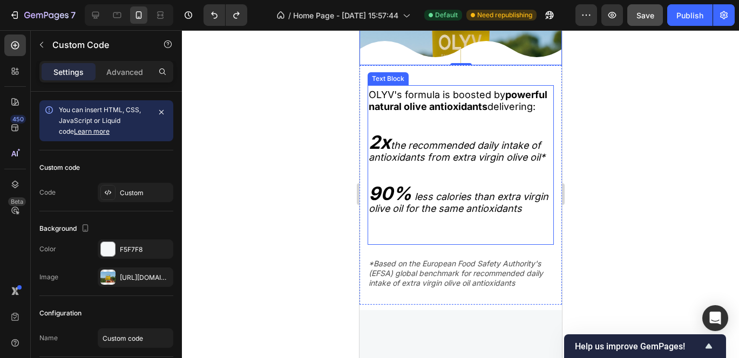
scroll to position [1544, 0]
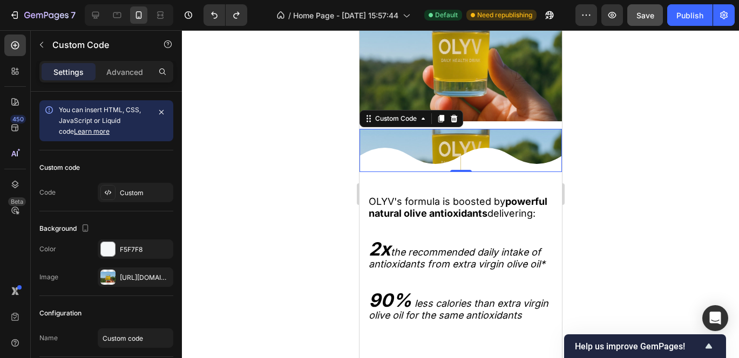
click at [376, 158] on icon at bounding box center [409, 160] width 101 height 24
click at [110, 197] on div at bounding box center [107, 192] width 15 height 15
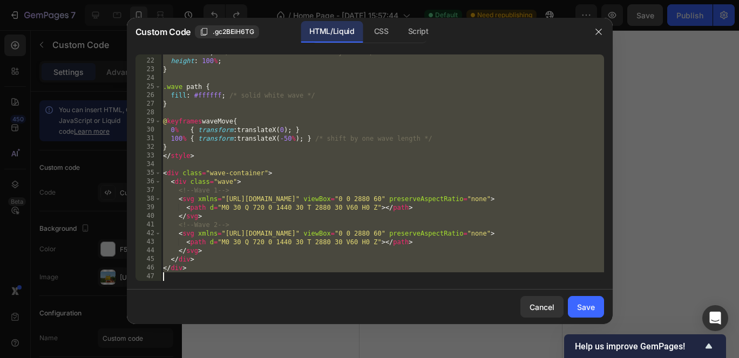
scroll to position [179, 0]
drag, startPoint x: 163, startPoint y: 57, endPoint x: 562, endPoint y: 406, distance: 530.1
click at [562, 0] on html "7 / Home Page - Sep 27, 15:57:44 Default Need republishing Preview Save Publish…" at bounding box center [369, 0] width 739 height 0
type textarea "</div>"
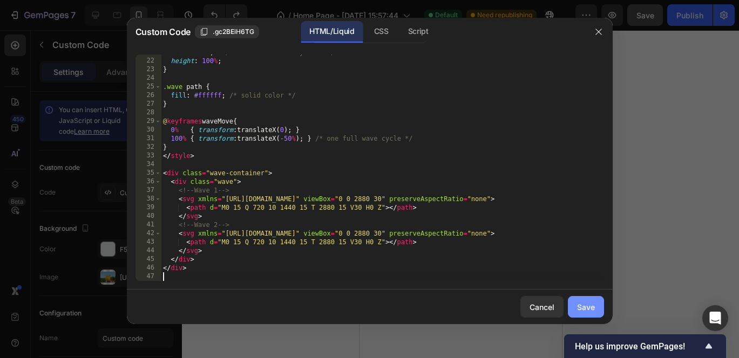
click at [579, 299] on button "Save" at bounding box center [586, 307] width 36 height 22
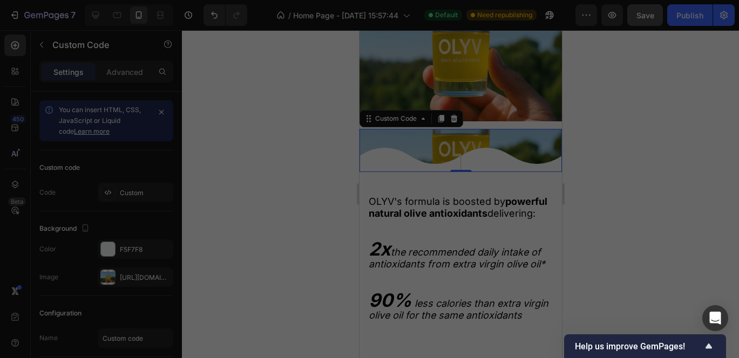
scroll to position [1528, 0]
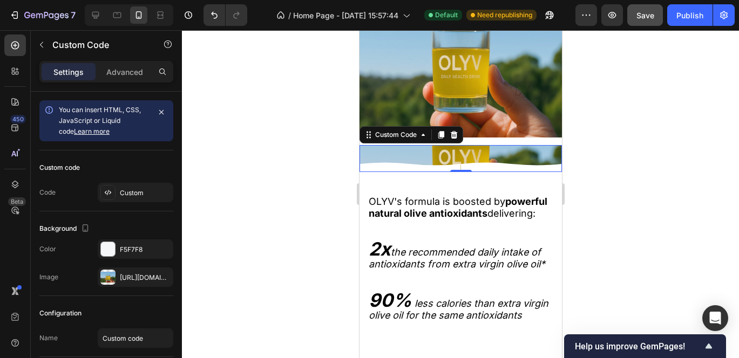
click at [419, 161] on div at bounding box center [460, 164] width 202 height 16
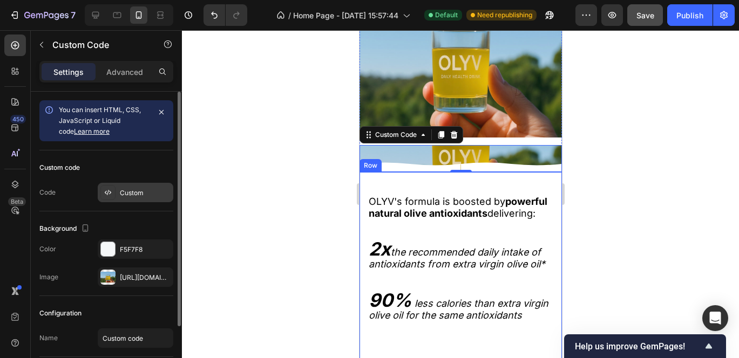
click at [123, 194] on div "Custom" at bounding box center [145, 193] width 51 height 10
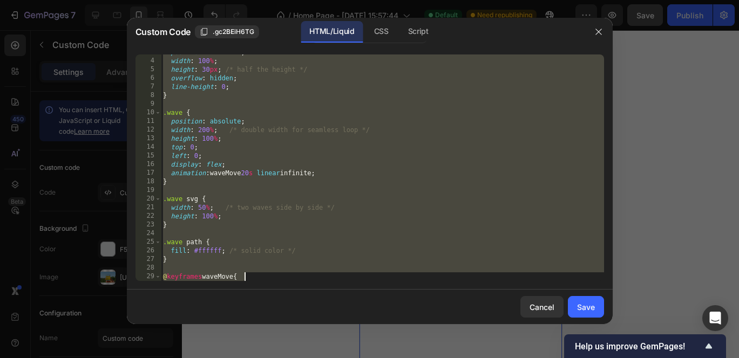
scroll to position [179, 0]
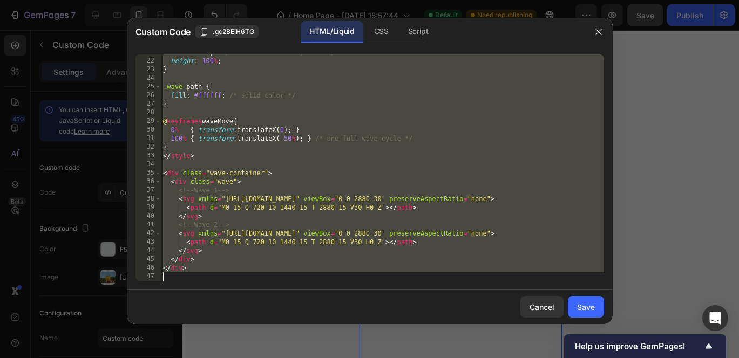
drag, startPoint x: 163, startPoint y: 60, endPoint x: 515, endPoint y: 406, distance: 494.2
click at [515, 0] on html "7 / Home Page - Sep 27, 15:57:44 Default Need republishing Preview Save Publish…" at bounding box center [369, 0] width 739 height 0
type textarea "</div>"
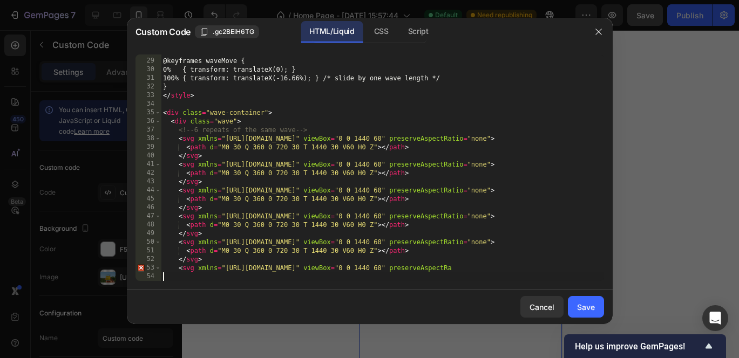
scroll to position [240, 0]
click at [583, 302] on div "Save" at bounding box center [586, 307] width 18 height 11
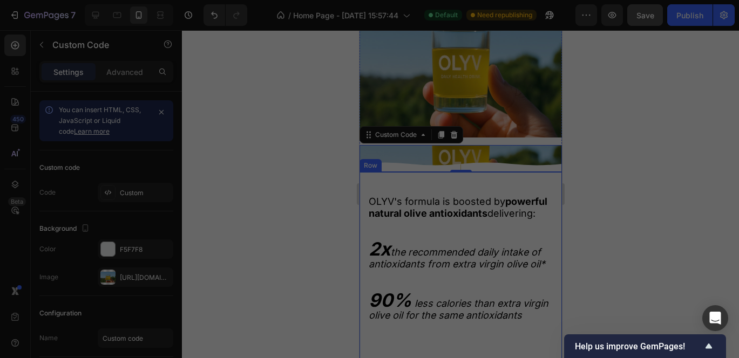
scroll to position [1544, 0]
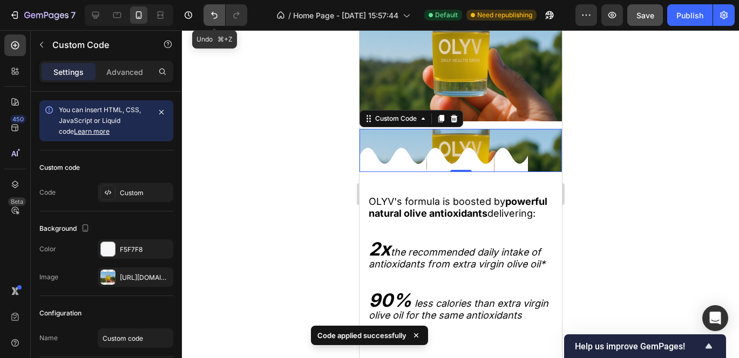
click at [211, 13] on icon "Undo/Redo" at bounding box center [214, 15] width 11 height 11
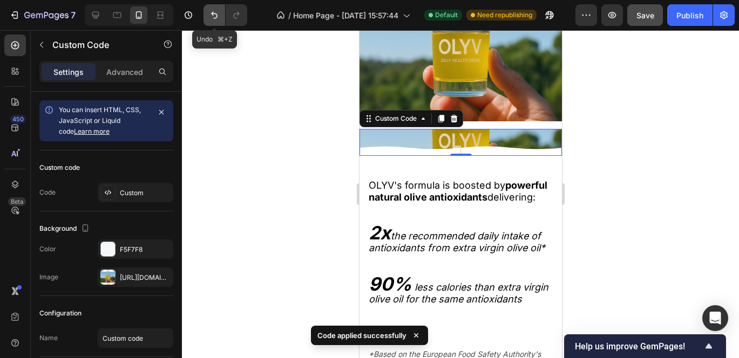
scroll to position [1528, 0]
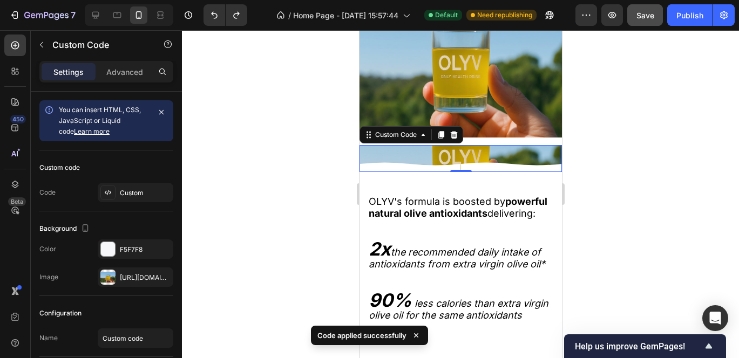
click at [520, 157] on icon at bounding box center [510, 164] width 101 height 16
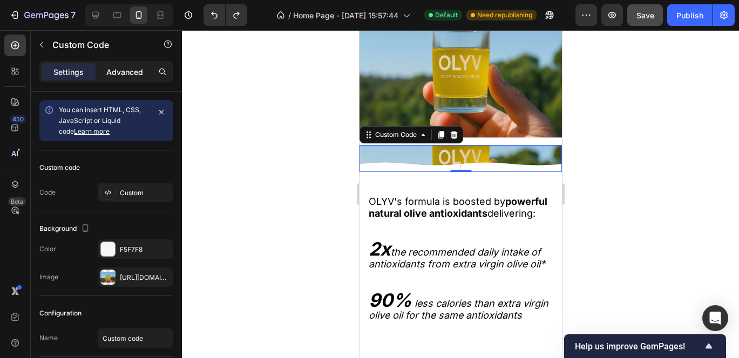
click at [131, 68] on p "Advanced" at bounding box center [124, 71] width 37 height 11
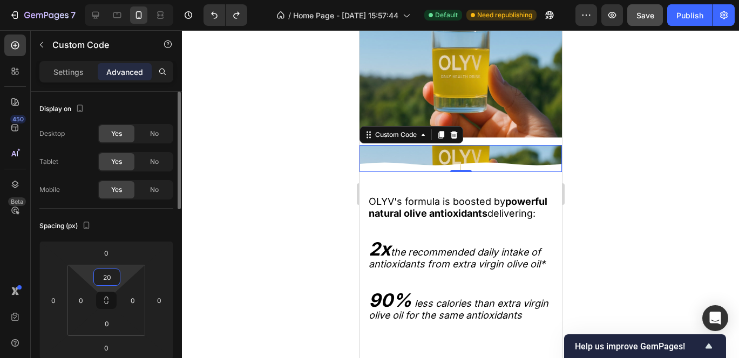
click at [113, 274] on input "20" at bounding box center [107, 277] width 22 height 16
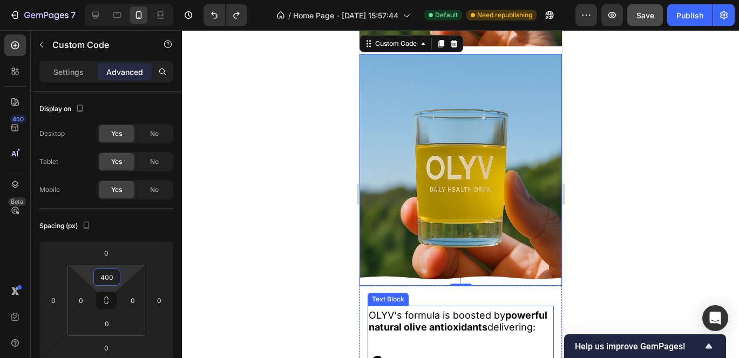
scroll to position [1620, 0]
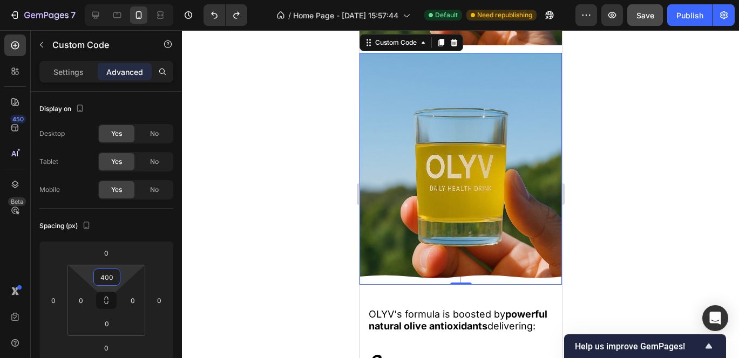
type input "400"
click at [638, 273] on div at bounding box center [460, 194] width 557 height 328
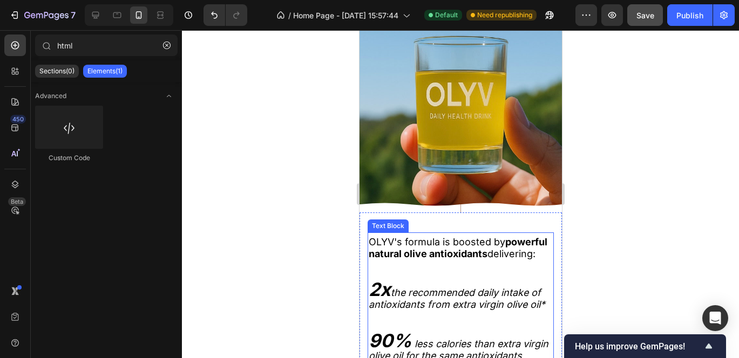
scroll to position [1702, 0]
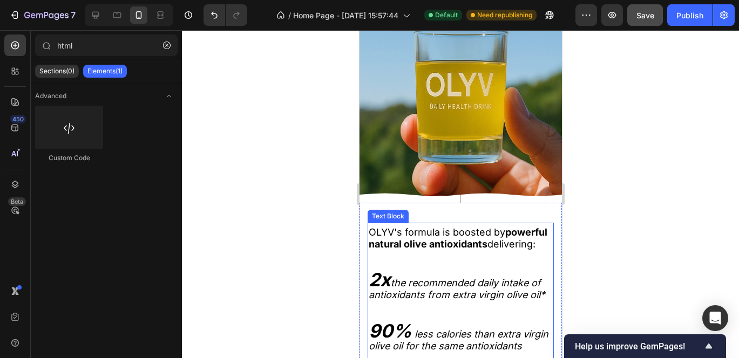
click at [430, 243] on strong "powerful natural olive antioxidants" at bounding box center [457, 238] width 179 height 23
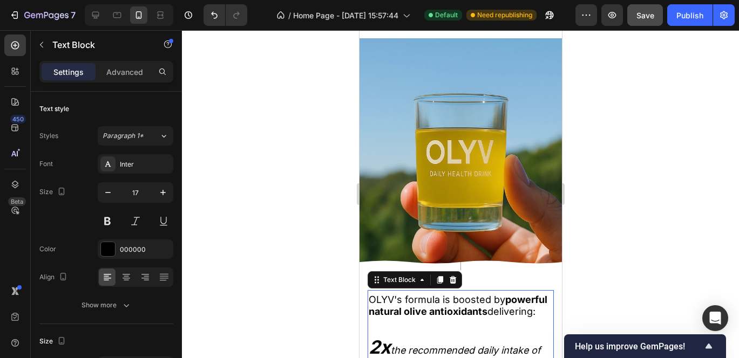
scroll to position [1586, 0]
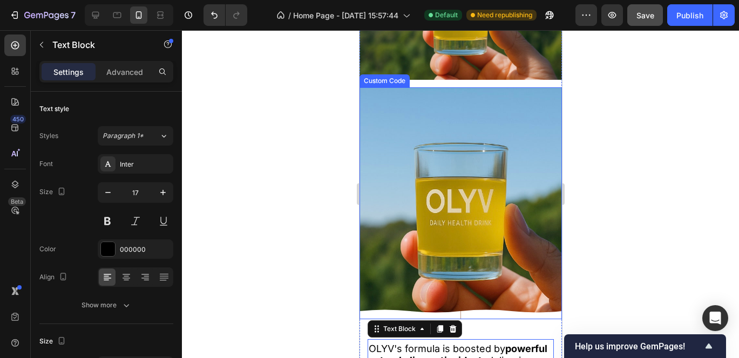
click at [460, 309] on icon at bounding box center [510, 311] width 101 height 16
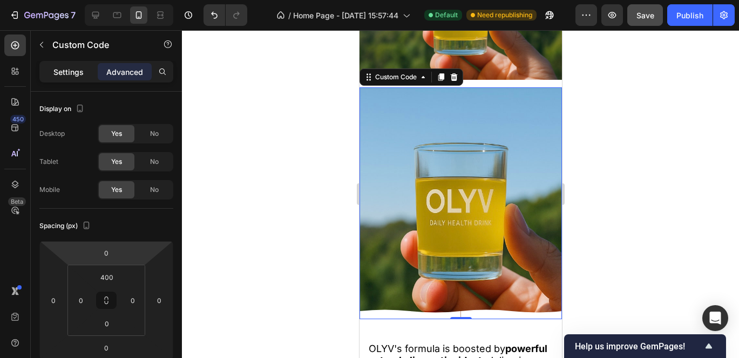
click at [73, 66] on div "Settings" at bounding box center [69, 71] width 54 height 17
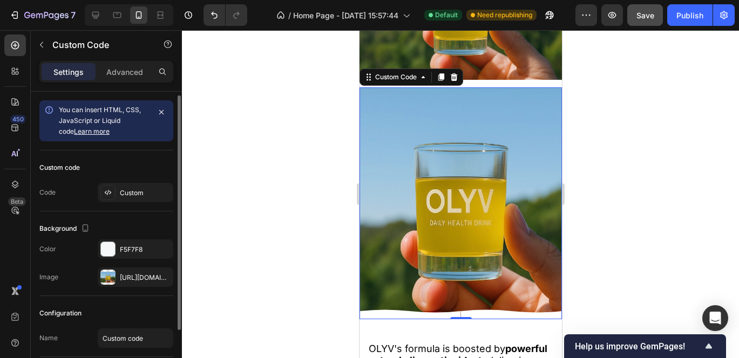
scroll to position [2, 0]
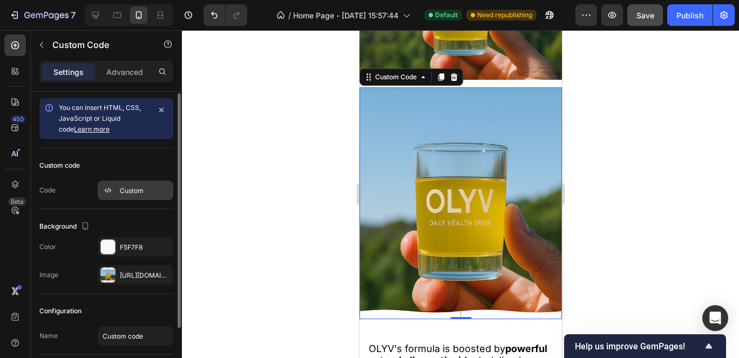
click at [105, 188] on icon at bounding box center [108, 190] width 9 height 9
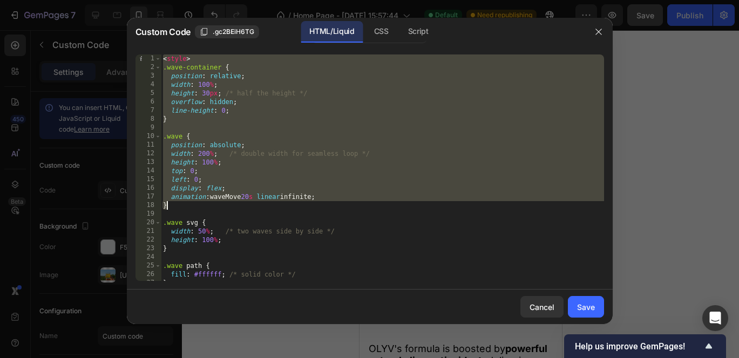
scroll to position [179, 0]
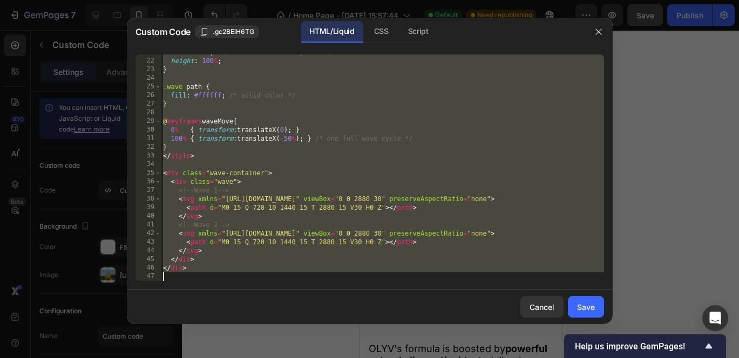
drag, startPoint x: 165, startPoint y: 59, endPoint x: 498, endPoint y: 406, distance: 481.3
click at [498, 0] on html "7 / Home Page - Sep 27, 15:57:44 Default Need republishing Preview Save Publish…" at bounding box center [369, 0] width 739 height 0
type textarea "</div>"
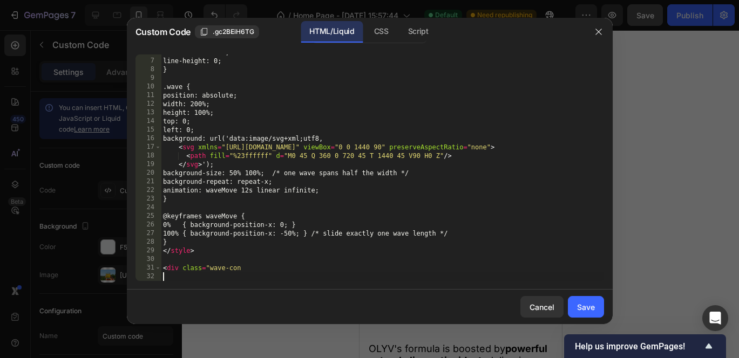
scroll to position [50, 0]
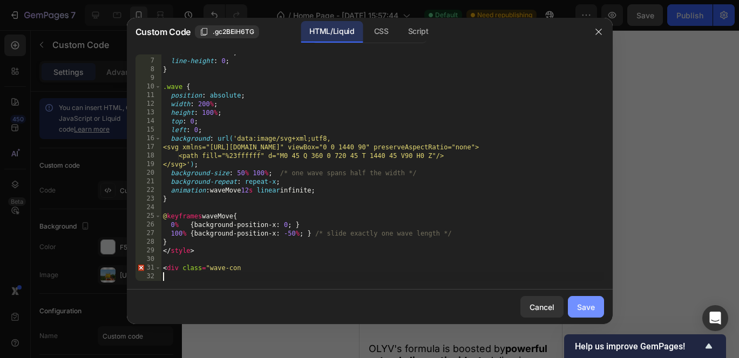
click at [590, 303] on div "Save" at bounding box center [586, 307] width 18 height 11
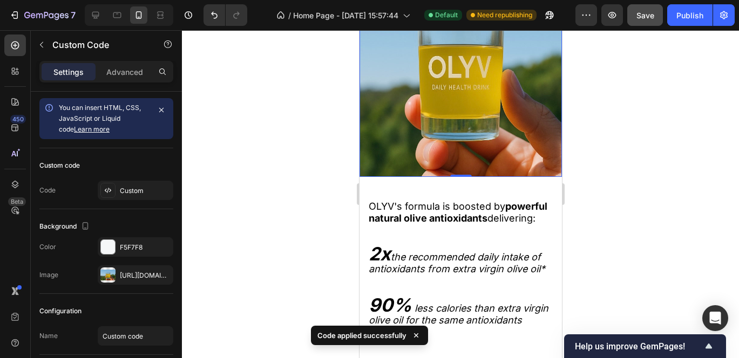
scroll to position [1767, 0]
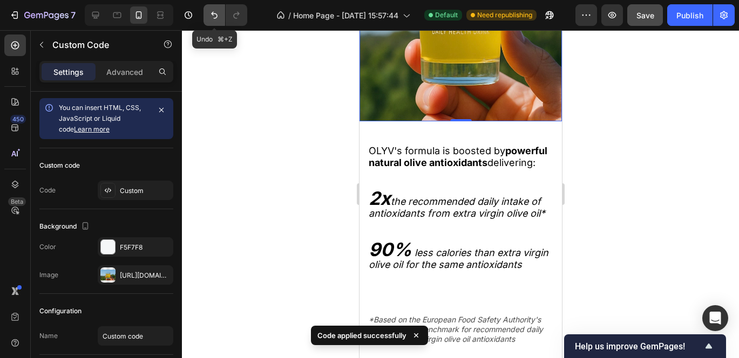
click at [217, 10] on icon "Undo/Redo" at bounding box center [214, 15] width 11 height 11
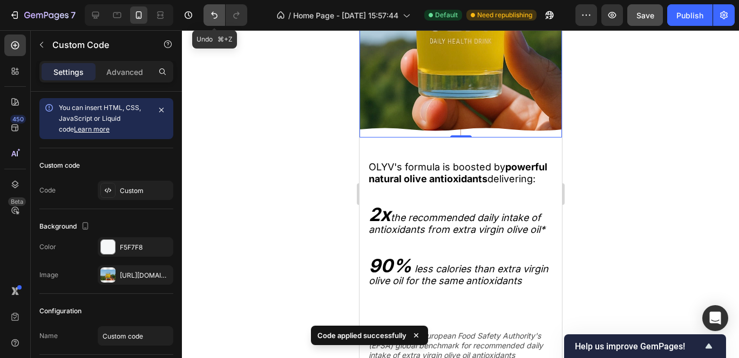
scroll to position [1784, 0]
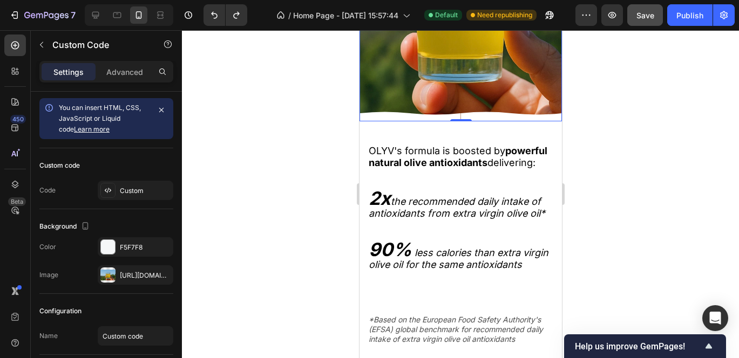
click at [647, 107] on div at bounding box center [460, 194] width 557 height 328
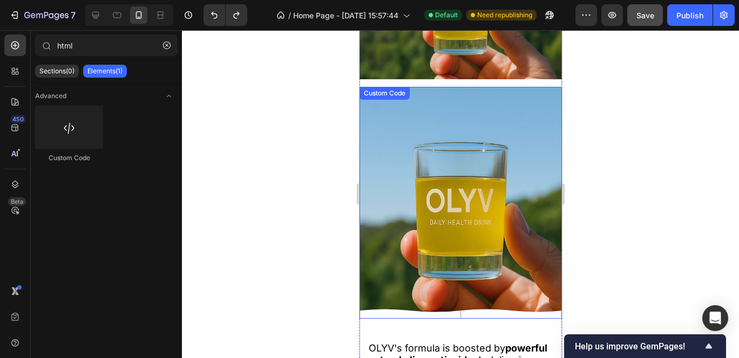
scroll to position [1601, 0]
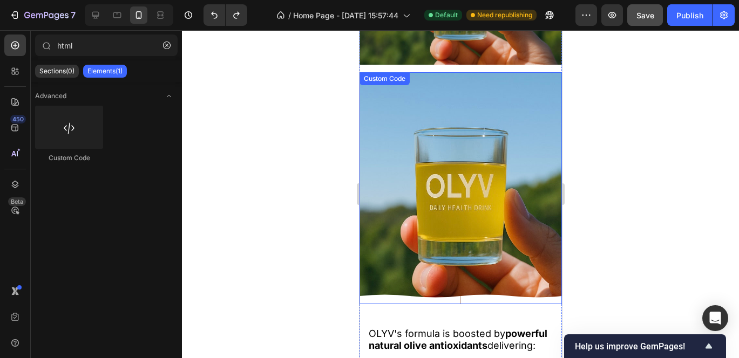
click at [513, 143] on div "Custom Code" at bounding box center [460, 188] width 202 height 232
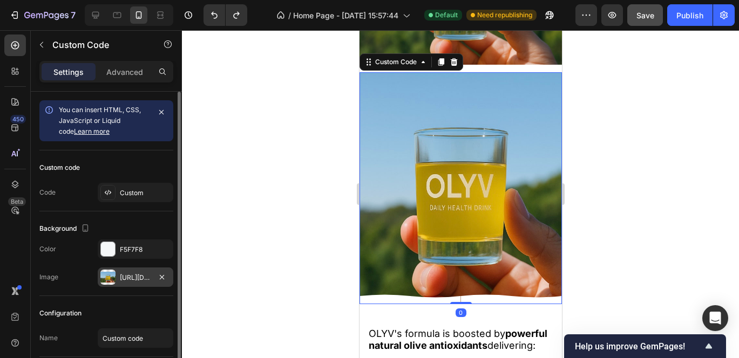
click at [115, 279] on div at bounding box center [107, 277] width 15 height 15
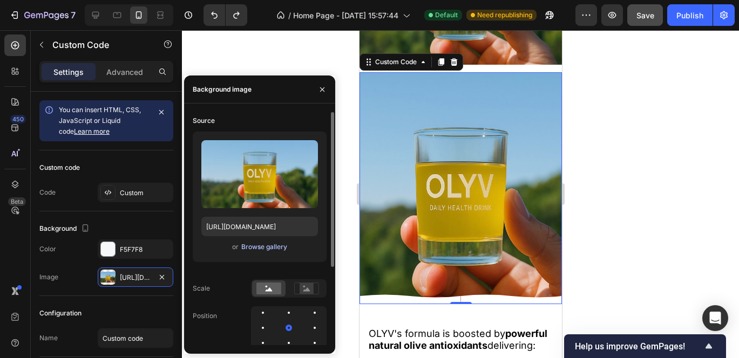
click at [253, 249] on div "Browse gallery" at bounding box center [264, 247] width 46 height 10
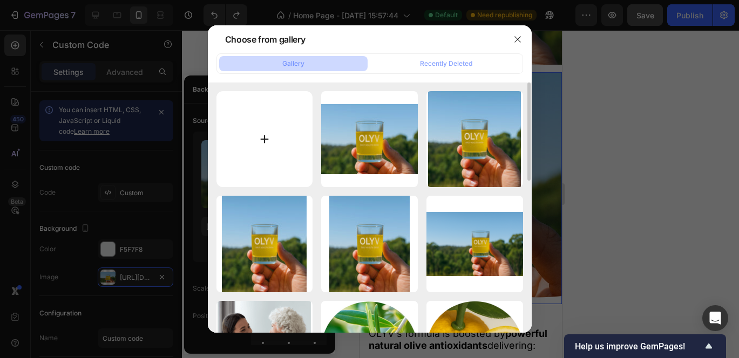
click at [269, 144] on input "file" at bounding box center [264, 139] width 97 height 97
type input "C:\fakepath\OLYV glass (tall).jpeg"
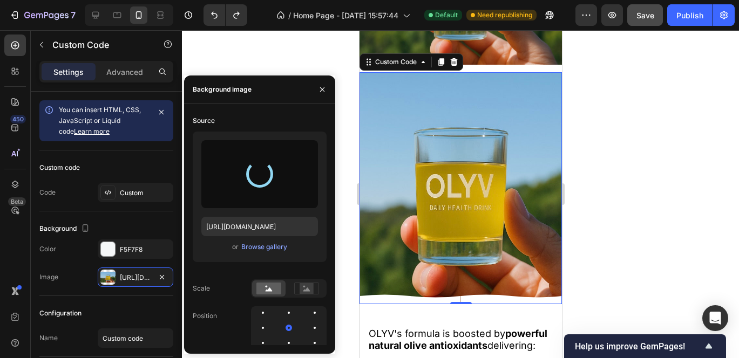
type input "[URL][DOMAIN_NAME]"
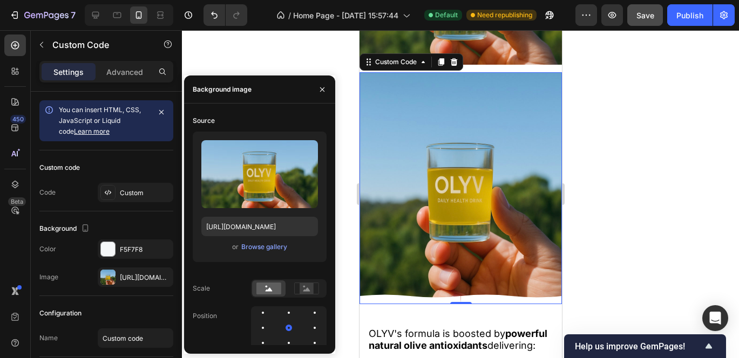
click at [403, 111] on div "Custom Code 0" at bounding box center [460, 188] width 202 height 232
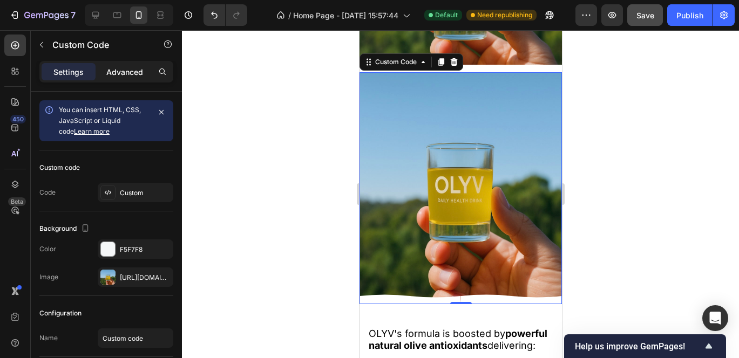
click at [115, 68] on p "Advanced" at bounding box center [124, 71] width 37 height 11
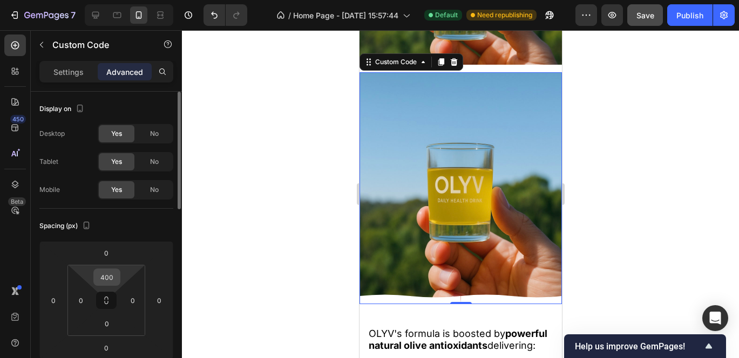
click at [112, 275] on input "400" at bounding box center [107, 277] width 22 height 16
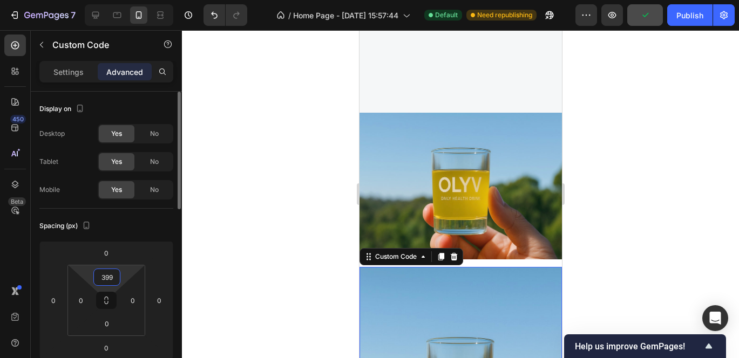
scroll to position [1600, 0]
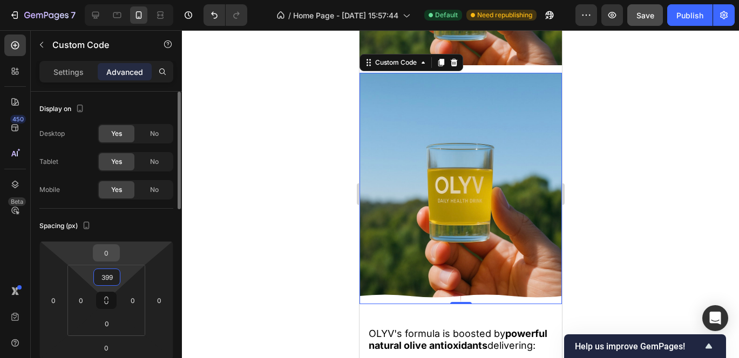
type input "399"
click at [110, 253] on input "0" at bounding box center [107, 253] width 22 height 16
click at [208, 253] on div at bounding box center [460, 194] width 557 height 328
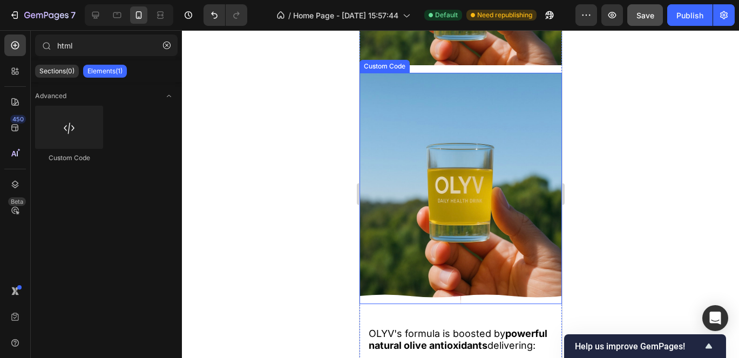
click at [495, 115] on div "Custom Code" at bounding box center [460, 189] width 202 height 232
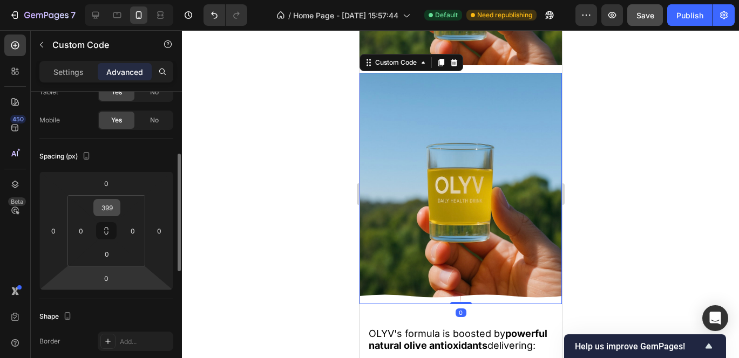
scroll to position [94, 0]
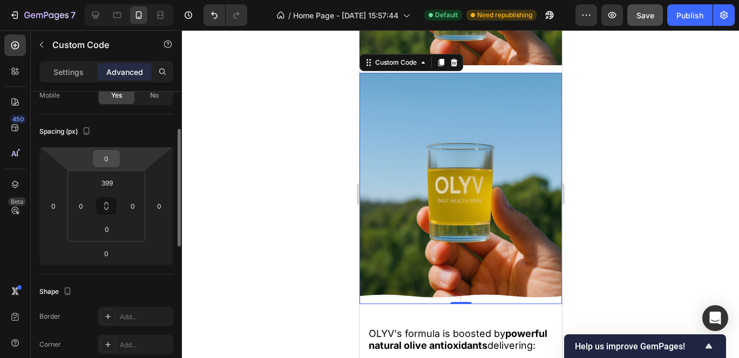
click at [112, 155] on input "0" at bounding box center [107, 159] width 22 height 16
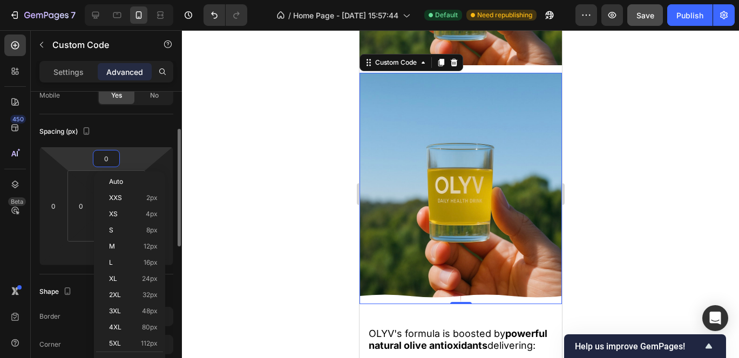
click at [117, 139] on div "Spacing (px)" at bounding box center [106, 131] width 134 height 17
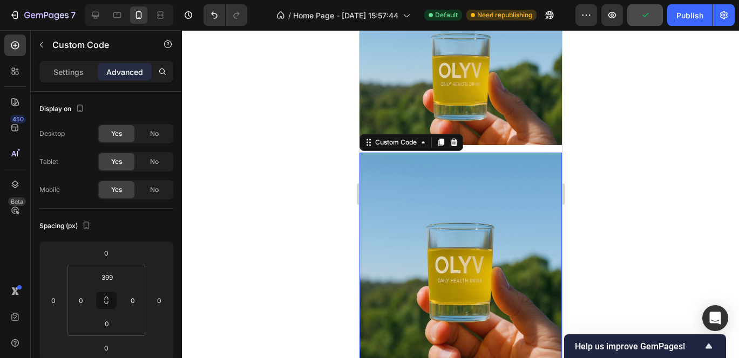
scroll to position [1527, 0]
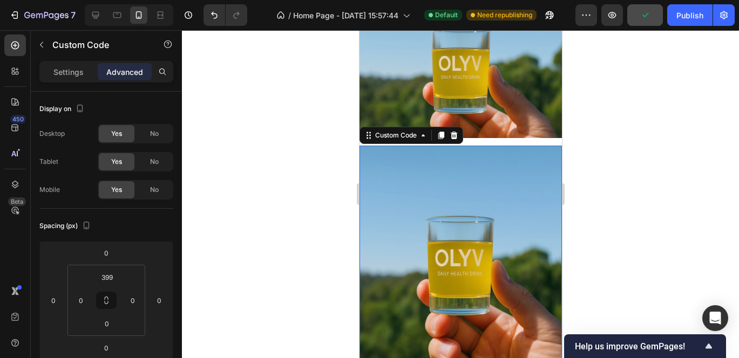
click at [427, 213] on div "Custom Code 0" at bounding box center [460, 262] width 202 height 232
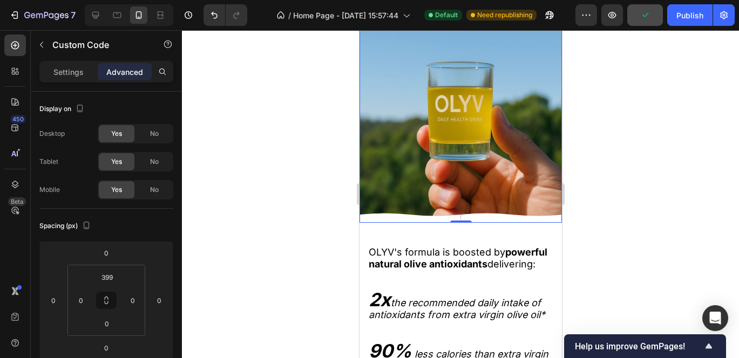
scroll to position [1684, 0]
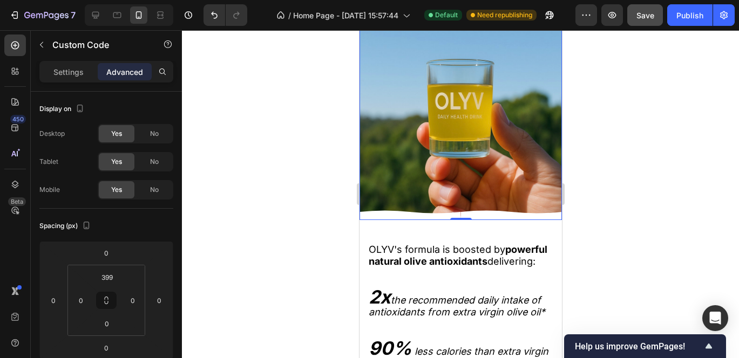
click at [460, 217] on icon at bounding box center [510, 215] width 101 height 10
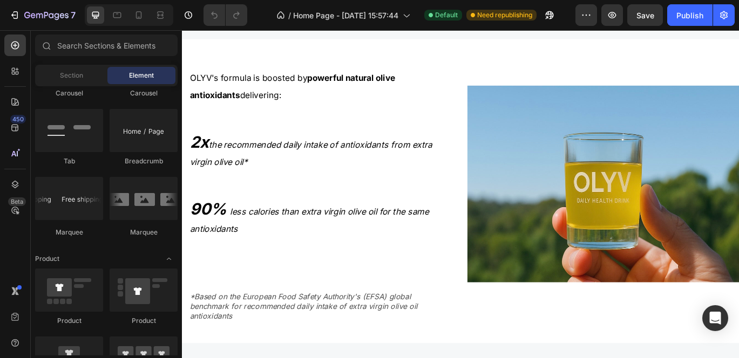
scroll to position [1321, 0]
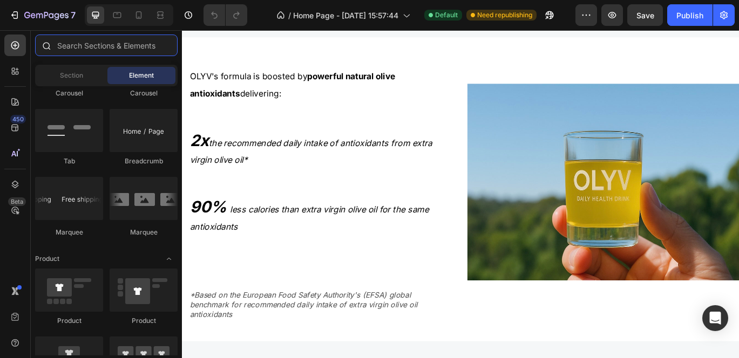
click at [96, 47] on input "text" at bounding box center [106, 46] width 142 height 22
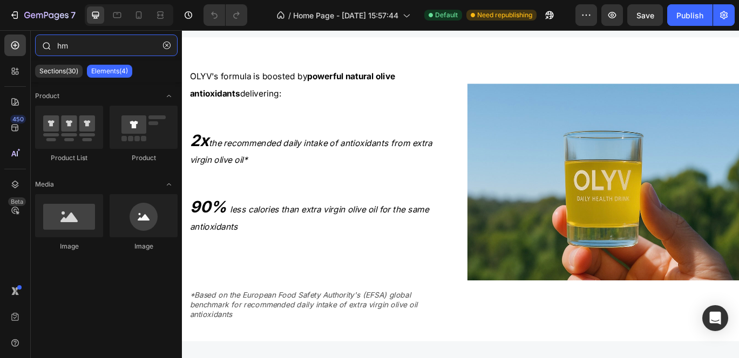
type input "h"
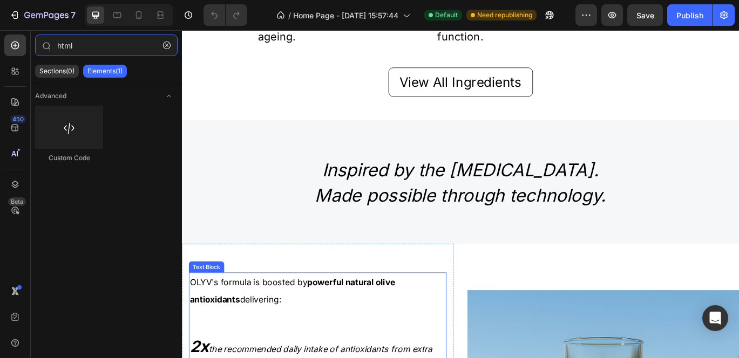
scroll to position [1075, 0]
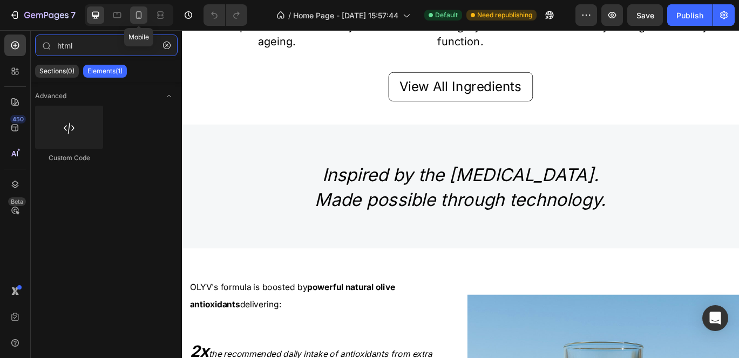
type input "html"
click at [134, 11] on icon at bounding box center [138, 15] width 11 height 11
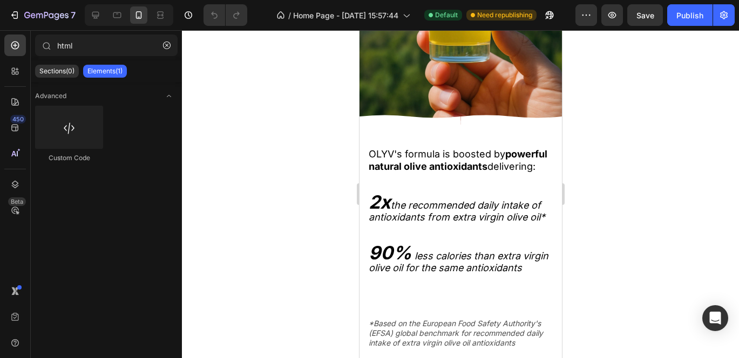
scroll to position [2082, 0]
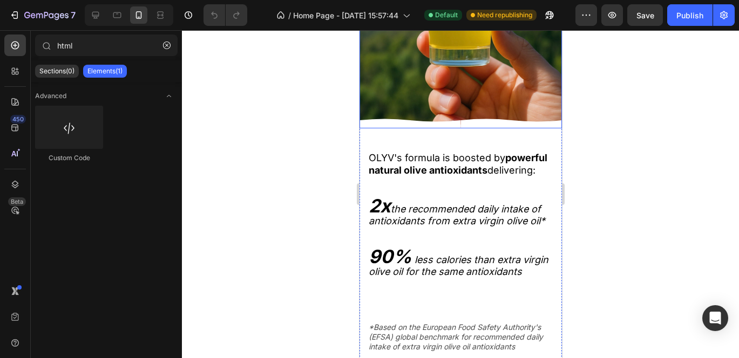
click at [459, 123] on icon at bounding box center [509, 124] width 101 height 10
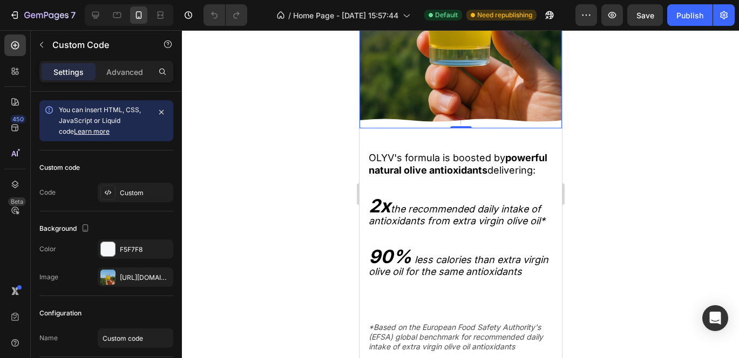
click at [459, 118] on icon at bounding box center [509, 120] width 101 height 16
click at [459, 120] on icon at bounding box center [509, 124] width 101 height 10
click at [109, 188] on icon at bounding box center [108, 192] width 9 height 9
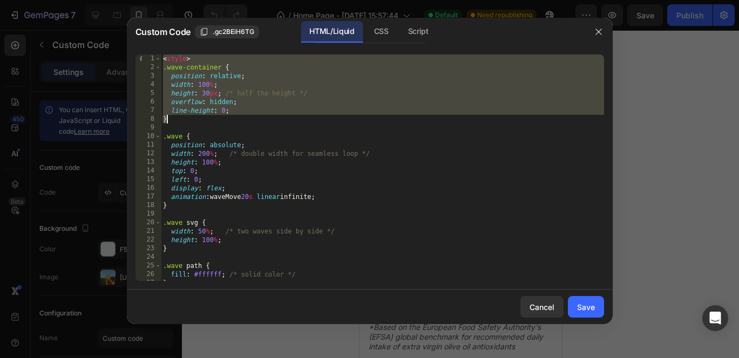
scroll to position [179, 0]
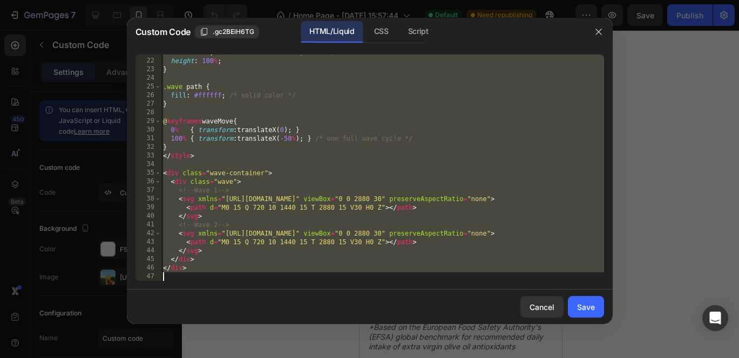
drag, startPoint x: 164, startPoint y: 59, endPoint x: 366, endPoint y: 392, distance: 389.2
click at [366, 0] on html "7 / Home Page - [DATE] 15:57:44 Default Need republishing Preview Save Publish …" at bounding box center [369, 0] width 739 height 0
type textarea "</div>"
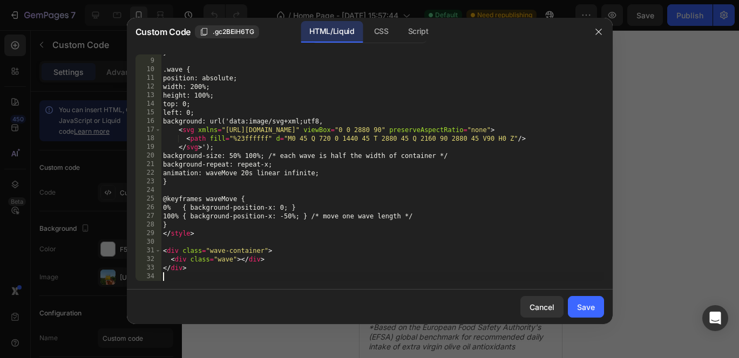
scroll to position [67, 0]
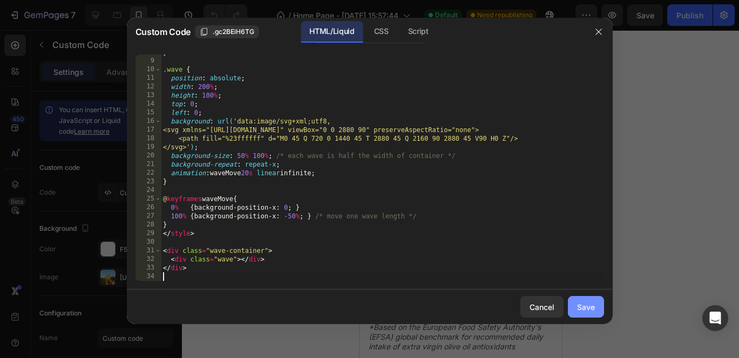
click at [586, 312] on div "Save" at bounding box center [586, 307] width 18 height 11
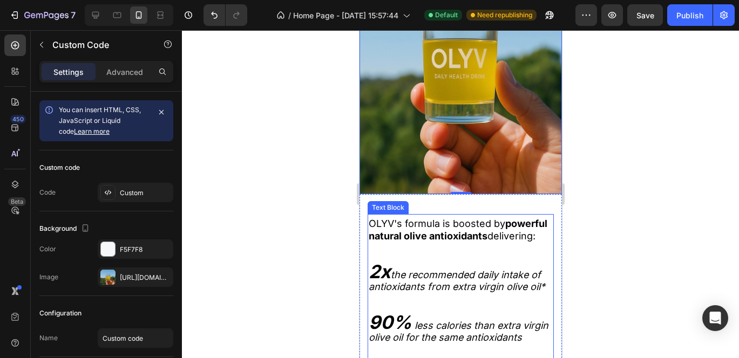
scroll to position [2051, 0]
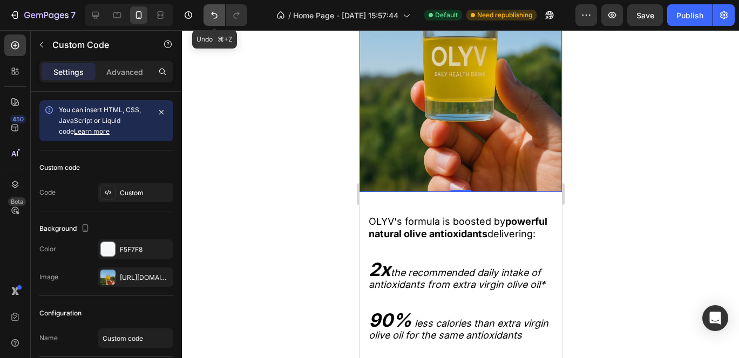
click at [215, 17] on icon "Undo/Redo" at bounding box center [214, 15] width 11 height 11
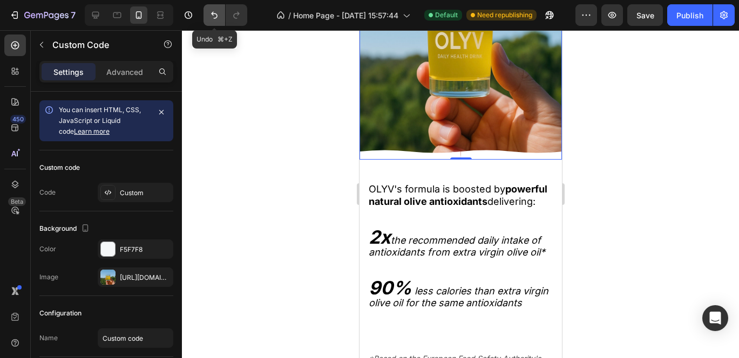
scroll to position [2018, 0]
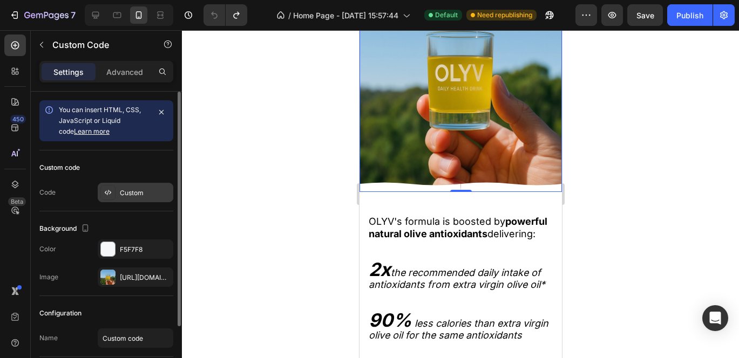
click at [138, 201] on div "Custom" at bounding box center [136, 192] width 76 height 19
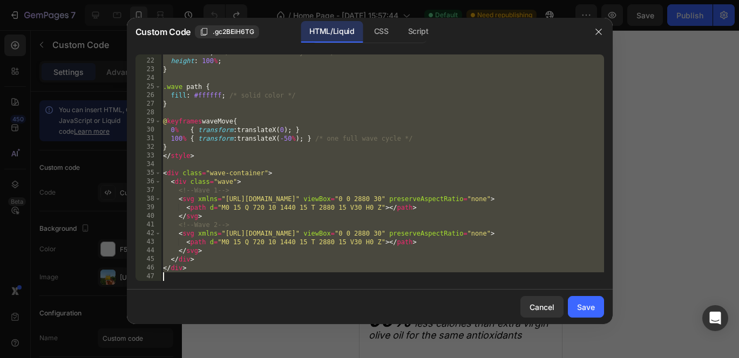
scroll to position [179, 0]
drag, startPoint x: 164, startPoint y: 61, endPoint x: 475, endPoint y: 406, distance: 465.0
click at [475, 0] on html "7 / Home Page - [DATE] 15:57:44 Default Need republishing Preview Save Publish …" at bounding box center [369, 0] width 739 height 0
type textarea "</div>"
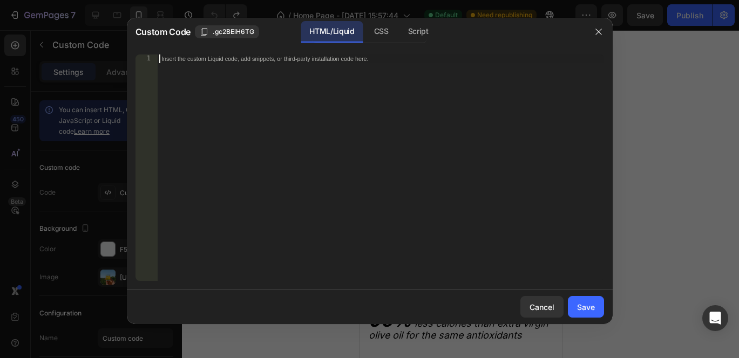
paste textarea
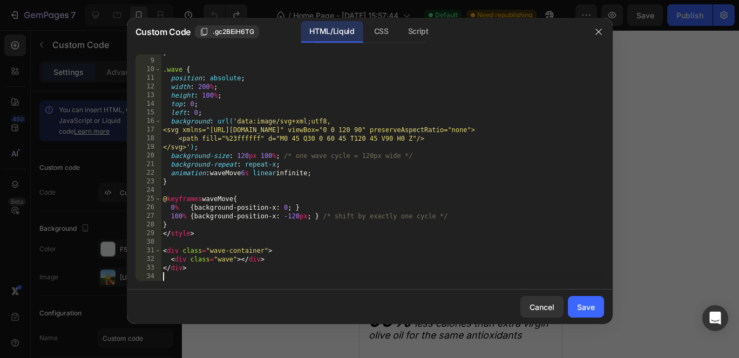
scroll to position [67, 0]
click at [595, 309] on button "Save" at bounding box center [586, 307] width 36 height 22
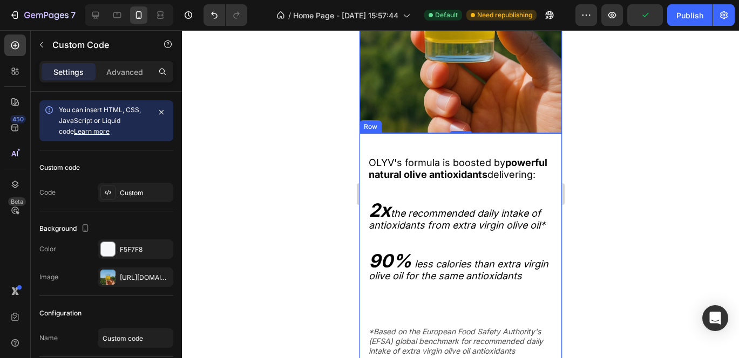
scroll to position [2101, 0]
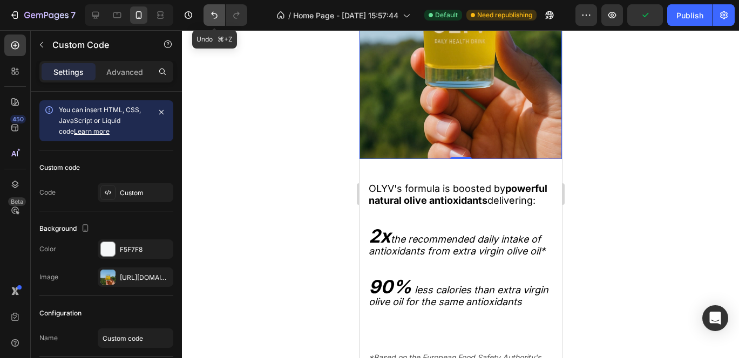
click at [213, 15] on icon "Undo/Redo" at bounding box center [214, 15] width 6 height 7
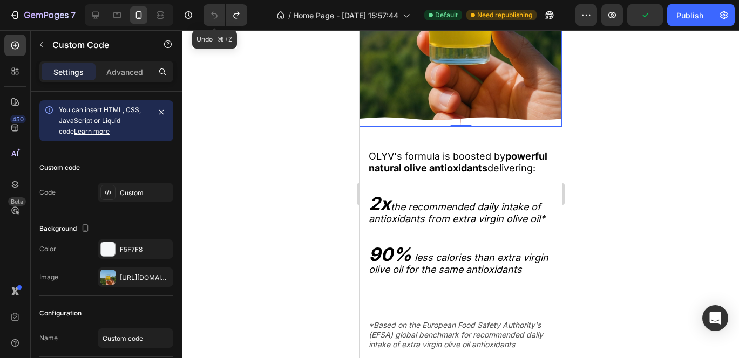
scroll to position [2069, 0]
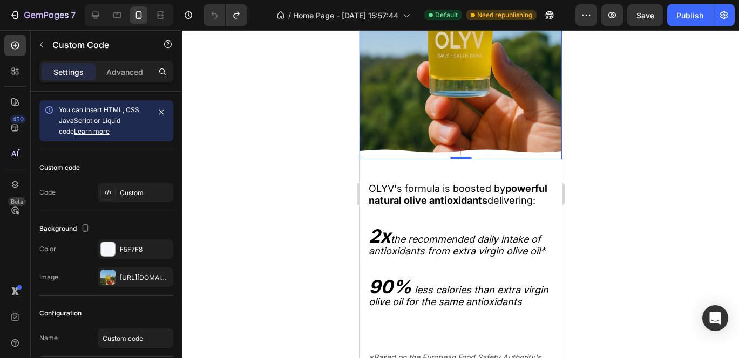
click at [393, 155] on icon at bounding box center [408, 154] width 101 height 10
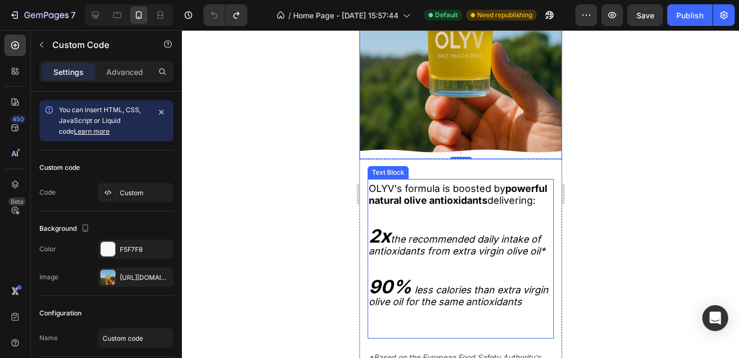
click at [383, 205] on strong "powerful natural olive antioxidants" at bounding box center [457, 194] width 179 height 23
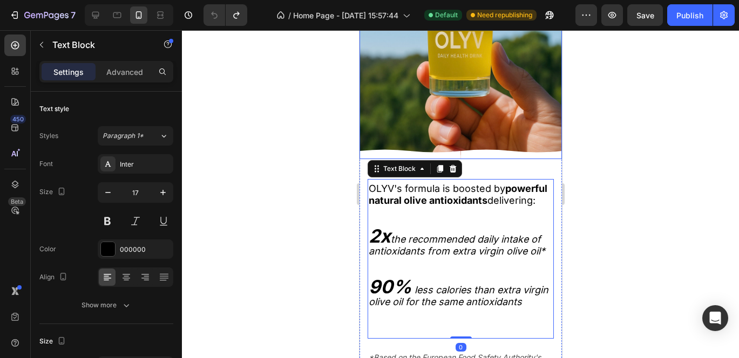
click at [378, 143] on icon at bounding box center [407, 151] width 101 height 16
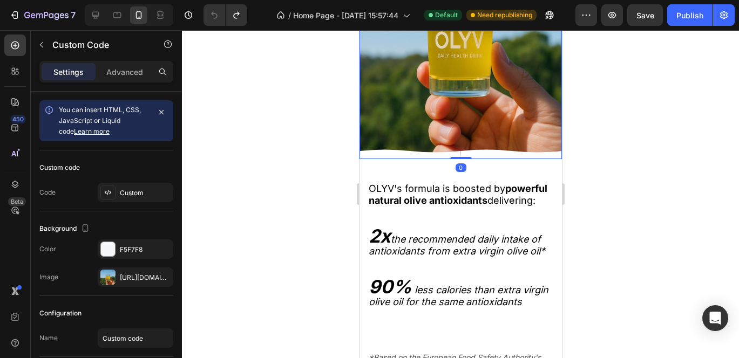
click at [373, 152] on icon at bounding box center [401, 154] width 101 height 10
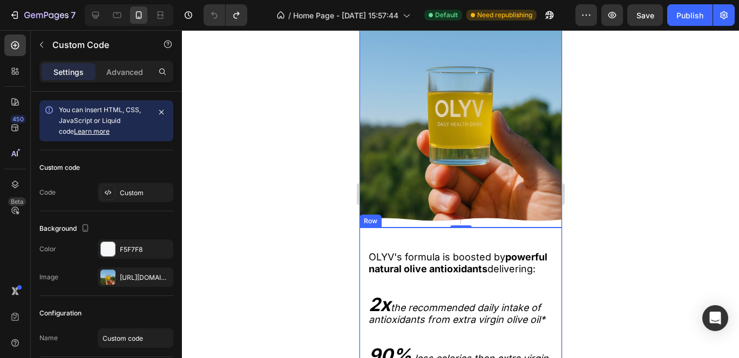
scroll to position [1933, 0]
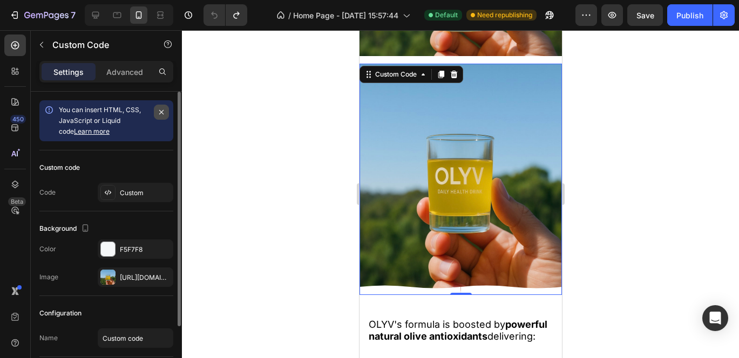
click at [165, 113] on icon "button" at bounding box center [161, 112] width 9 height 9
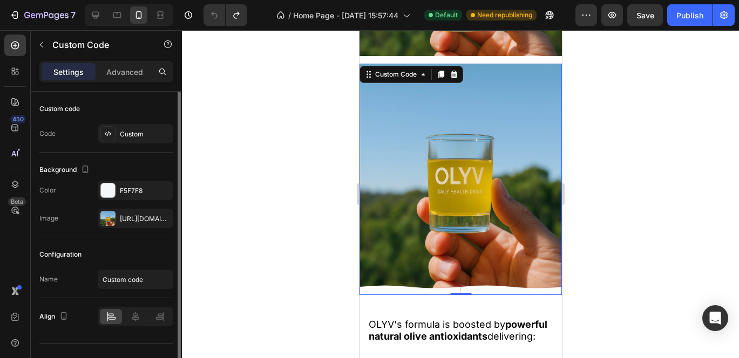
click at [165, 111] on div "Custom code" at bounding box center [106, 108] width 134 height 17
click at [105, 21] on div at bounding box center [129, 15] width 89 height 22
click at [97, 18] on icon at bounding box center [95, 15] width 11 height 11
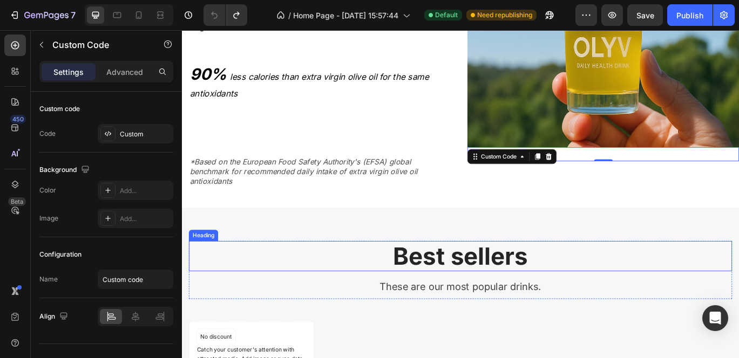
scroll to position [1945, 0]
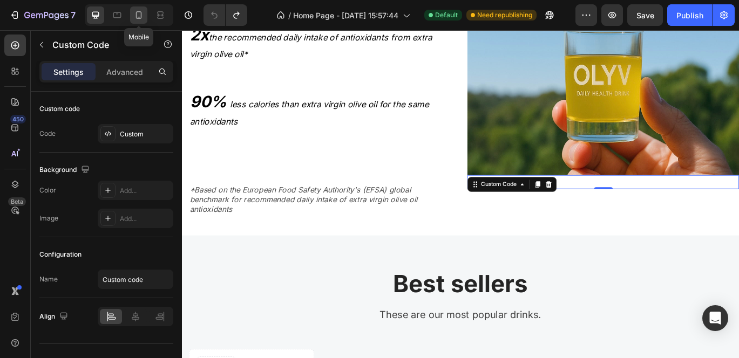
click at [138, 20] on icon at bounding box center [138, 15] width 11 height 11
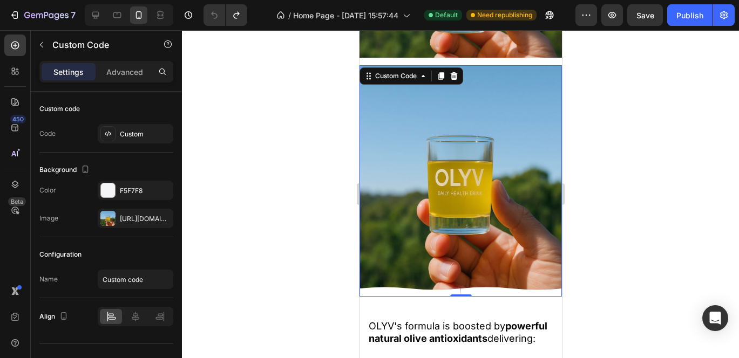
scroll to position [1911, 0]
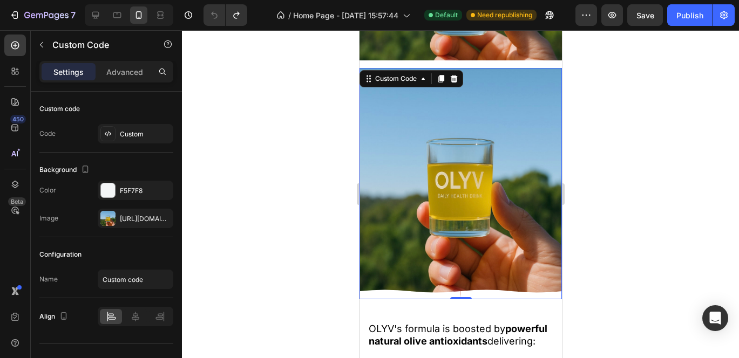
click at [399, 287] on div at bounding box center [459, 291] width 202 height 16
click at [109, 194] on div at bounding box center [108, 190] width 14 height 14
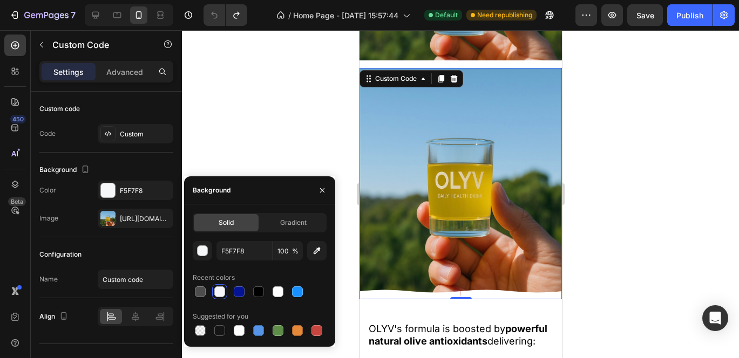
click at [240, 132] on div at bounding box center [460, 194] width 557 height 328
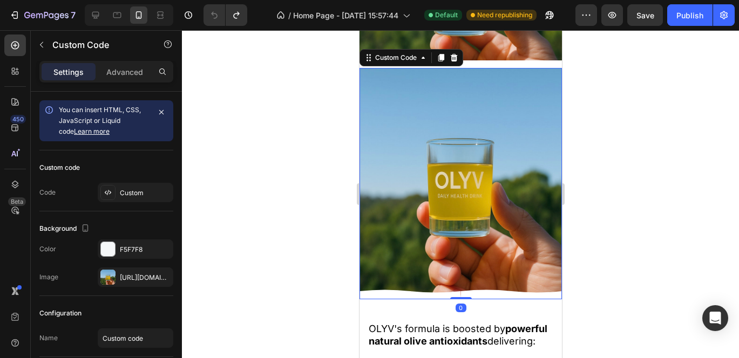
click at [468, 189] on div "Custom Code 0" at bounding box center [460, 184] width 202 height 232
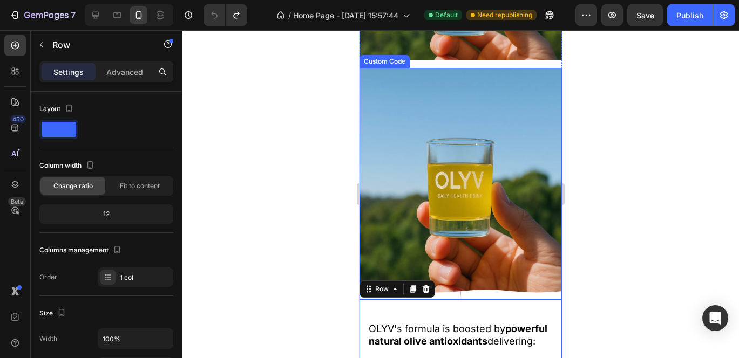
click at [459, 288] on icon at bounding box center [509, 291] width 101 height 16
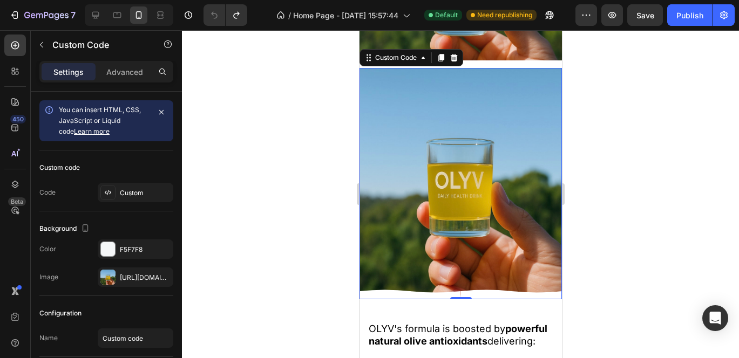
click at [459, 292] on icon at bounding box center [509, 295] width 101 height 10
click at [422, 256] on div "Custom Code 0" at bounding box center [460, 184] width 202 height 232
click at [493, 297] on icon at bounding box center [510, 295] width 101 height 10
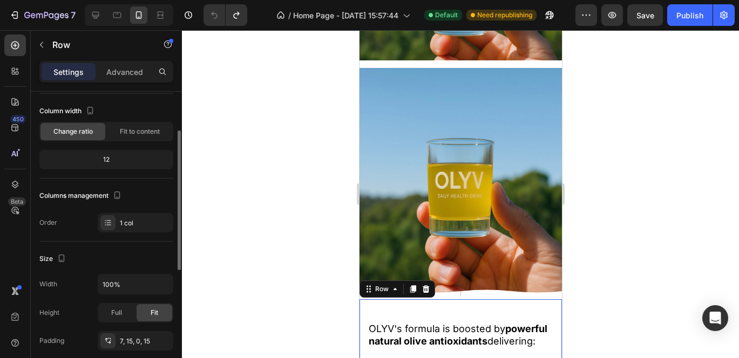
scroll to position [66, 0]
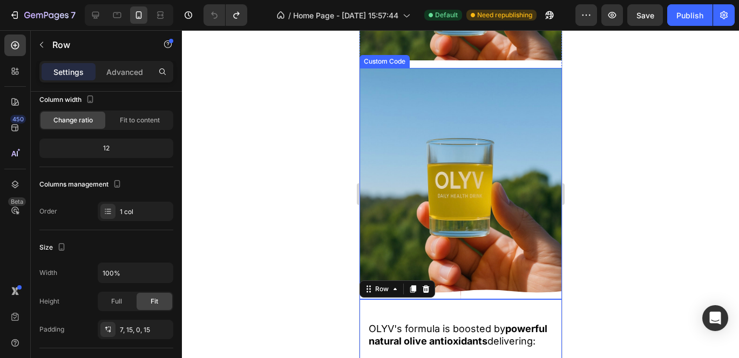
click at [391, 246] on div "Custom Code" at bounding box center [460, 184] width 202 height 232
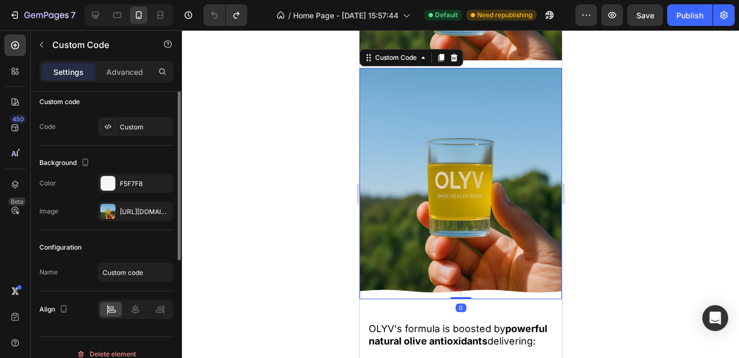
scroll to position [0, 0]
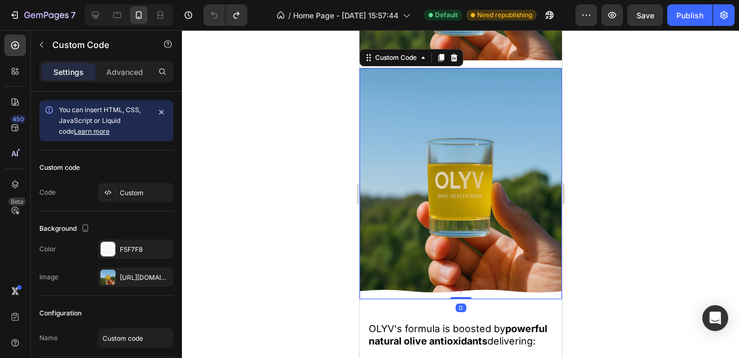
click at [369, 256] on div "Custom Code 0" at bounding box center [460, 184] width 202 height 232
click at [383, 296] on icon at bounding box center [408, 295] width 101 height 10
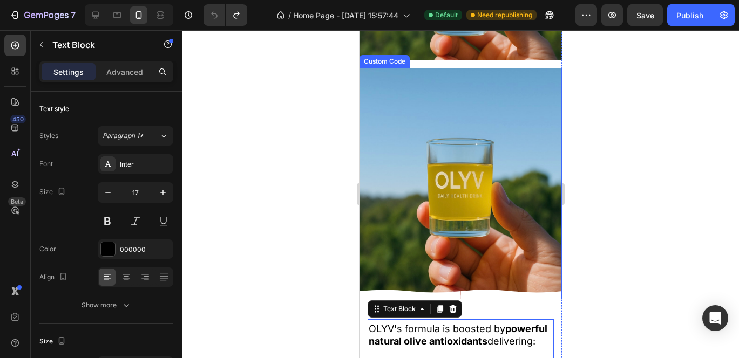
click at [376, 296] on icon at bounding box center [408, 295] width 101 height 10
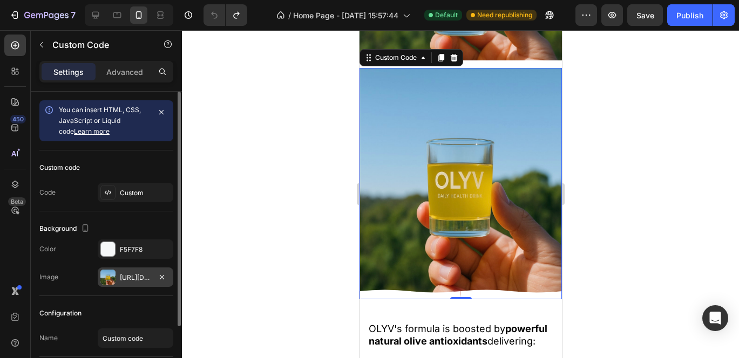
click at [114, 276] on div at bounding box center [107, 277] width 15 height 15
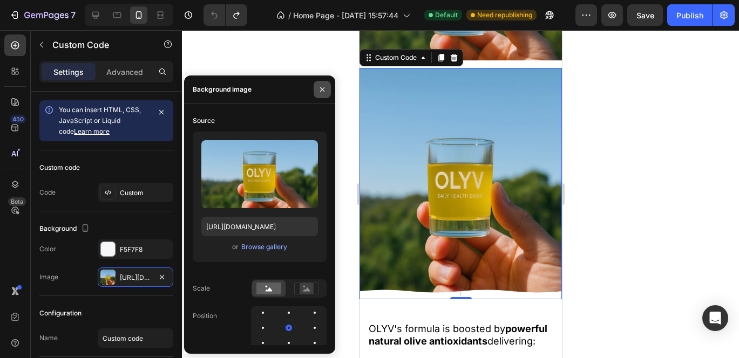
click at [326, 90] on button "button" at bounding box center [322, 89] width 17 height 17
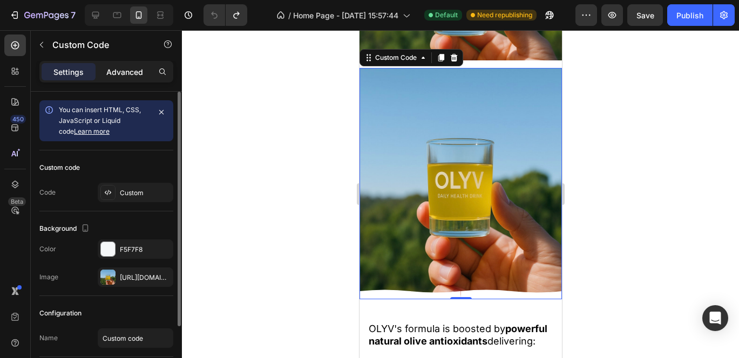
click at [125, 77] on p "Advanced" at bounding box center [124, 71] width 37 height 11
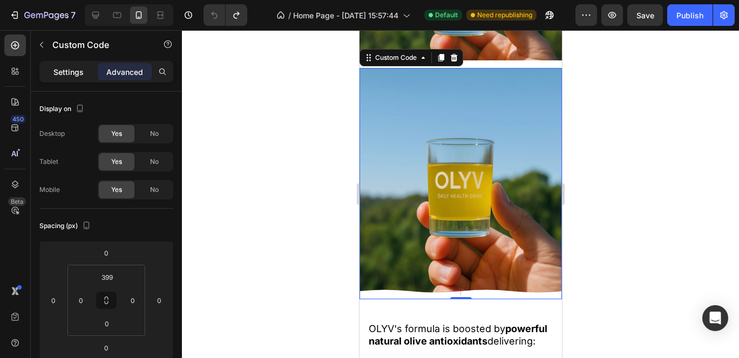
click at [69, 75] on p "Settings" at bounding box center [68, 71] width 30 height 11
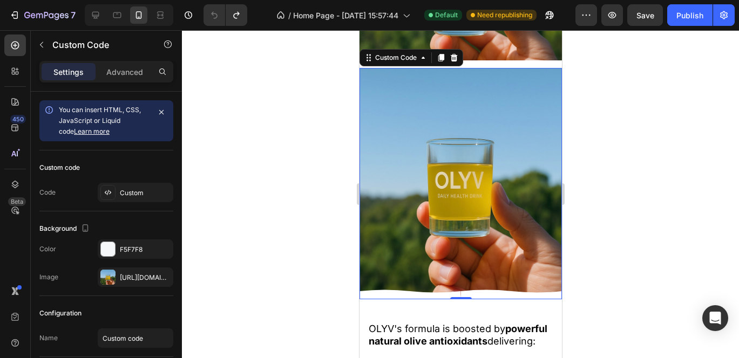
click at [393, 292] on icon at bounding box center [408, 295] width 101 height 10
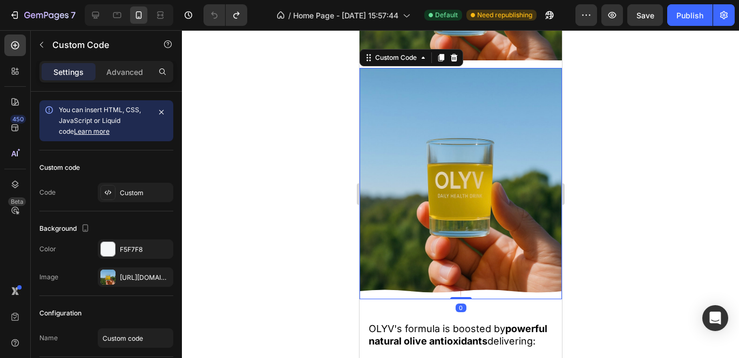
click at [501, 290] on div at bounding box center [460, 291] width 202 height 16
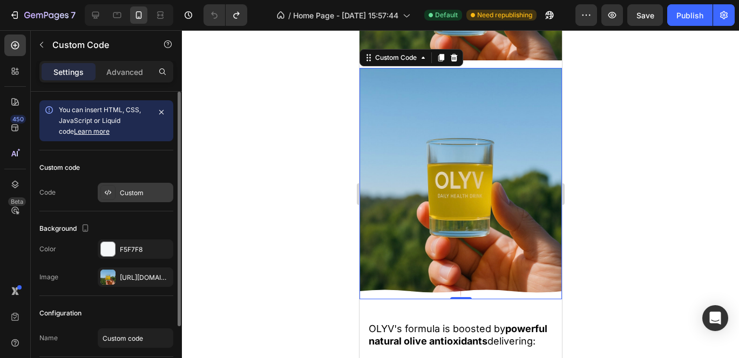
click at [145, 193] on div "Custom" at bounding box center [145, 193] width 51 height 10
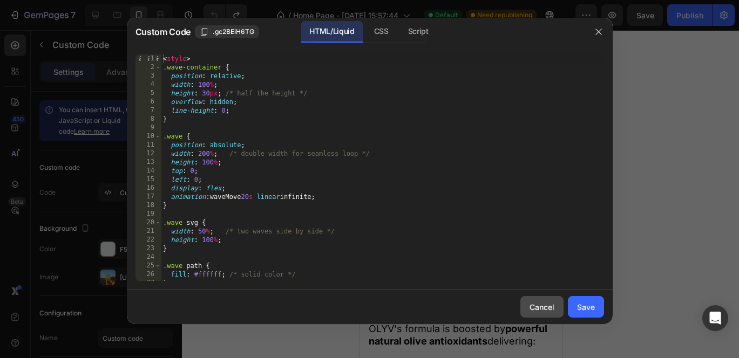
click at [550, 314] on button "Cancel" at bounding box center [541, 307] width 43 height 22
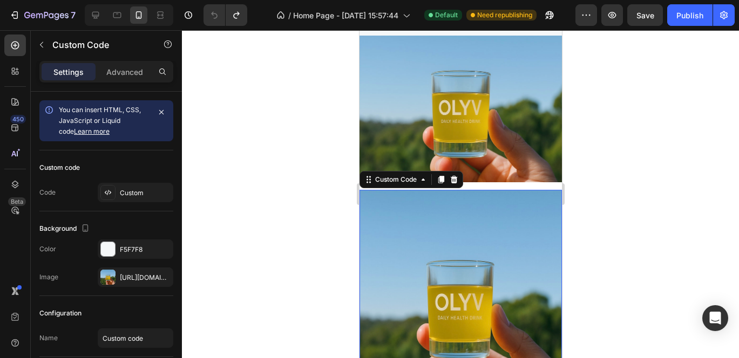
scroll to position [1787, 0]
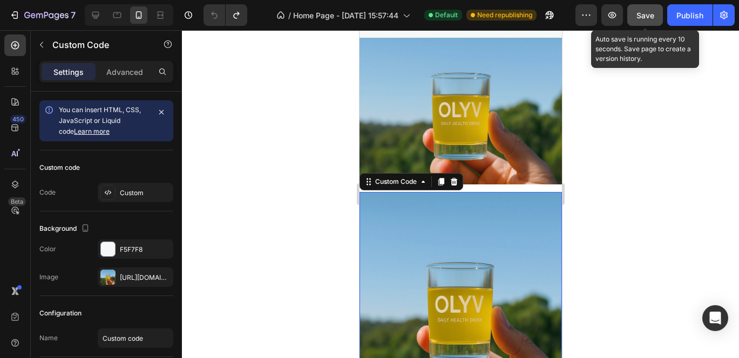
click at [638, 11] on span "Save" at bounding box center [645, 15] width 18 height 9
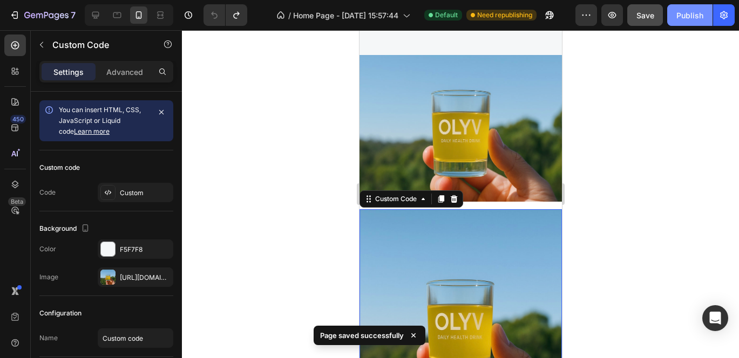
click at [676, 16] on div "Publish" at bounding box center [689, 15] width 27 height 11
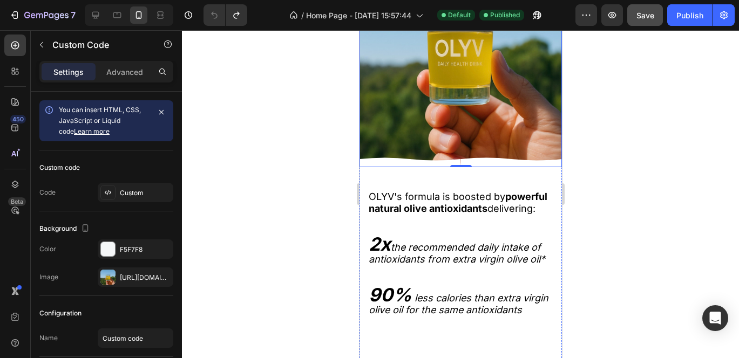
scroll to position [2062, 0]
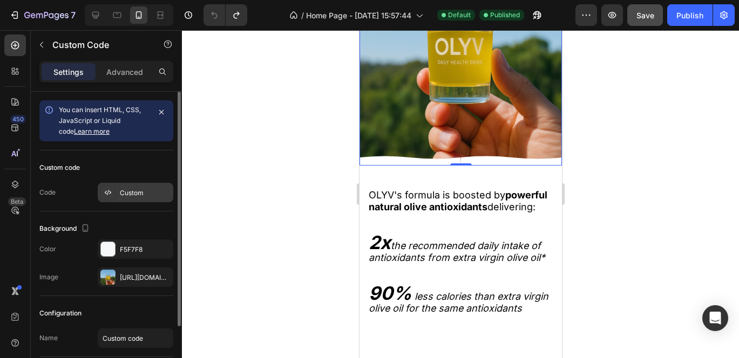
click at [120, 188] on div "Custom" at bounding box center [145, 193] width 51 height 10
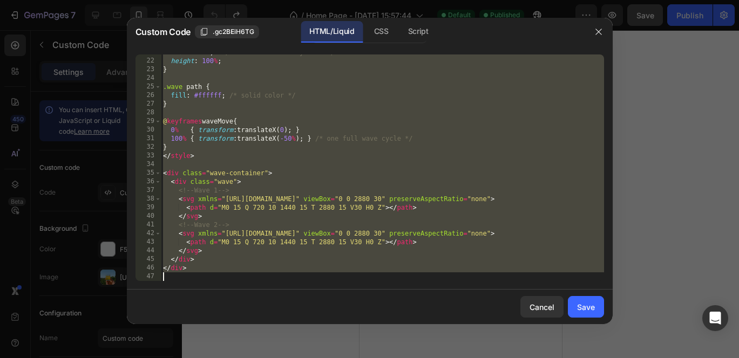
scroll to position [179, 0]
drag, startPoint x: 164, startPoint y: 58, endPoint x: 318, endPoint y: 399, distance: 373.9
click at [318, 0] on html "7 / Home Page - [DATE] 15:57:44 Default Published Preview Save Publish 450 Beta…" at bounding box center [369, 0] width 739 height 0
type textarea "</div>"
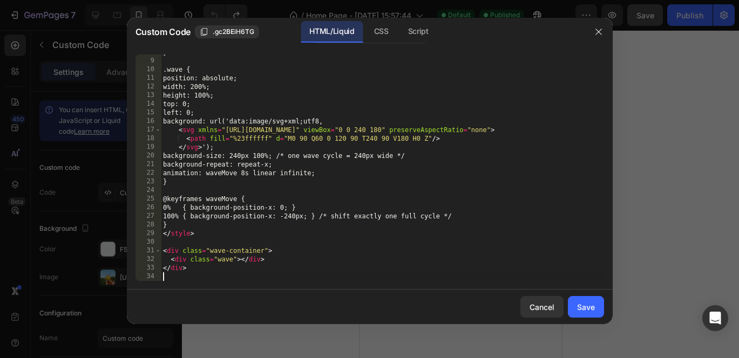
scroll to position [67, 0]
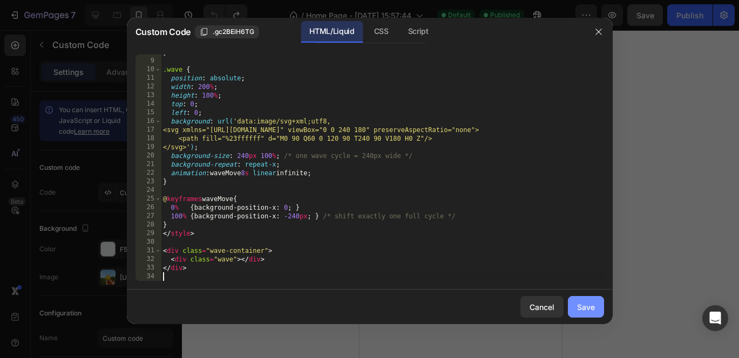
click at [590, 310] on div "Save" at bounding box center [586, 307] width 18 height 11
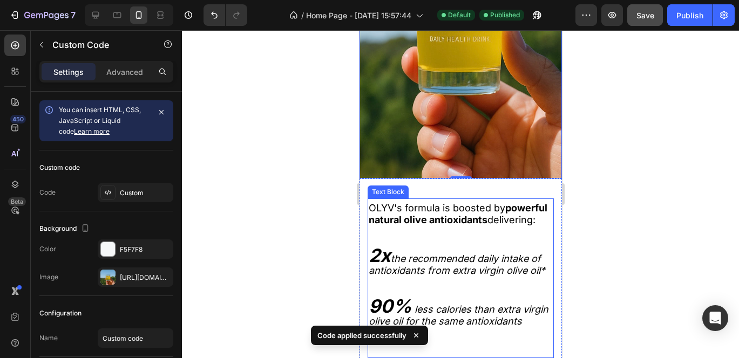
scroll to position [2133, 0]
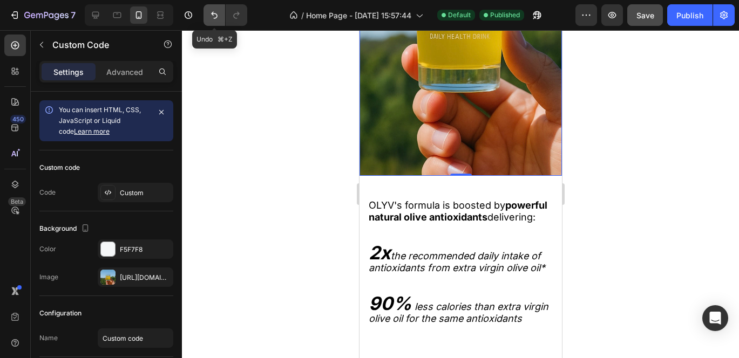
click at [216, 12] on icon "Undo/Redo" at bounding box center [214, 15] width 11 height 11
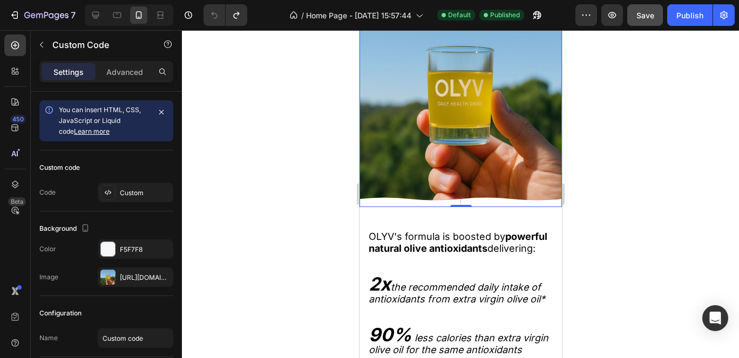
scroll to position [2020, 0]
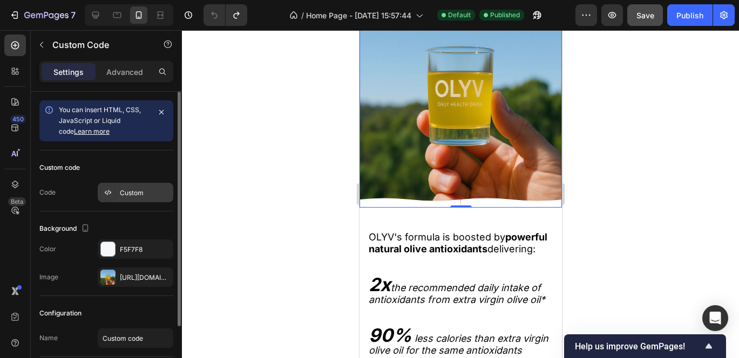
click at [106, 192] on icon at bounding box center [108, 192] width 9 height 9
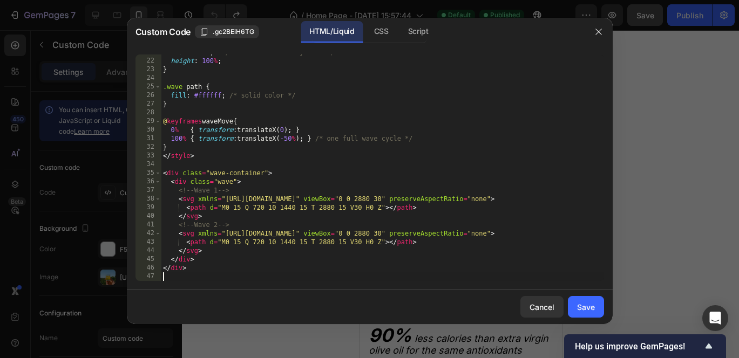
scroll to position [0, 0]
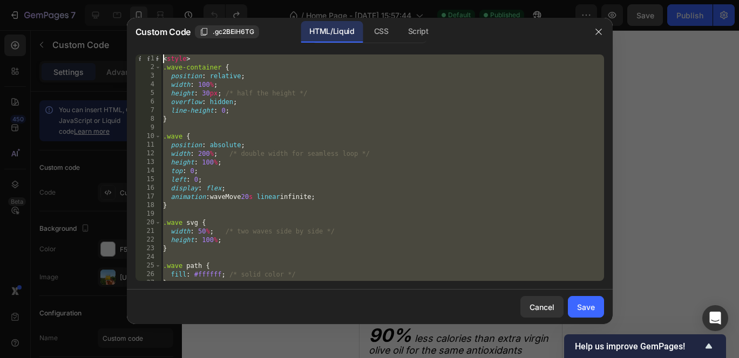
drag, startPoint x: 168, startPoint y: 278, endPoint x: 157, endPoint y: -79, distance: 357.4
click at [157, 0] on html "7 / Home Page - [DATE] 15:57:44 Default Published Preview Save Publish 450 Beta…" at bounding box center [369, 0] width 739 height 0
type textarea "<style> .wave-container {"
paste textarea
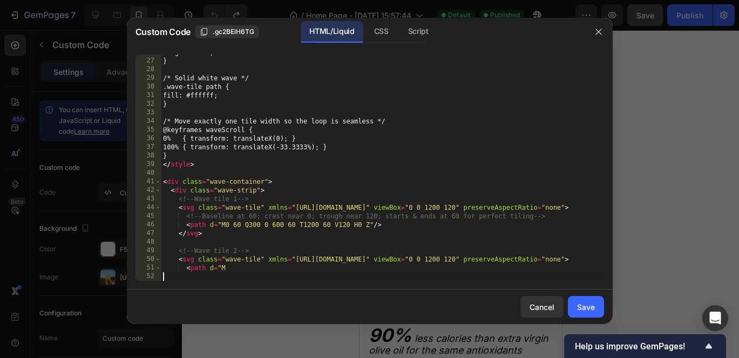
scroll to position [222, 0]
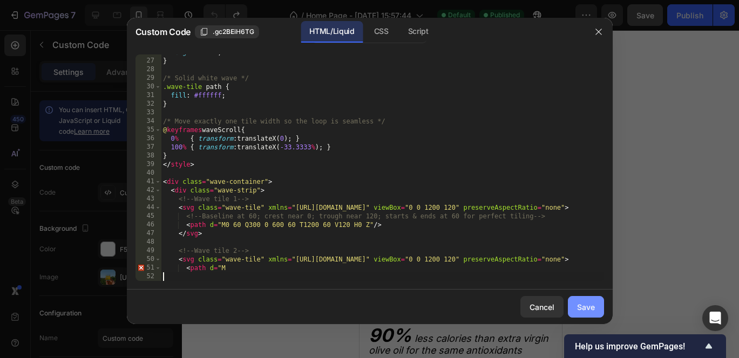
click at [577, 303] on div "Save" at bounding box center [586, 307] width 18 height 11
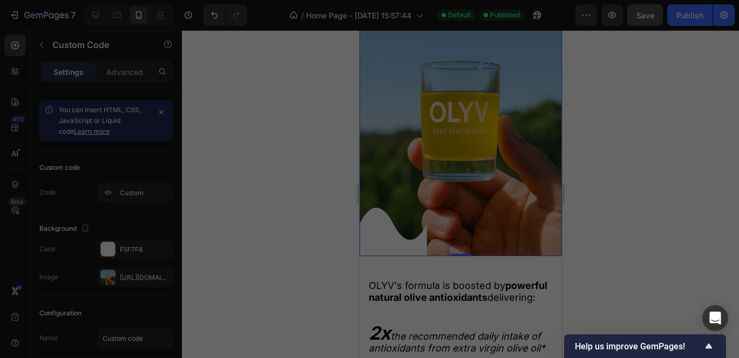
scroll to position [2069, 0]
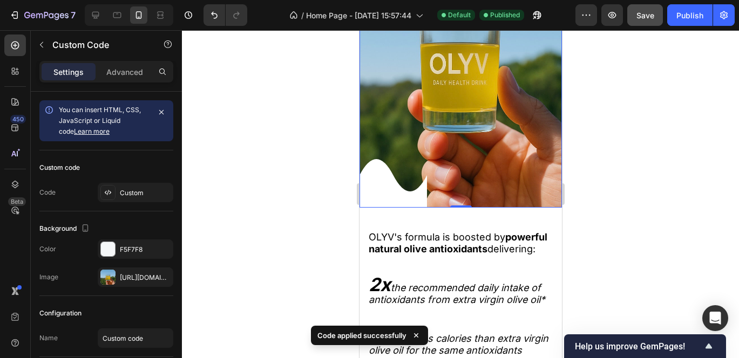
click at [396, 191] on icon at bounding box center [386, 183] width 67 height 49
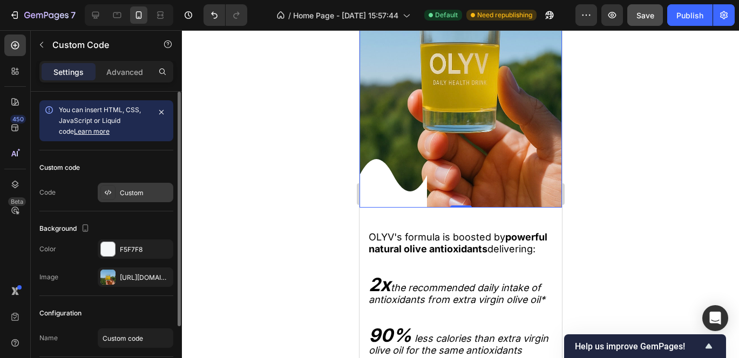
click at [111, 191] on icon at bounding box center [108, 192] width 9 height 9
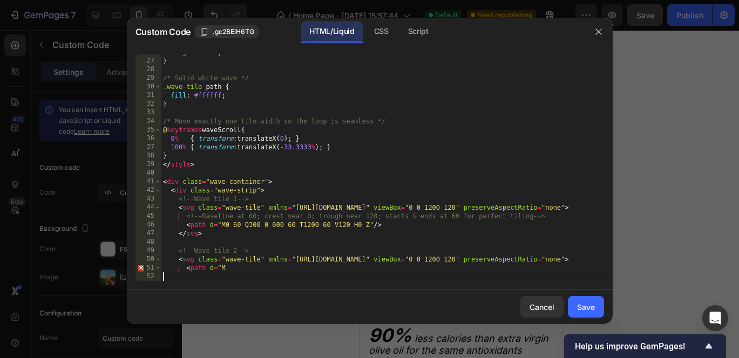
scroll to position [0, 0]
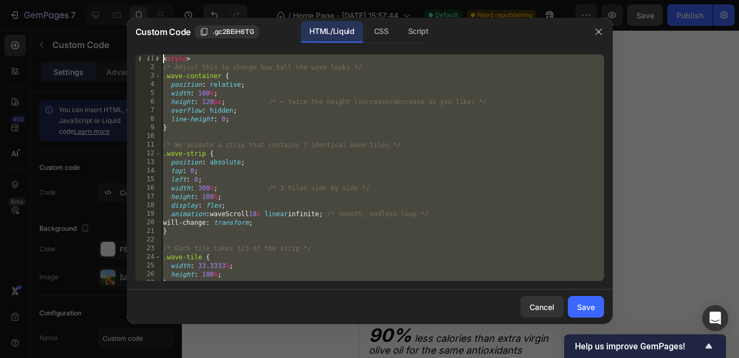
drag, startPoint x: 208, startPoint y: 280, endPoint x: 10, endPoint y: -79, distance: 409.4
click at [10, 0] on html "7 / Home Page - [DATE] 15:57:44 Default Need republishing Preview Save Publish …" at bounding box center [369, 0] width 739 height 0
type textarea "<style> /* Adjust this to change how tall the wave looks */"
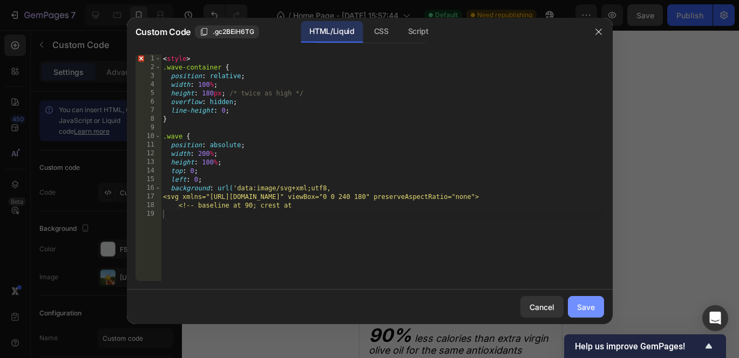
click at [589, 306] on div "Save" at bounding box center [586, 307] width 18 height 11
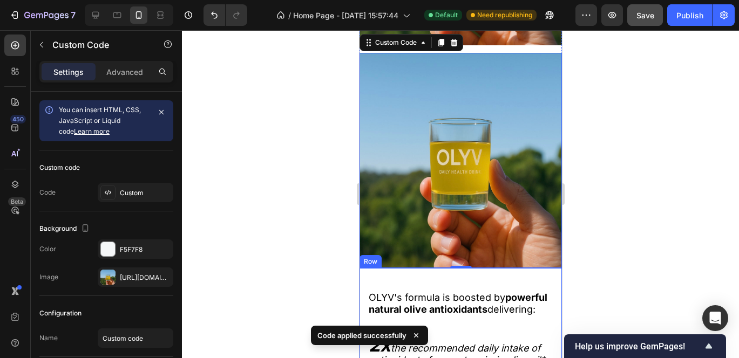
scroll to position [1968, 0]
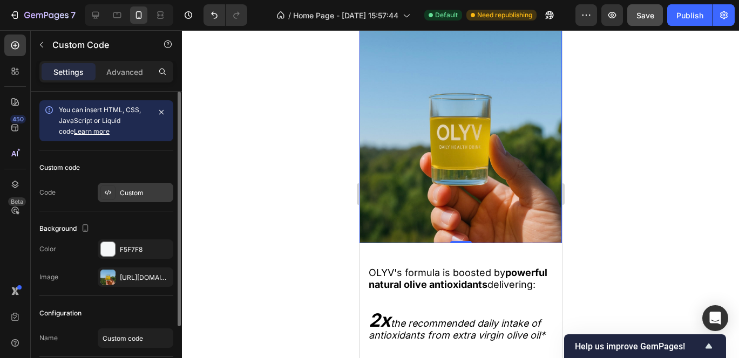
click at [105, 192] on icon at bounding box center [106, 192] width 2 height 3
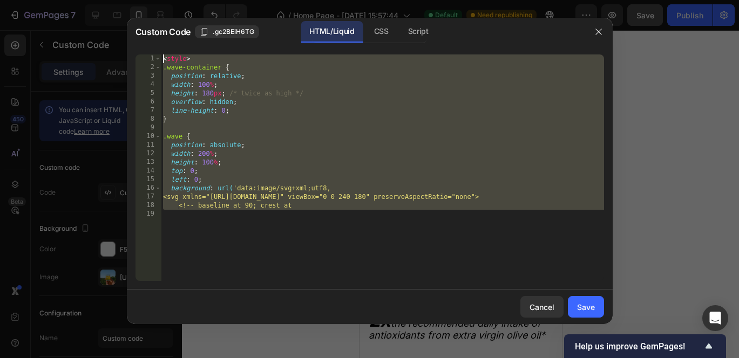
drag, startPoint x: 224, startPoint y: 220, endPoint x: -3, endPoint y: -79, distance: 375.8
click at [0, 0] on html "7 / Home Page - [DATE] 15:57:44 Default Need republishing Preview Save Publish …" at bounding box center [369, 0] width 739 height 0
type textarea "<style> .wave-container {"
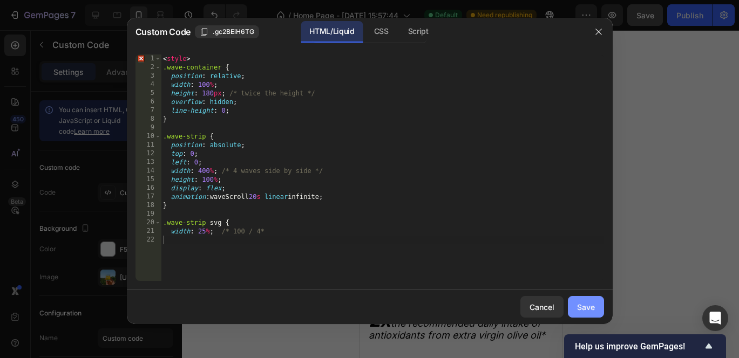
click at [593, 305] on div "Save" at bounding box center [586, 307] width 18 height 11
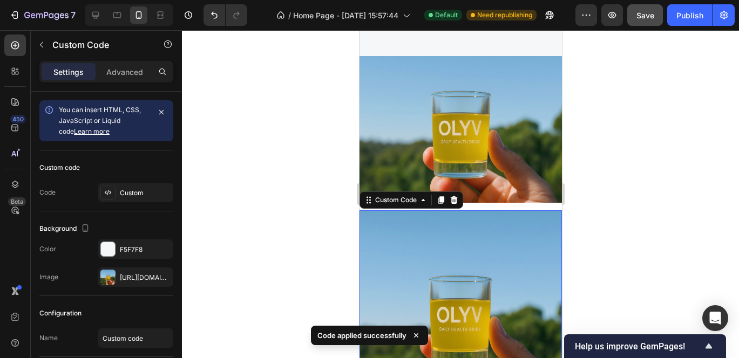
scroll to position [1869, 0]
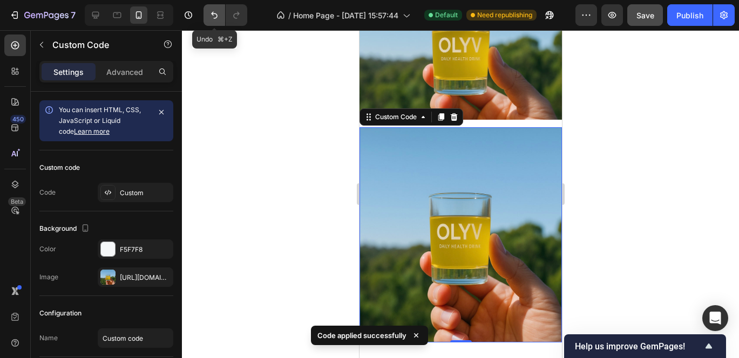
click at [217, 9] on button "Undo/Redo" at bounding box center [214, 15] width 22 height 22
click at [217, 10] on icon "Undo/Redo" at bounding box center [214, 15] width 11 height 11
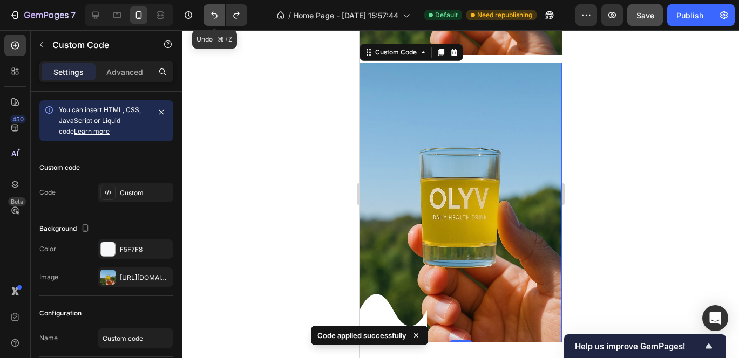
click at [217, 10] on icon "Undo/Redo" at bounding box center [214, 15] width 11 height 11
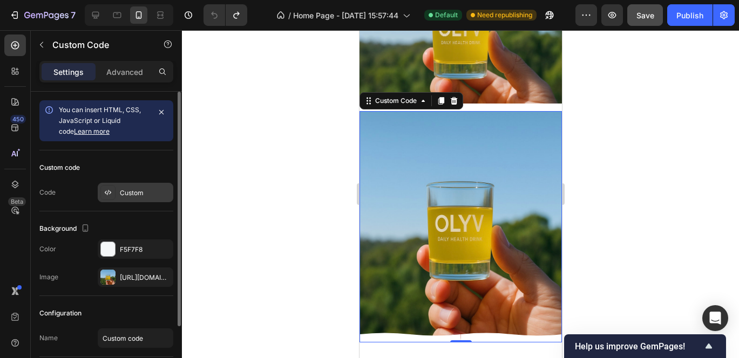
click at [109, 196] on icon at bounding box center [108, 192] width 9 height 9
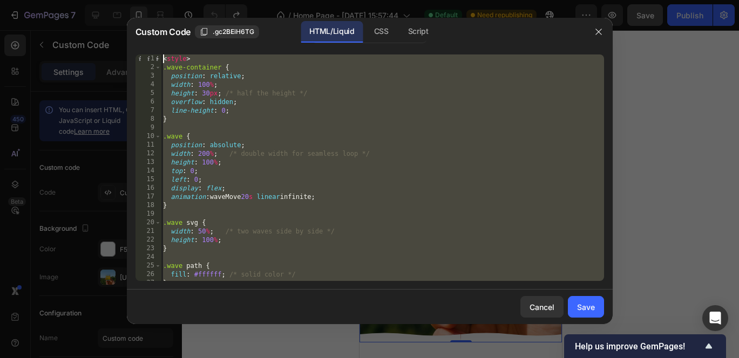
scroll to position [0, 0]
drag, startPoint x: 202, startPoint y: 270, endPoint x: 77, endPoint y: -78, distance: 370.1
click at [77, 0] on html "7 / Home Page - [DATE] 15:57:44 Default Need republishing Preview Save Publish …" at bounding box center [369, 0] width 739 height 0
type textarea "<style> .wave-container {"
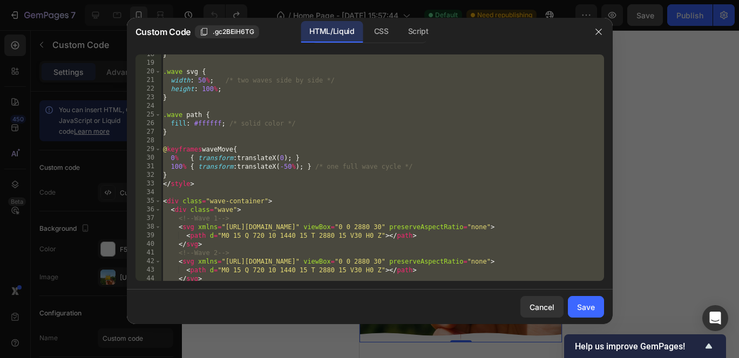
scroll to position [179, 0]
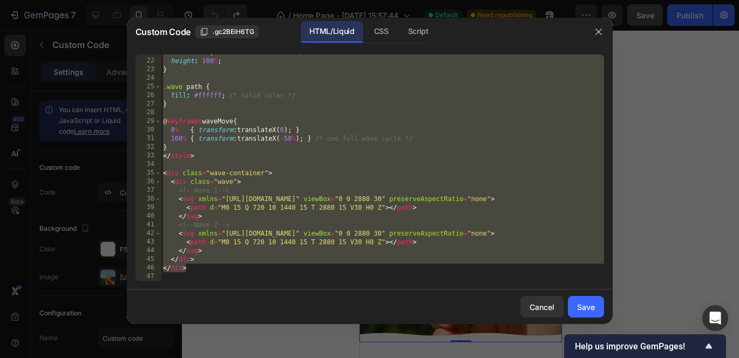
click at [185, 276] on div "width : 50 % ; /* two waves side by side */ height : 100 % ; } .wave path { fil…" at bounding box center [382, 170] width 443 height 244
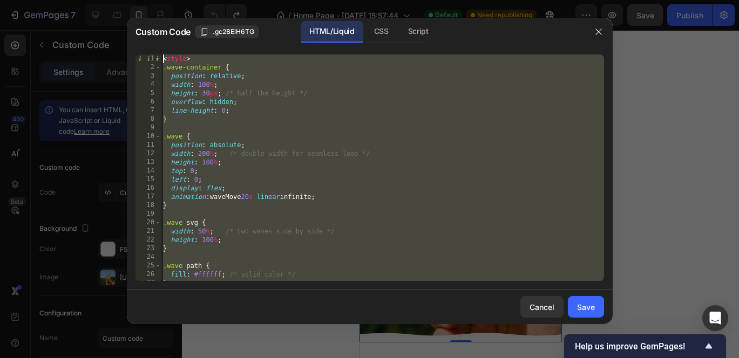
scroll to position [0, 0]
drag, startPoint x: 181, startPoint y: 278, endPoint x: 89, endPoint y: -79, distance: 368.6
click at [89, 0] on html "7 / Home Page - [DATE] 15:57:44 Default Need republishing Preview Save Publish …" at bounding box center [369, 0] width 739 height 0
type textarea "<style> .wave-container {"
paste textarea
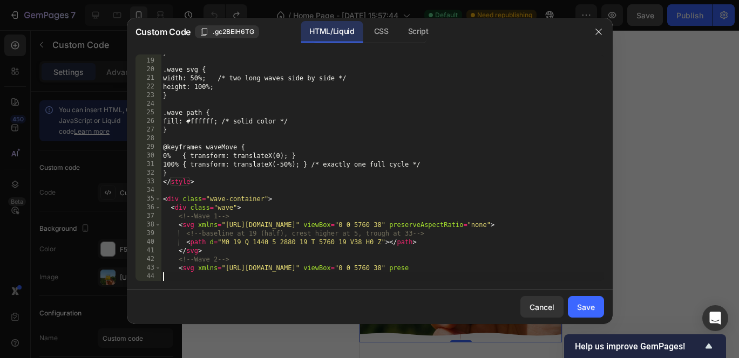
scroll to position [153, 0]
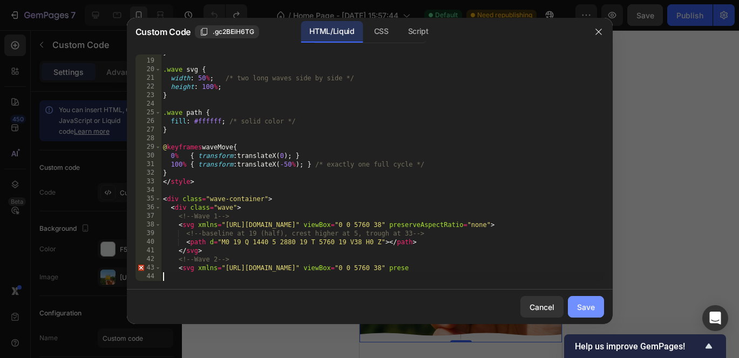
click at [586, 309] on div "Save" at bounding box center [586, 307] width 18 height 11
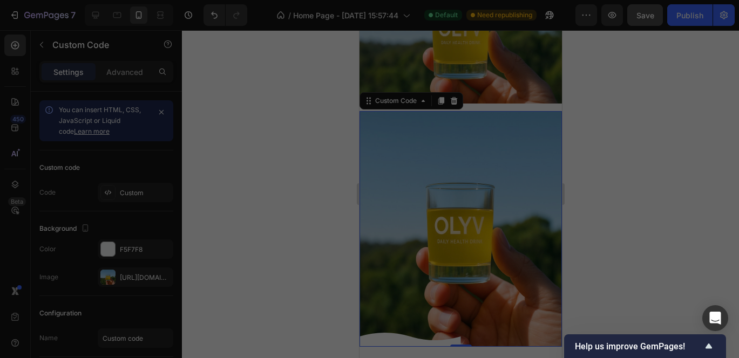
type textarea "<svg xmlns="[URL][DOMAIN_NAME]" viewBox="0 0 5760 38" prese"
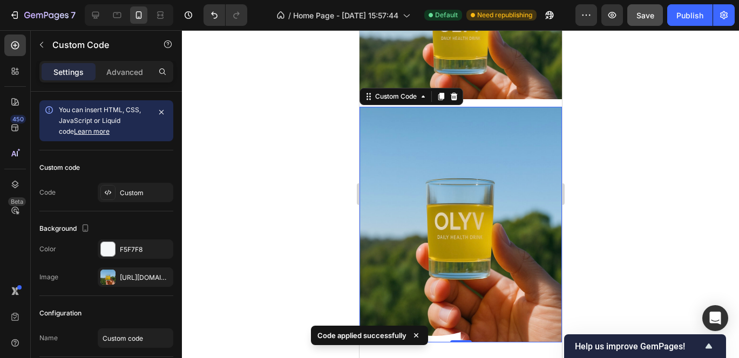
click at [417, 338] on icon at bounding box center [416, 335] width 11 height 11
click at [398, 334] on icon at bounding box center [408, 332] width 101 height 21
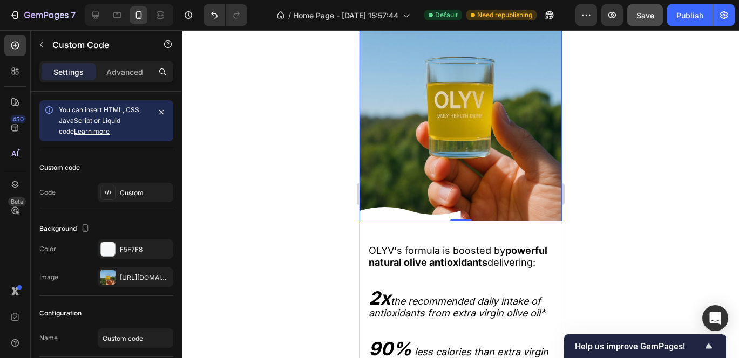
scroll to position [2050, 0]
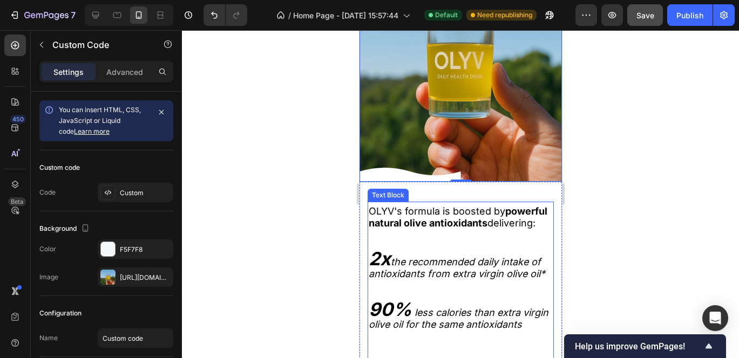
click at [387, 185] on div "OLYV's formula is boosted by powerful natural olive antioxidants delivering: 2x…" at bounding box center [460, 302] width 202 height 240
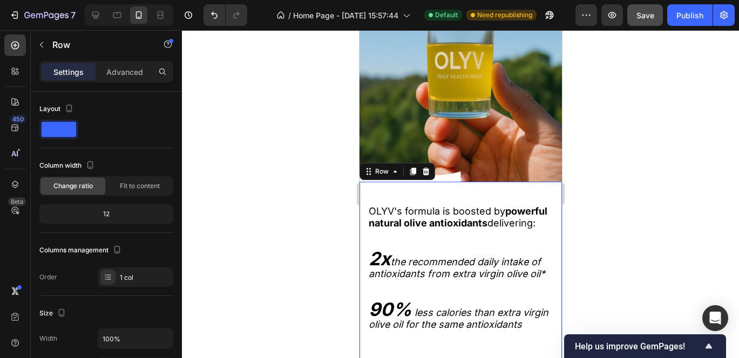
click at [383, 199] on div "OLYV's formula is boosted by powerful natural olive antioxidants delivering: 2x…" at bounding box center [460, 304] width 186 height 236
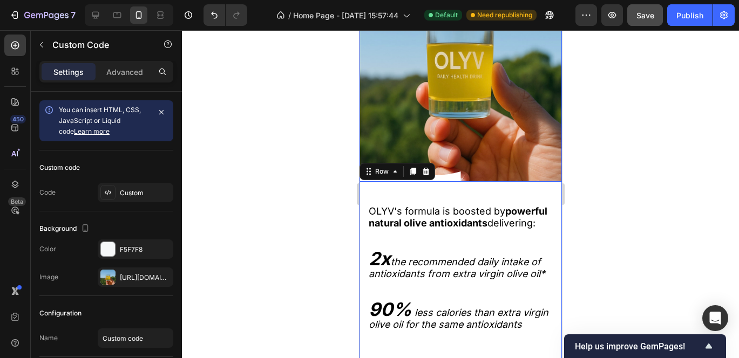
click at [383, 149] on div "Custom Code" at bounding box center [460, 64] width 202 height 236
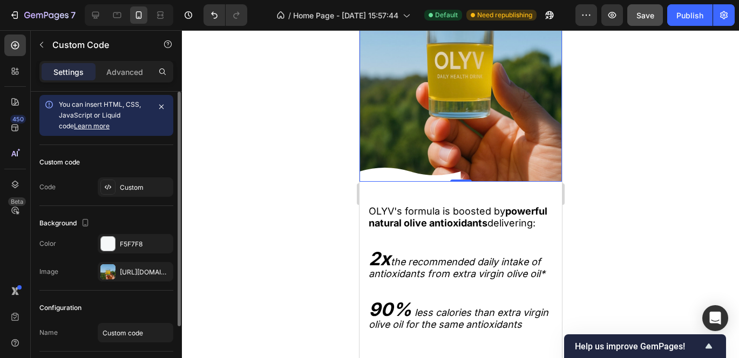
scroll to position [0, 0]
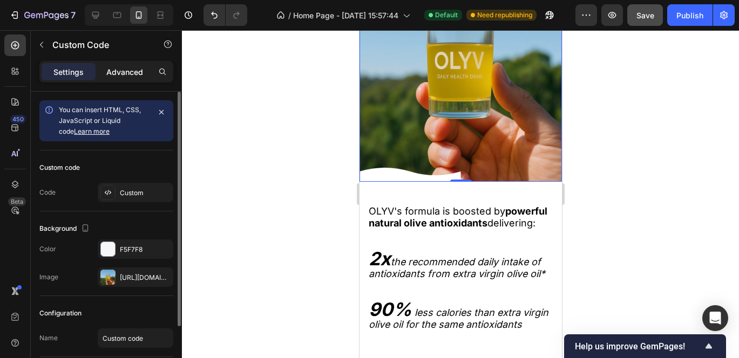
click at [126, 71] on p "Advanced" at bounding box center [124, 71] width 37 height 11
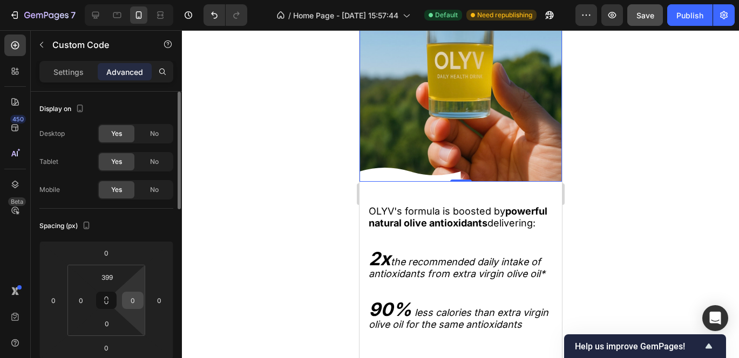
click at [136, 303] on input "0" at bounding box center [133, 300] width 16 height 16
type input "4"
click at [167, 297] on div "0" at bounding box center [159, 300] width 22 height 17
type input "0"
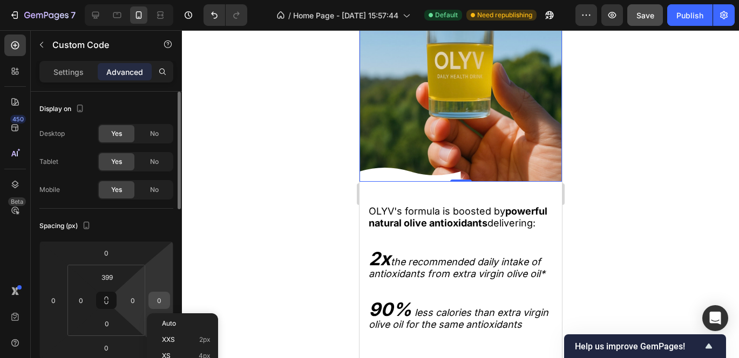
click at [161, 301] on input "0" at bounding box center [159, 300] width 16 height 16
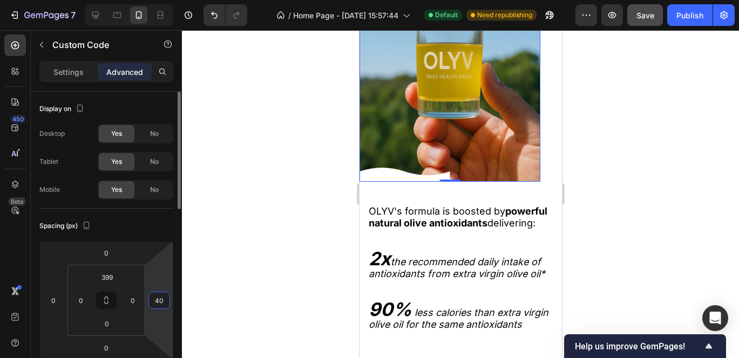
type input "4"
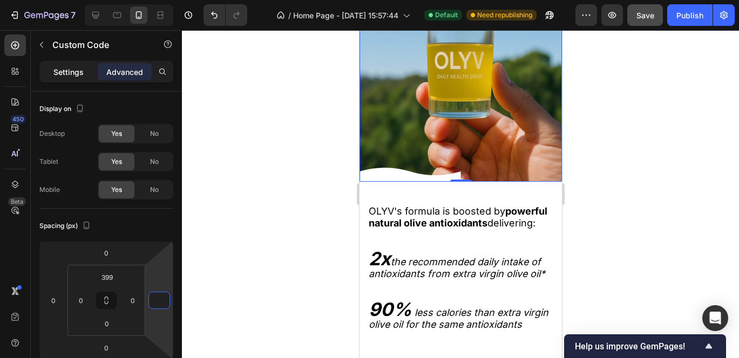
type input "0"
click at [72, 70] on p "Settings" at bounding box center [68, 71] width 30 height 11
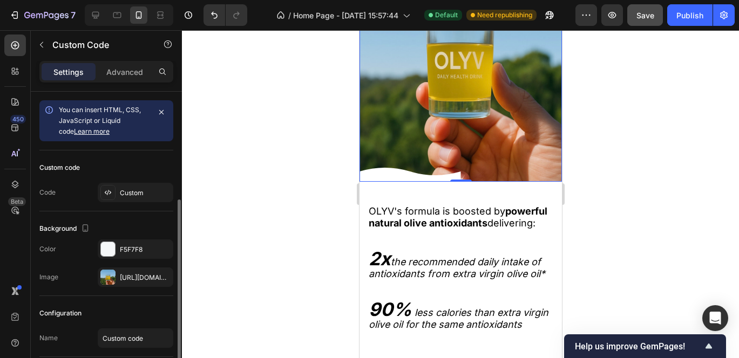
scroll to position [79, 0]
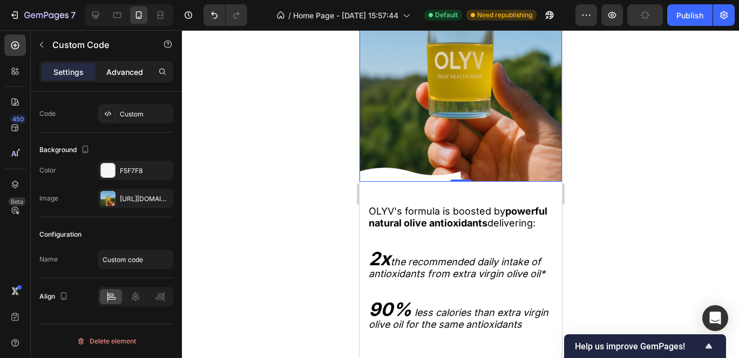
click at [128, 69] on p "Advanced" at bounding box center [124, 71] width 37 height 11
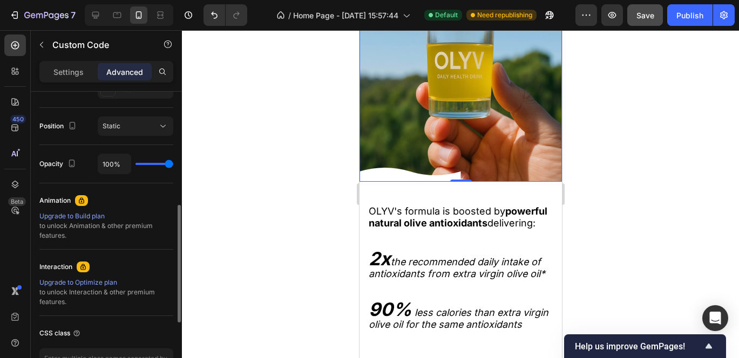
scroll to position [0, 0]
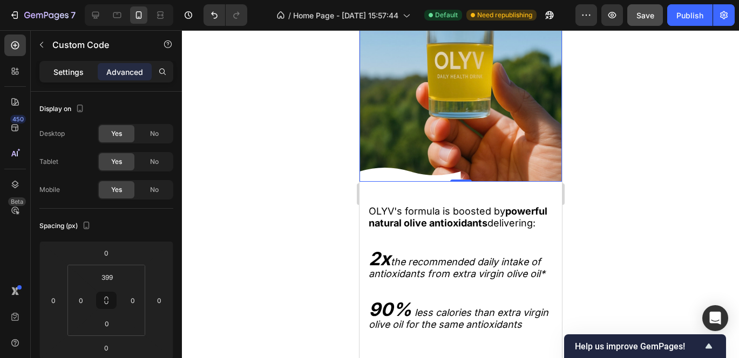
click at [63, 76] on p "Settings" at bounding box center [68, 71] width 30 height 11
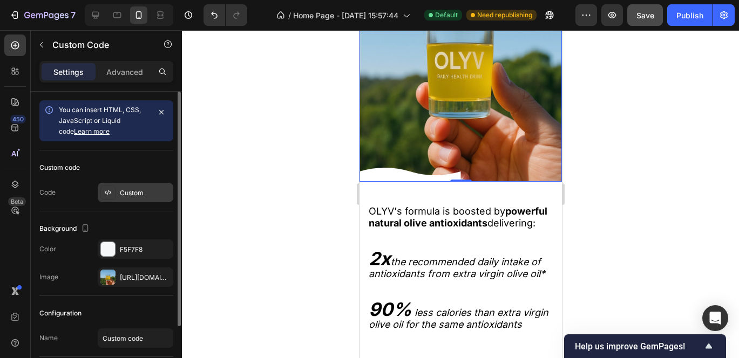
click at [107, 193] on icon at bounding box center [108, 192] width 9 height 9
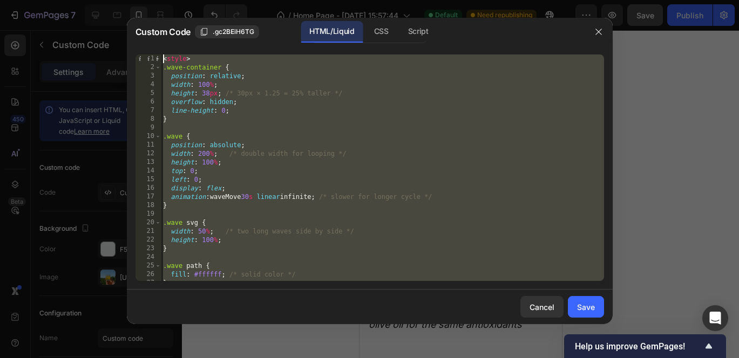
drag, startPoint x: 178, startPoint y: 280, endPoint x: 153, endPoint y: -79, distance: 359.2
click at [153, 0] on html "7 / Home Page - [DATE] 15:57:44 Default Need republishing Preview Save Publish …" at bounding box center [369, 0] width 739 height 0
type textarea "<style> .wave-container {"
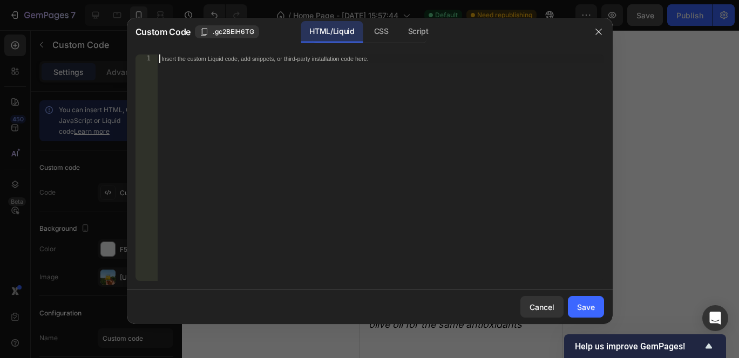
scroll to position [110, 0]
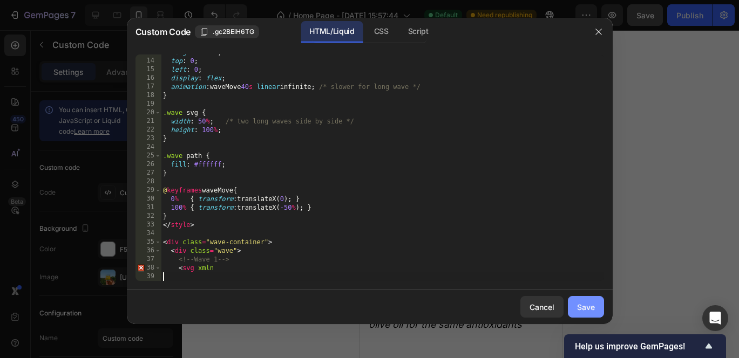
click at [582, 300] on button "Save" at bounding box center [586, 307] width 36 height 22
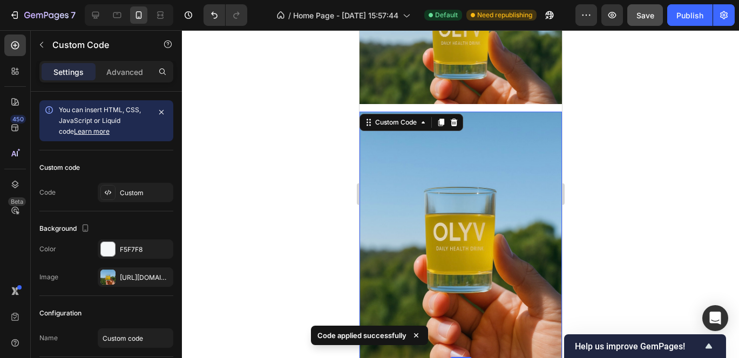
scroll to position [1877, 0]
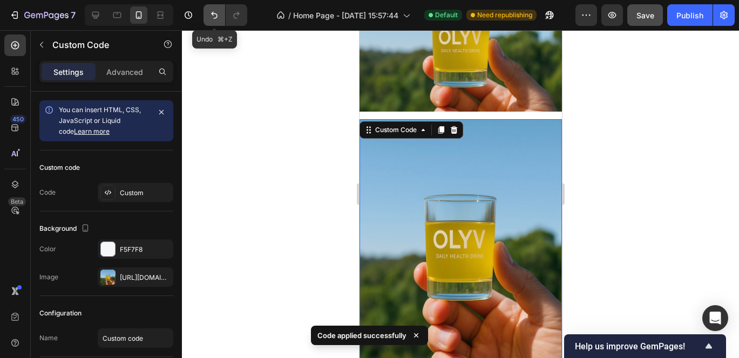
click at [216, 24] on button "Undo/Redo" at bounding box center [214, 15] width 22 height 22
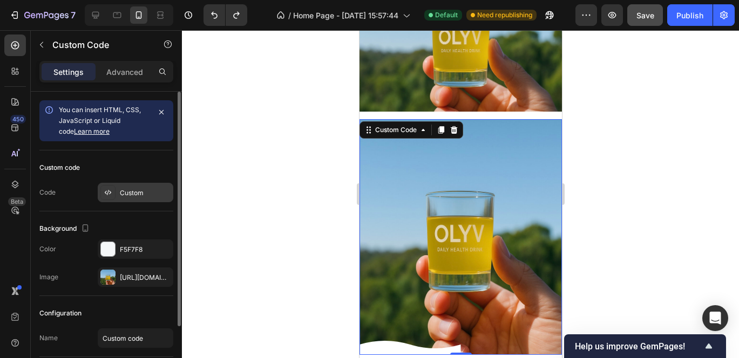
click at [106, 189] on icon at bounding box center [108, 192] width 9 height 9
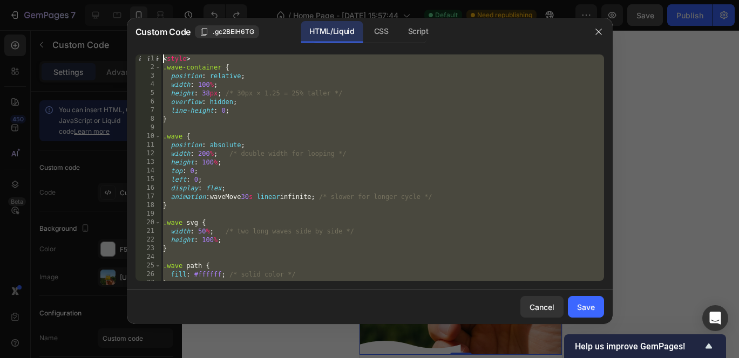
scroll to position [0, 0]
drag, startPoint x: 174, startPoint y: 280, endPoint x: 158, endPoint y: -79, distance: 358.7
click at [158, 0] on html "7 / Home Page - [DATE] 15:57:44 Default Need republishing Preview Save Publish …" at bounding box center [369, 0] width 739 height 0
type textarea "<style> .wave-container {"
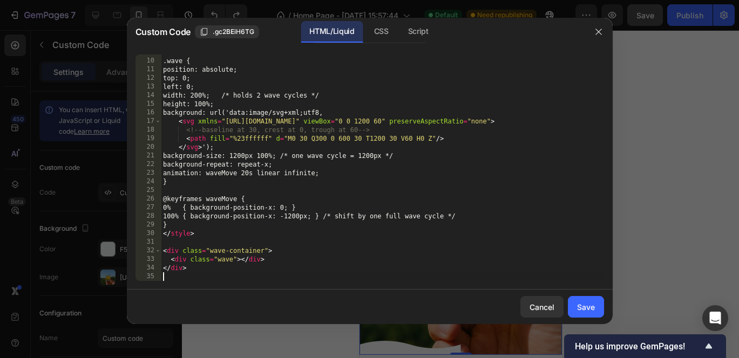
scroll to position [76, 0]
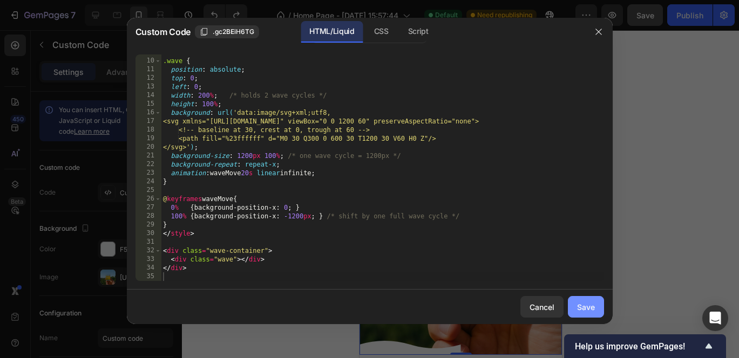
click at [589, 303] on div "Save" at bounding box center [586, 307] width 18 height 11
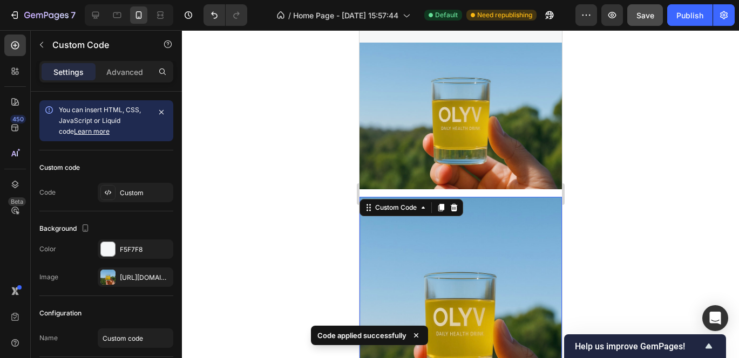
scroll to position [1798, 0]
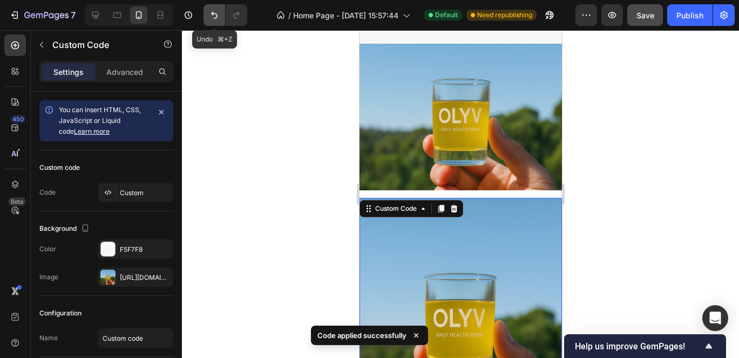
click at [214, 17] on icon "Undo/Redo" at bounding box center [214, 15] width 11 height 11
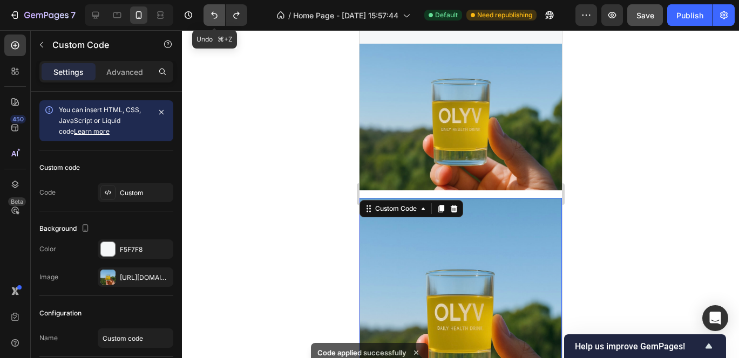
click at [214, 17] on icon "Undo/Redo" at bounding box center [214, 15] width 11 height 11
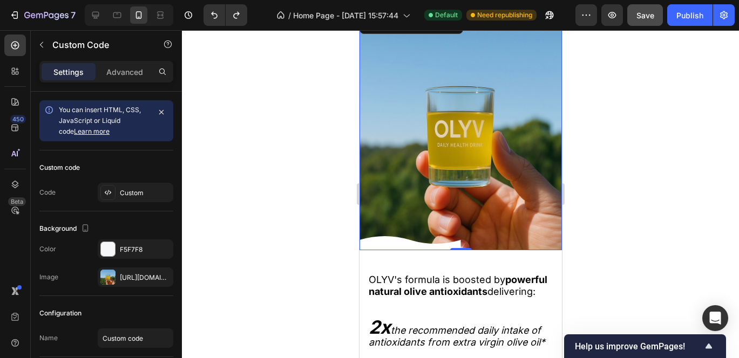
scroll to position [1994, 0]
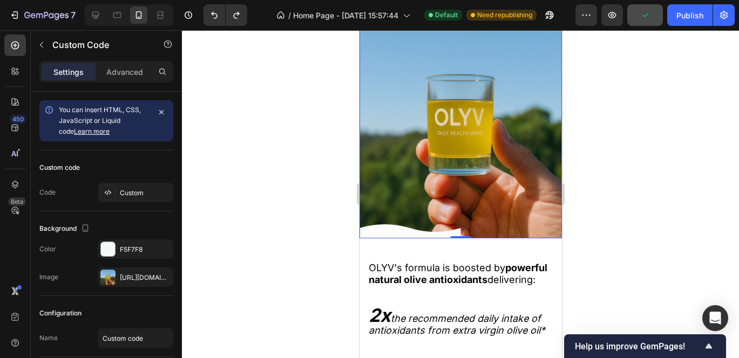
click at [379, 232] on icon at bounding box center [402, 231] width 101 height 14
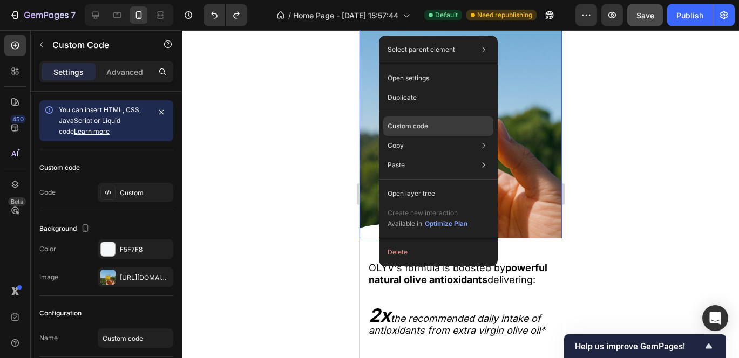
click at [419, 127] on p "Custom code" at bounding box center [407, 126] width 40 height 10
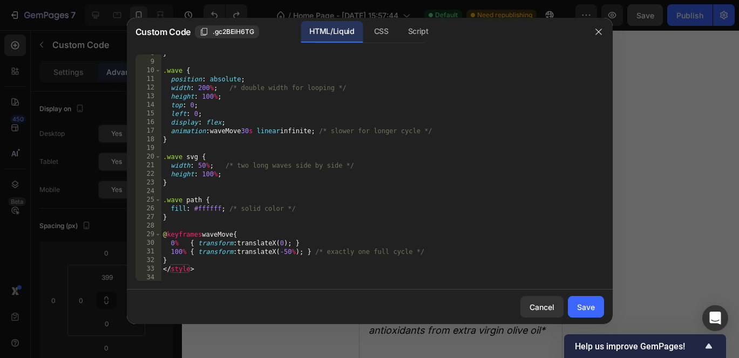
scroll to position [153, 0]
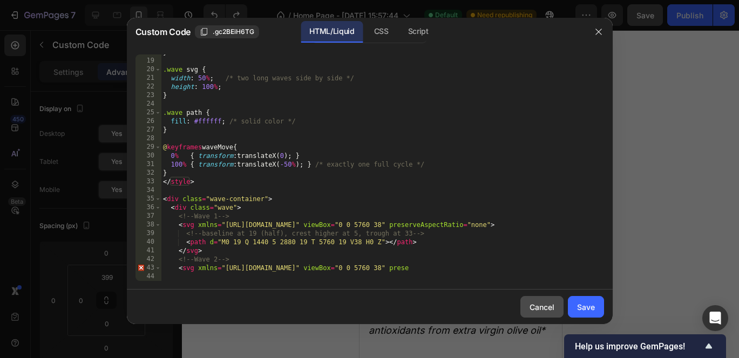
click at [532, 309] on div "Cancel" at bounding box center [541, 307] width 25 height 11
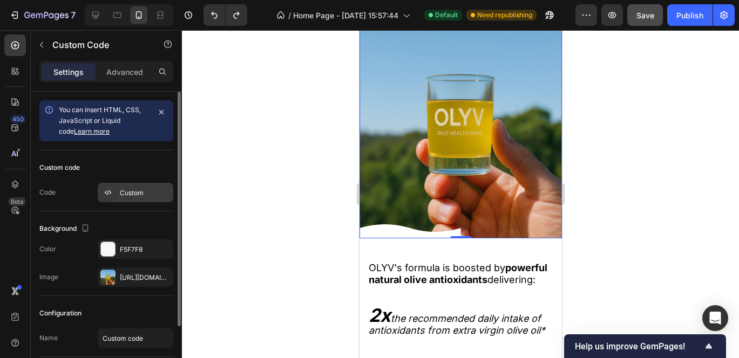
click at [108, 193] on icon at bounding box center [108, 192] width 9 height 9
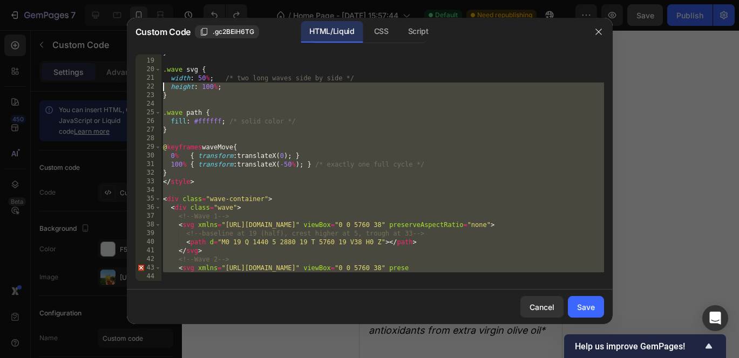
scroll to position [0, 0]
drag, startPoint x: 170, startPoint y: 276, endPoint x: 167, endPoint y: -79, distance: 355.1
click at [167, 0] on html "7 / Home Page - [DATE] 15:57:44 Default Need republishing Preview Save Publish …" at bounding box center [369, 0] width 739 height 0
type textarea "<style> .wave-container {"
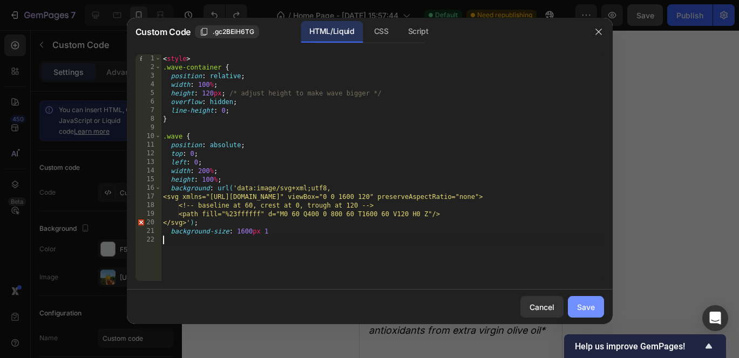
click at [583, 315] on button "Save" at bounding box center [586, 307] width 36 height 22
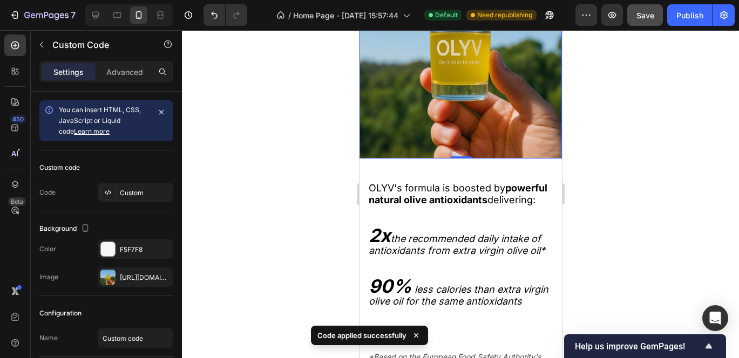
scroll to position [2056, 0]
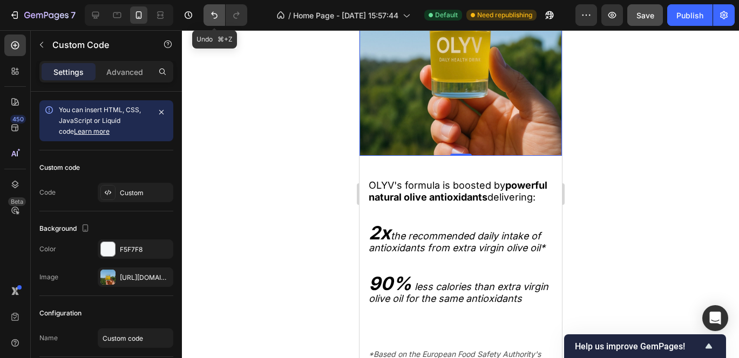
click at [209, 7] on button "Undo/Redo" at bounding box center [214, 15] width 22 height 22
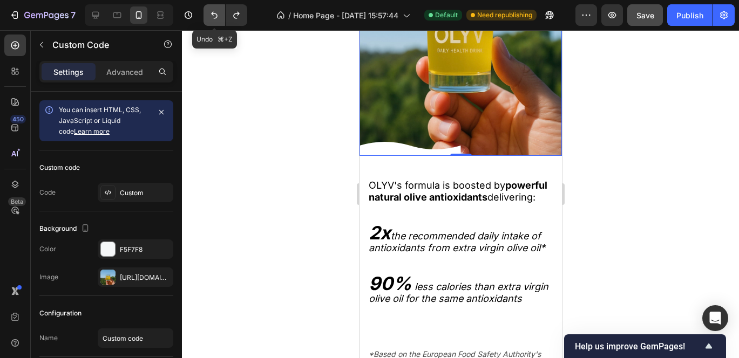
click at [210, 15] on icon "Undo/Redo" at bounding box center [214, 15] width 11 height 11
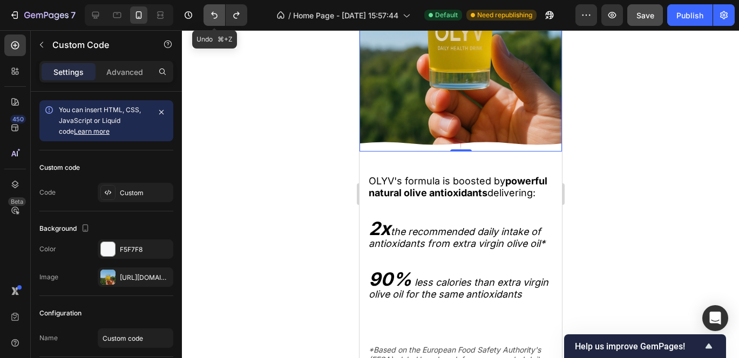
scroll to position [2072, 0]
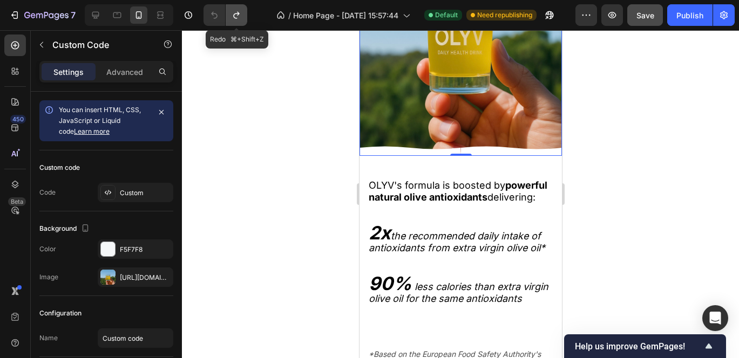
click at [232, 15] on icon "Undo/Redo" at bounding box center [236, 15] width 11 height 11
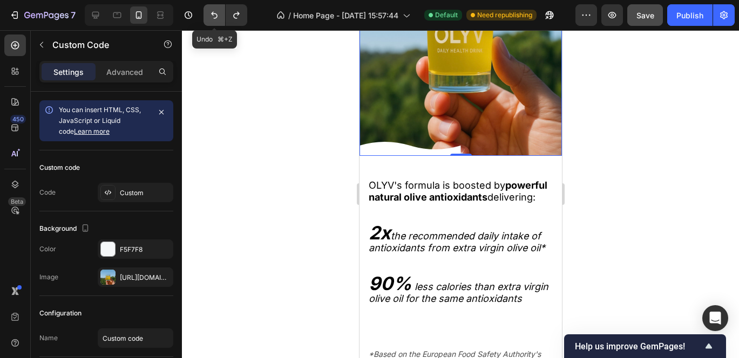
click at [218, 15] on icon "Undo/Redo" at bounding box center [214, 15] width 11 height 11
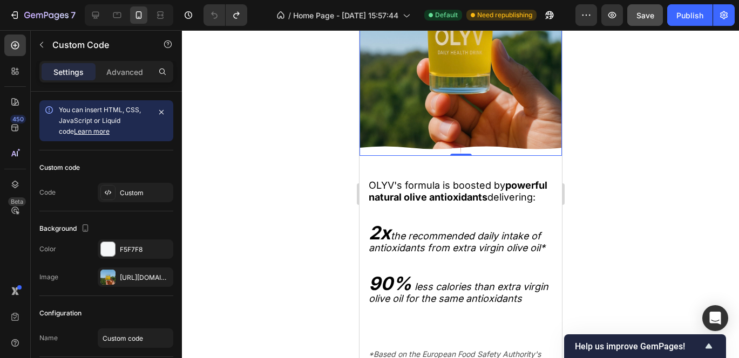
click at [402, 146] on icon at bounding box center [396, 148] width 101 height 16
click at [108, 194] on icon at bounding box center [108, 192] width 9 height 9
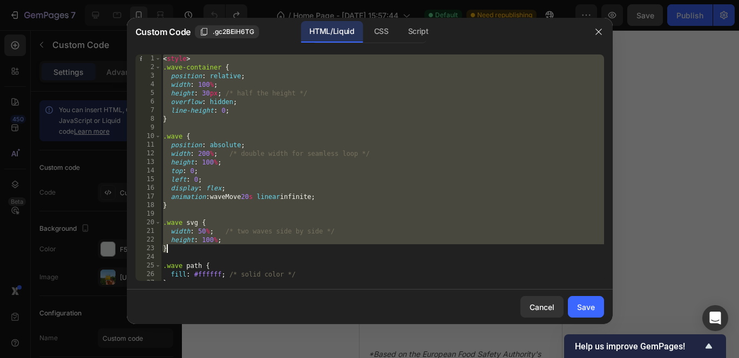
scroll to position [179, 0]
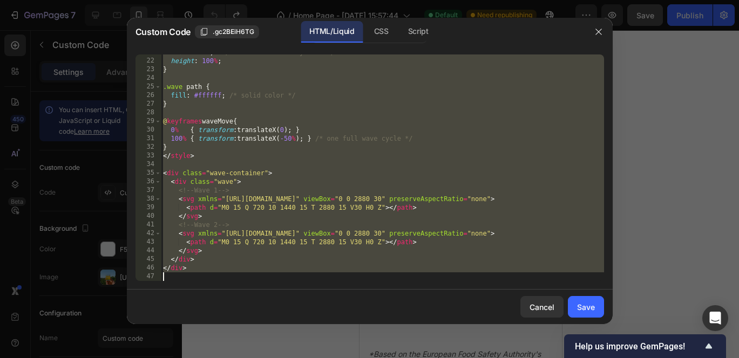
drag, startPoint x: 165, startPoint y: 59, endPoint x: 569, endPoint y: 406, distance: 533.1
click at [569, 0] on html "7 / Home Page - [DATE] 15:57:44 Default Need republishing Preview Save Publish …" at bounding box center [369, 0] width 739 height 0
type textarea "</div>"
click at [175, 275] on div "width : 50 % ; /* two waves side by side */ height : 100 % ; } .wave path { fil…" at bounding box center [382, 168] width 443 height 227
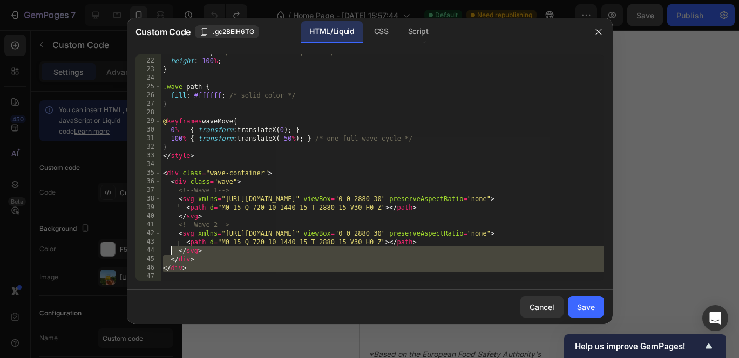
scroll to position [0, 0]
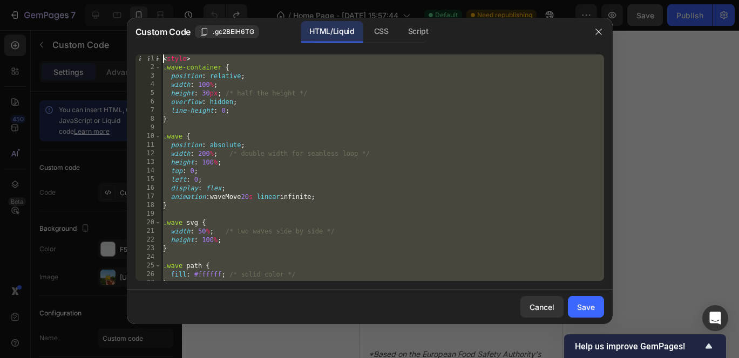
drag, startPoint x: 169, startPoint y: 276, endPoint x: 138, endPoint y: -79, distance: 355.9
click at [79, 0] on html "7 / Home Page - [DATE] 15:57:44 Default Need republishing Preview Save Publish …" at bounding box center [369, 0] width 739 height 0
type textarea "<style> .wave-container {"
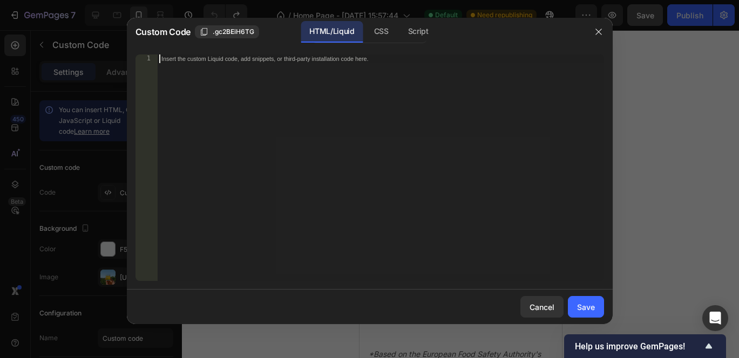
scroll to position [188, 0]
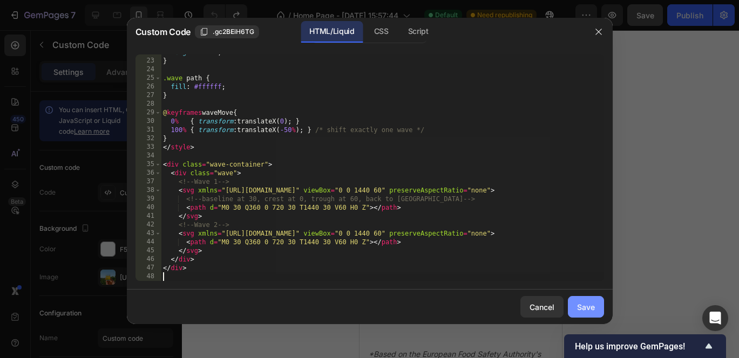
click at [580, 308] on div "Save" at bounding box center [586, 307] width 18 height 11
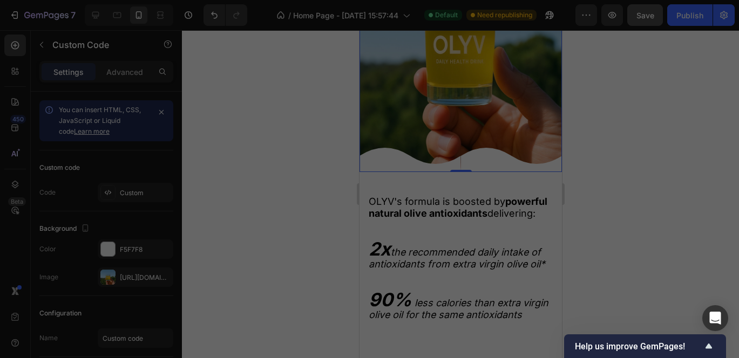
type textarea "</div>"
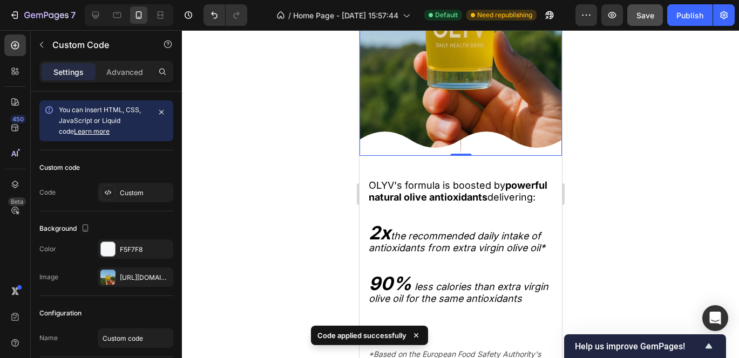
click at [432, 146] on icon at bounding box center [407, 144] width 101 height 24
click at [119, 69] on p "Advanced" at bounding box center [124, 71] width 37 height 11
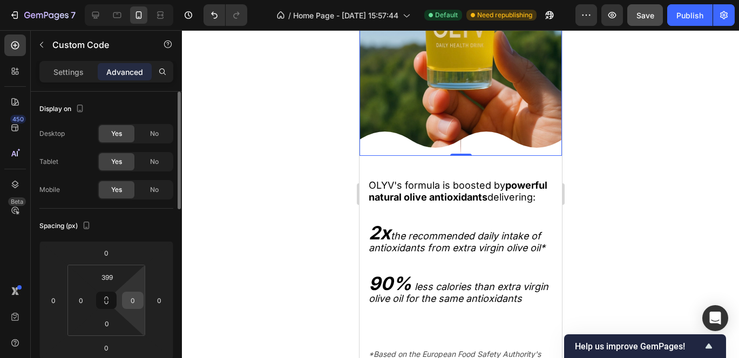
click at [134, 304] on input "0" at bounding box center [133, 300] width 16 height 16
type input "5"
type input "0"
click at [447, 146] on icon at bounding box center [497, 144] width 101 height 24
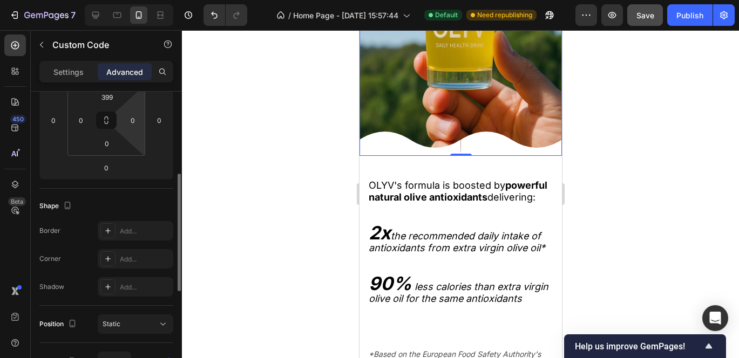
scroll to position [242, 0]
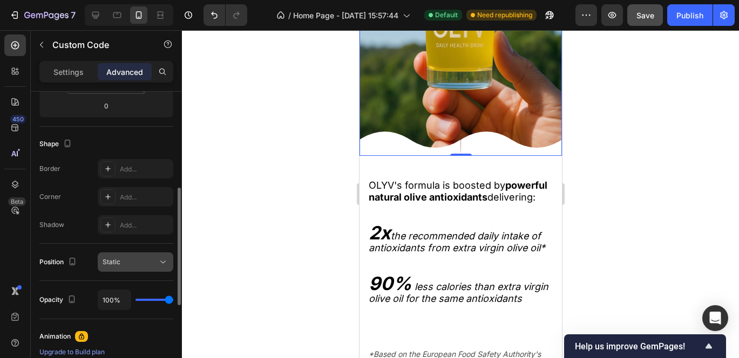
click at [131, 255] on button "Static" at bounding box center [136, 262] width 76 height 19
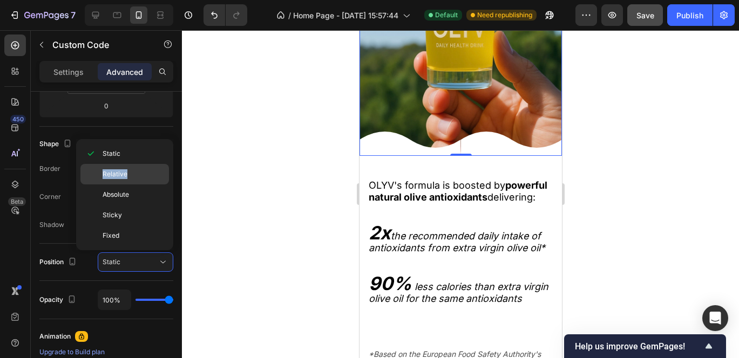
click at [130, 169] on p "Relative" at bounding box center [134, 174] width 62 height 10
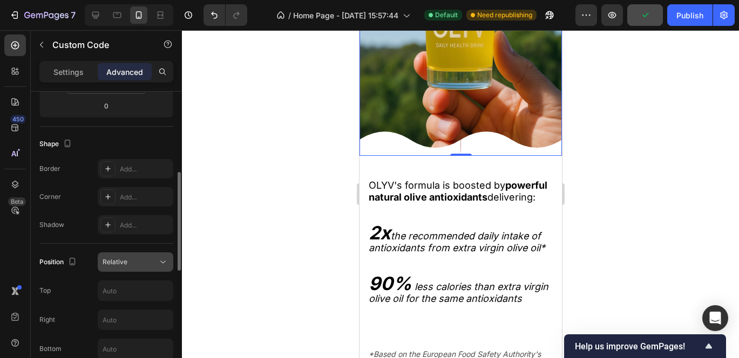
click at [147, 258] on div "Relative" at bounding box center [130, 262] width 55 height 10
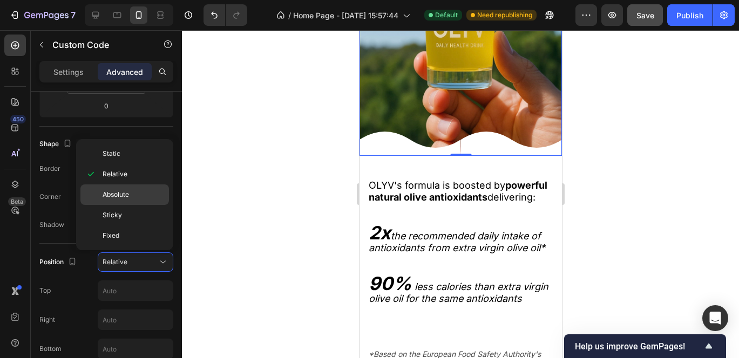
click at [130, 194] on p "Absolute" at bounding box center [134, 195] width 62 height 10
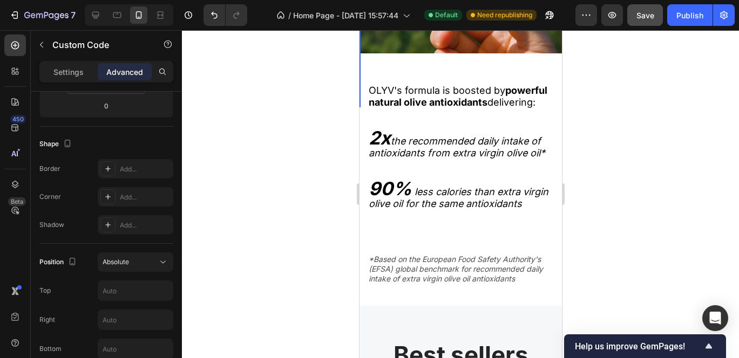
scroll to position [1870, 0]
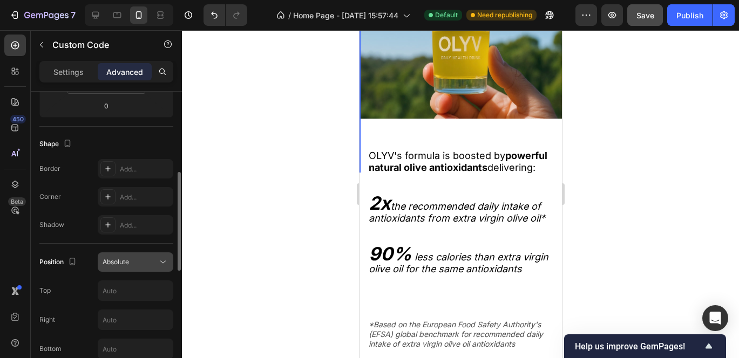
click at [153, 265] on div "Absolute" at bounding box center [130, 262] width 55 height 10
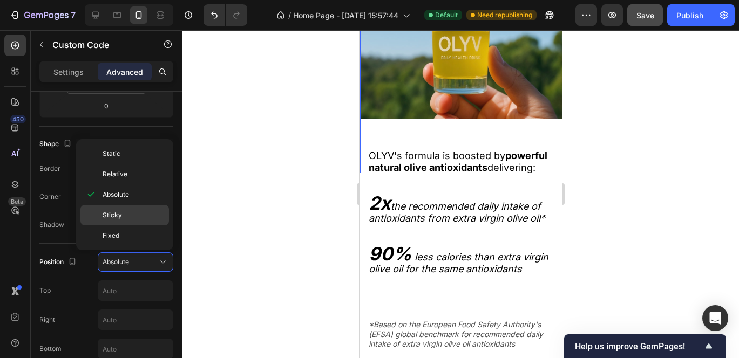
click at [146, 212] on p "Sticky" at bounding box center [134, 215] width 62 height 10
type input "0"
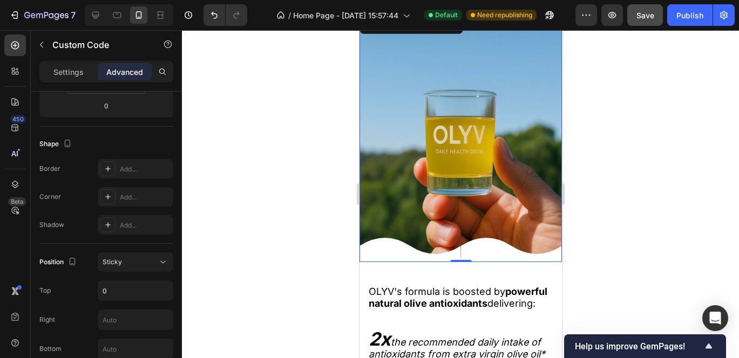
scroll to position [2016, 0]
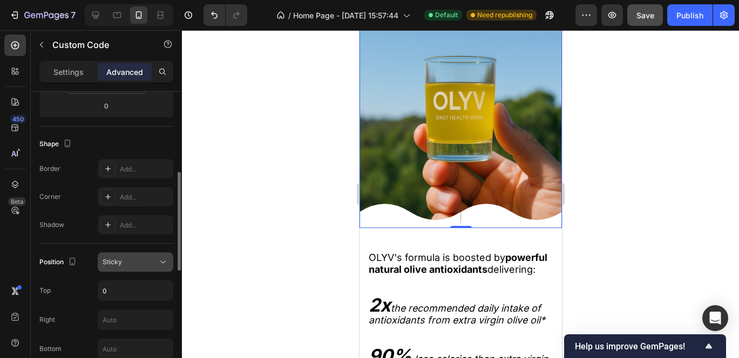
click at [156, 261] on div "Sticky" at bounding box center [130, 262] width 55 height 10
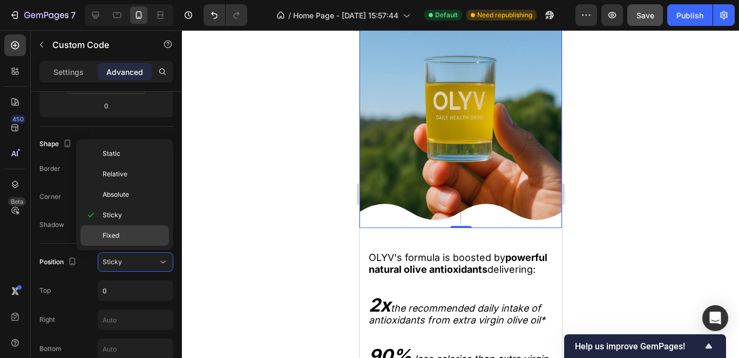
click at [140, 235] on p "Fixed" at bounding box center [134, 236] width 62 height 10
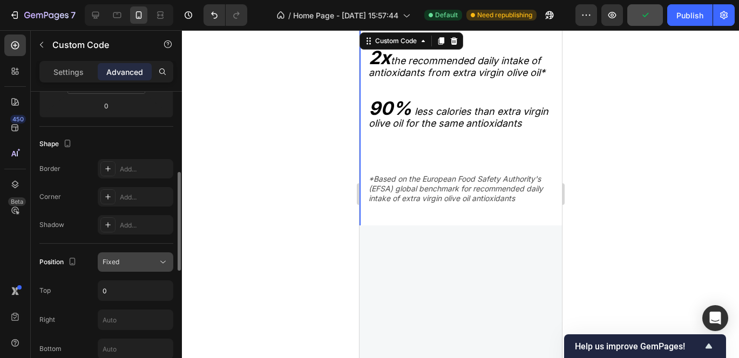
click at [147, 263] on div "Fixed" at bounding box center [130, 262] width 55 height 10
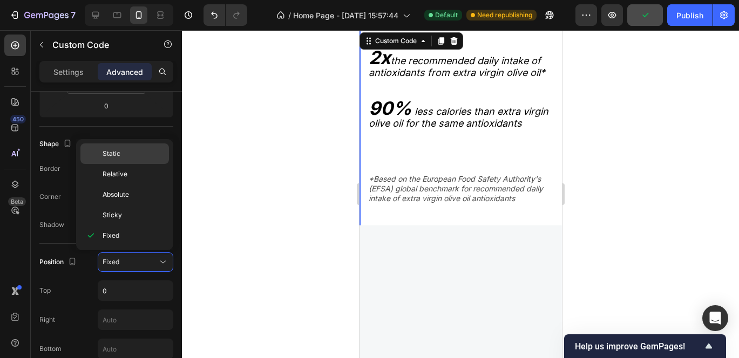
click at [123, 157] on p "Static" at bounding box center [134, 154] width 62 height 10
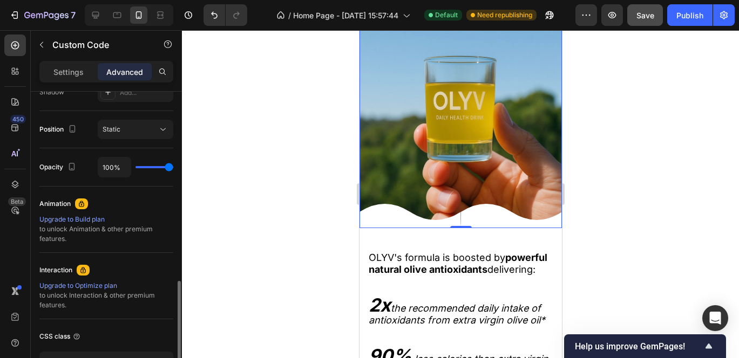
scroll to position [404, 0]
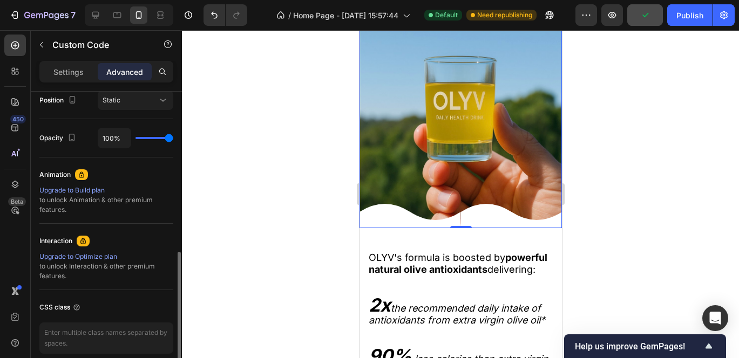
click at [79, 174] on icon at bounding box center [81, 175] width 5 height 6
click at [77, 190] on div "Upgrade to Build plan" at bounding box center [106, 191] width 134 height 10
click at [453, 219] on icon at bounding box center [503, 216] width 101 height 24
click at [69, 71] on p "Settings" at bounding box center [68, 71] width 30 height 11
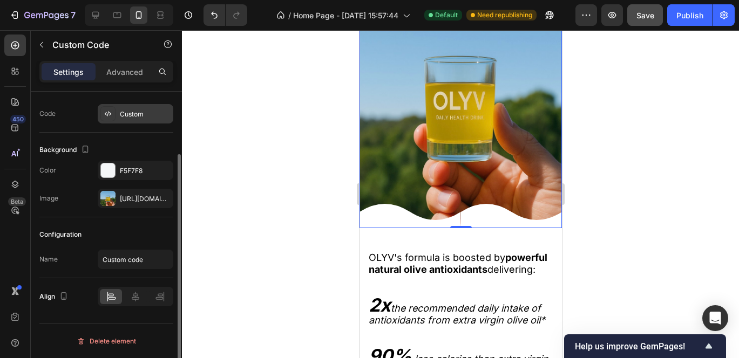
click at [107, 114] on icon at bounding box center [108, 114] width 9 height 9
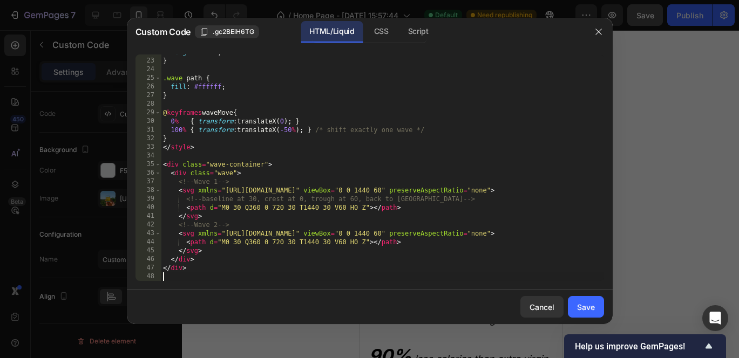
scroll to position [0, 0]
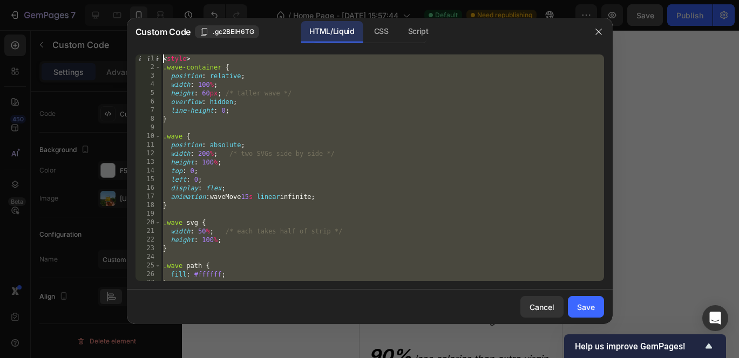
drag, startPoint x: 181, startPoint y: 281, endPoint x: 160, endPoint y: -79, distance: 360.1
click at [111, 0] on html "7 / Home Page - [DATE] 15:57:44 Default Need republishing Preview Save Publish …" at bounding box center [369, 0] width 739 height 0
type textarea "<style> .wave-container {"
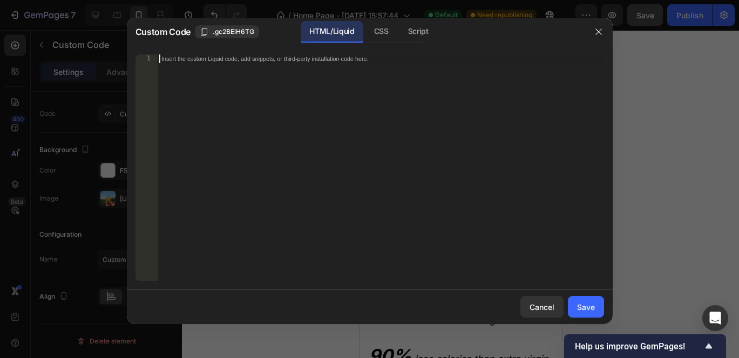
scroll to position [240, 0]
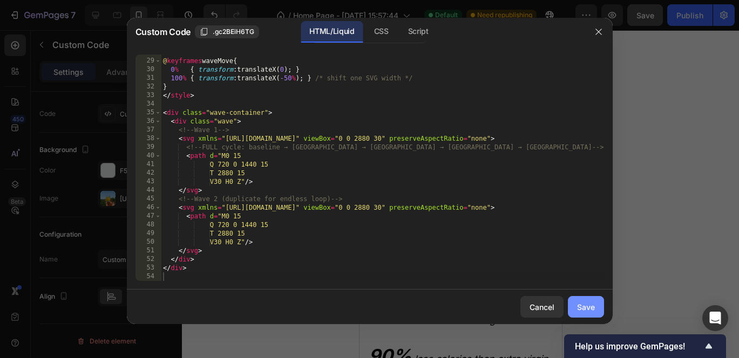
click at [591, 312] on div "Save" at bounding box center [586, 307] width 18 height 11
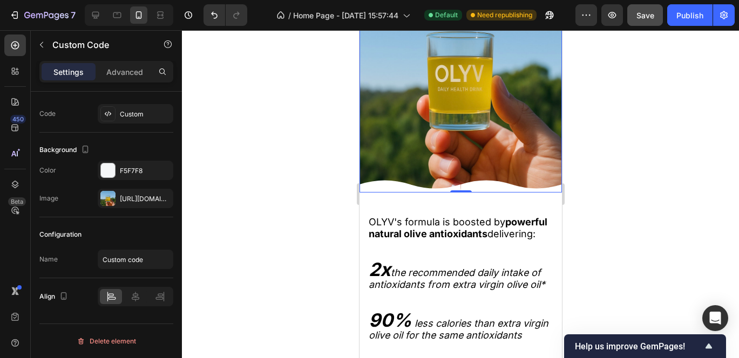
scroll to position [2036, 0]
click at [502, 182] on icon at bounding box center [490, 184] width 101 height 16
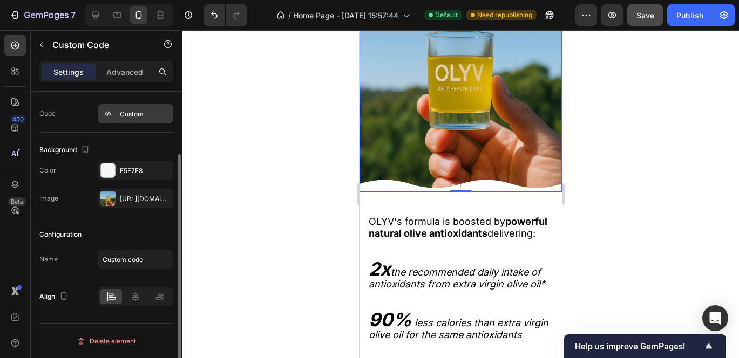
click at [107, 110] on icon at bounding box center [108, 114] width 9 height 9
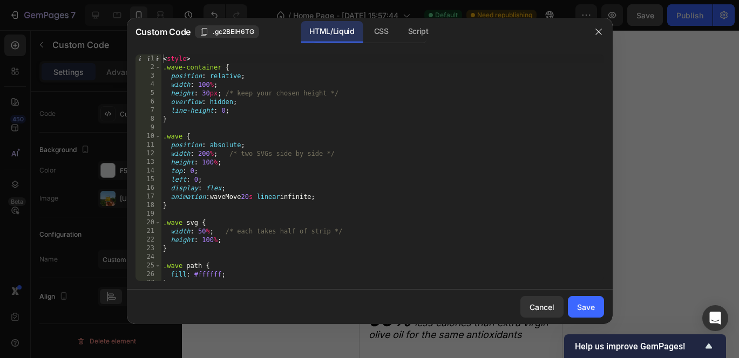
click at [208, 84] on div "< style > .wave-container { position : relative ; width : 100 % ; height : 30 p…" at bounding box center [382, 177] width 443 height 244
click at [404, 112] on div "< style > .wave-container { position : relative ; width : 200 % ; height : 30 p…" at bounding box center [382, 177] width 443 height 244
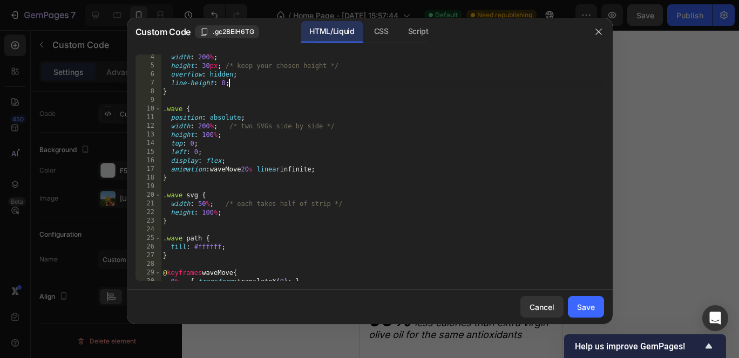
scroll to position [34, 0]
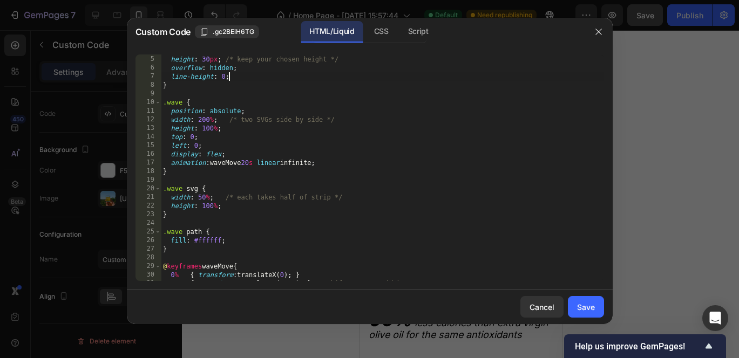
click at [207, 196] on div "width : 200 % ; height : 30 px ; /* keep your chosen height */ overflow : hidde…" at bounding box center [382, 168] width 443 height 244
click at [519, 210] on div "width : 200 % ; height : 30 px ; /* keep your chosen height */ overflow : hidde…" at bounding box center [382, 168] width 443 height 244
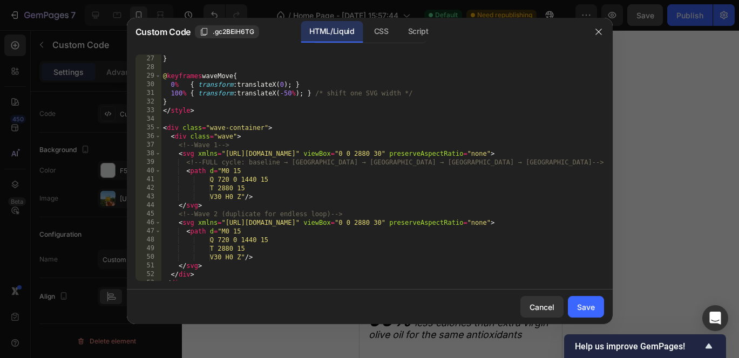
scroll to position [240, 0]
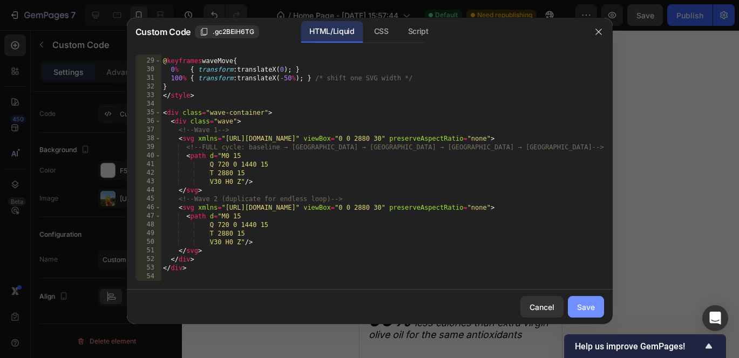
type textarea "height: 100%;"
click at [585, 296] on button "Save" at bounding box center [586, 307] width 36 height 22
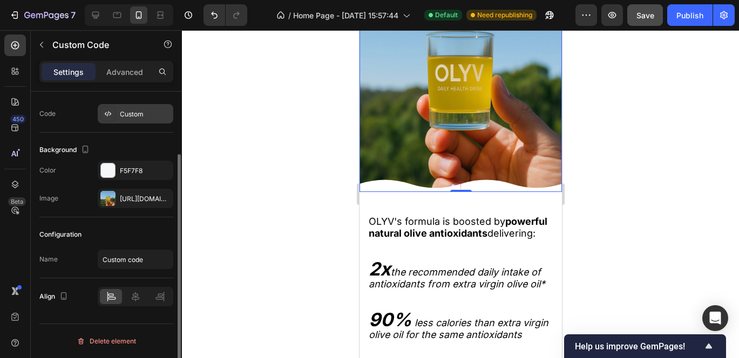
click at [103, 115] on div at bounding box center [107, 113] width 15 height 15
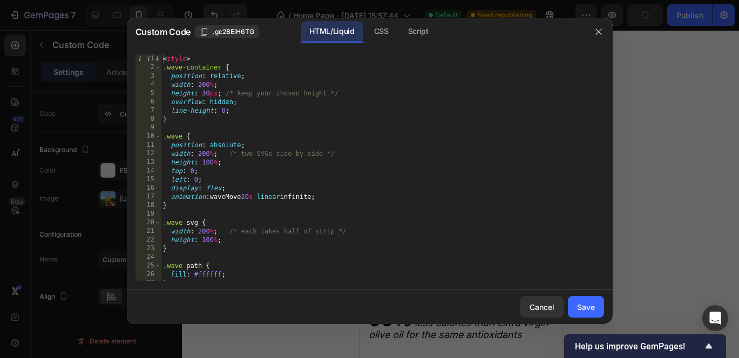
click at [208, 86] on div "< style > .wave-container { position : relative ; width : 200 % ; height : 30 p…" at bounding box center [382, 177] width 443 height 244
click at [209, 152] on div "< style > .wave-container { position : relative ; width : 400 % ; height : 30 p…" at bounding box center [382, 177] width 443 height 244
type textarea "width: 400%; /* two SVGs side by side */"
click at [580, 309] on div "Save" at bounding box center [586, 307] width 18 height 11
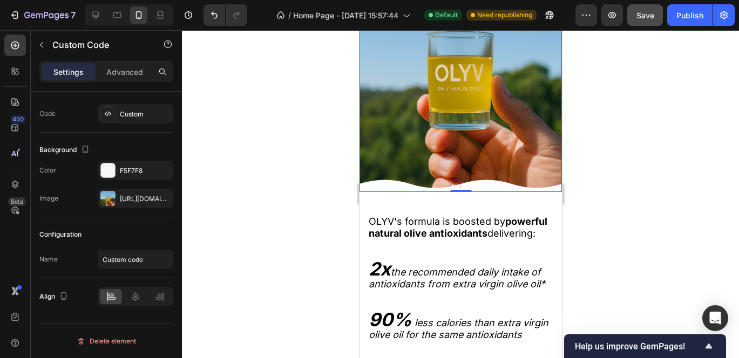
click at [467, 183] on icon at bounding box center [504, 184] width 101 height 16
click at [111, 115] on icon at bounding box center [108, 114] width 9 height 9
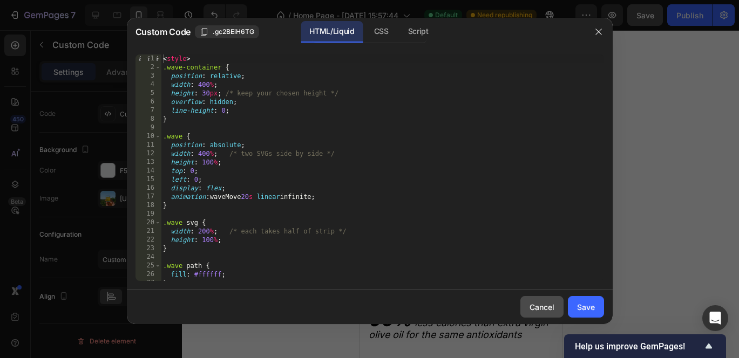
click at [527, 306] on button "Cancel" at bounding box center [541, 307] width 43 height 22
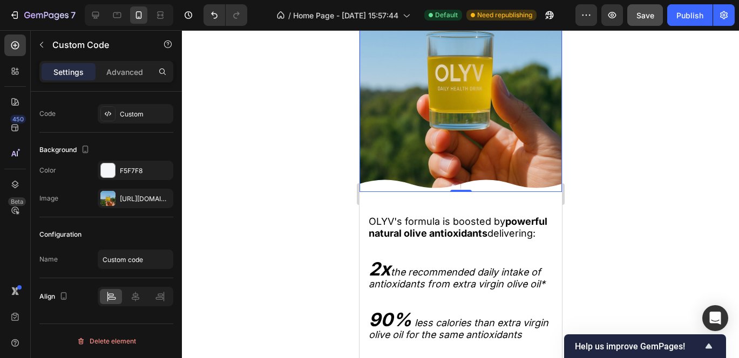
click at [444, 181] on icon at bounding box center [494, 186] width 101 height 12
click at [111, 114] on icon at bounding box center [110, 113] width 2 height 3
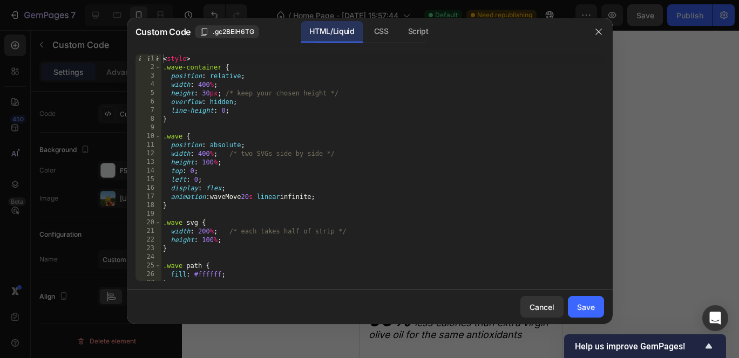
click at [210, 86] on div "< style > .wave-container { position : relative ; width : 400 % ; height : 30 p…" at bounding box center [382, 177] width 443 height 244
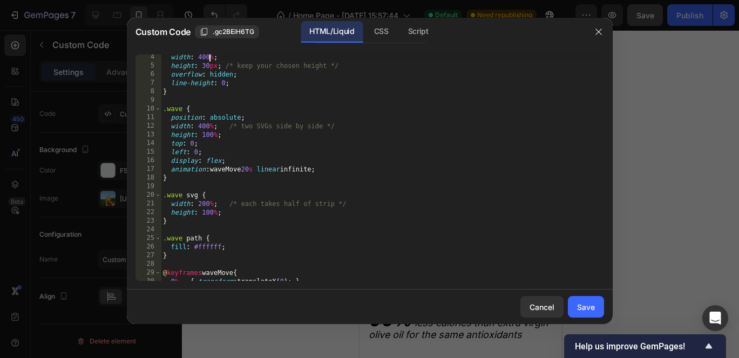
scroll to position [28, 0]
click at [210, 205] on div "width : 400 % ; height : 30 px ; /* keep your chosen height */ overflow : hidde…" at bounding box center [382, 175] width 443 height 244
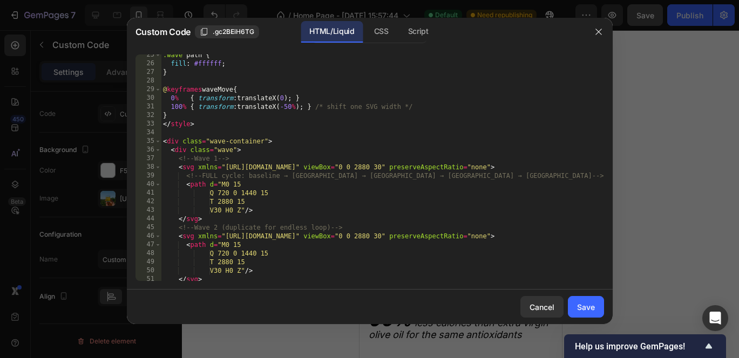
scroll to position [210, 0]
type textarea "width: 400%; /* each takes half of strip */"
click at [582, 308] on div "Save" at bounding box center [586, 307] width 18 height 11
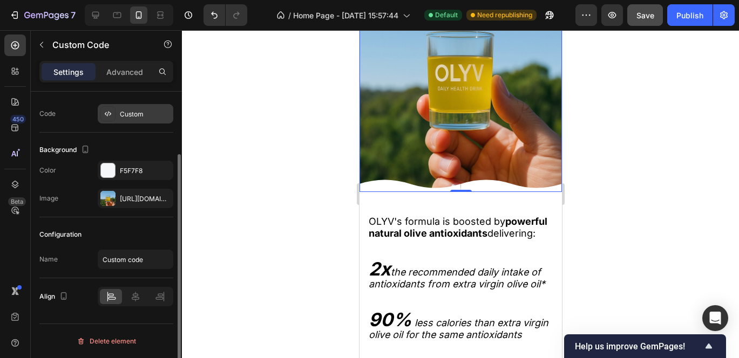
click at [111, 112] on icon at bounding box center [108, 114] width 9 height 9
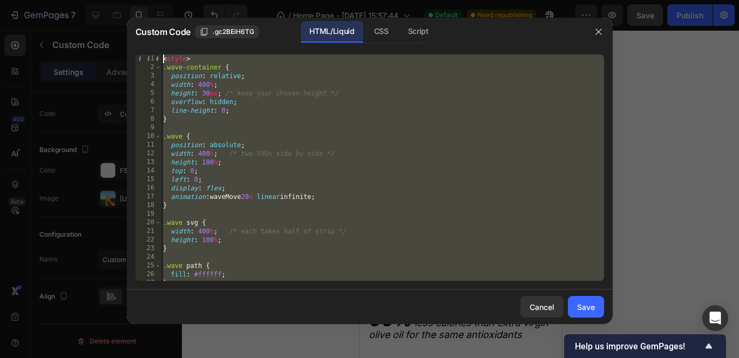
scroll to position [0, 0]
drag, startPoint x: 175, startPoint y: 275, endPoint x: 133, endPoint y: -79, distance: 356.4
click at [73, 0] on html "7 / Home Page - [DATE] 15:57:44 Default Need republishing Preview Save Publish …" at bounding box center [369, 0] width 739 height 0
type textarea "<style> .wave-container {"
paste textarea
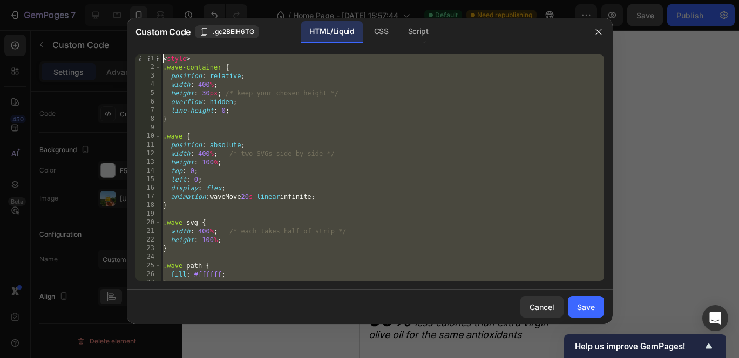
scroll to position [188, 0]
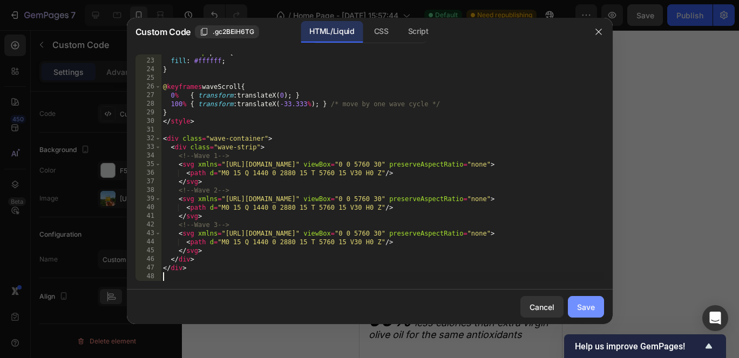
click at [580, 308] on div "Save" at bounding box center [586, 307] width 18 height 11
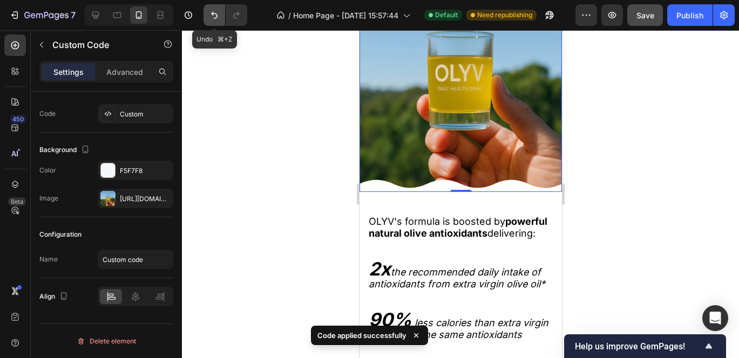
click at [210, 23] on button "Undo/Redo" at bounding box center [214, 15] width 22 height 22
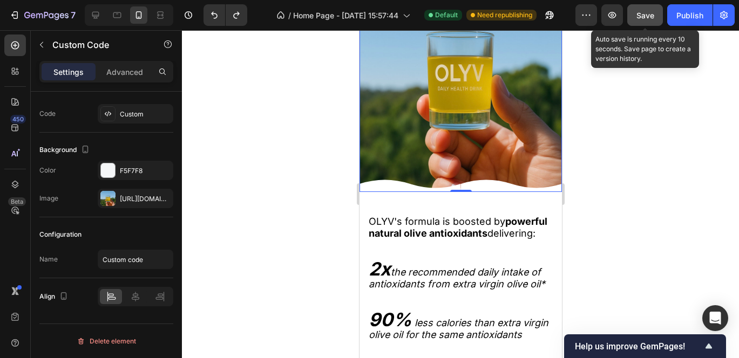
click at [654, 18] on button "Save" at bounding box center [645, 15] width 36 height 22
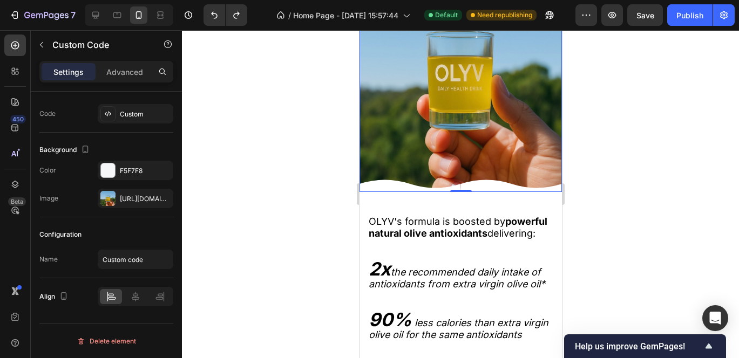
click at [394, 176] on icon at bounding box center [400, 184] width 101 height 16
click at [111, 200] on div at bounding box center [107, 198] width 15 height 15
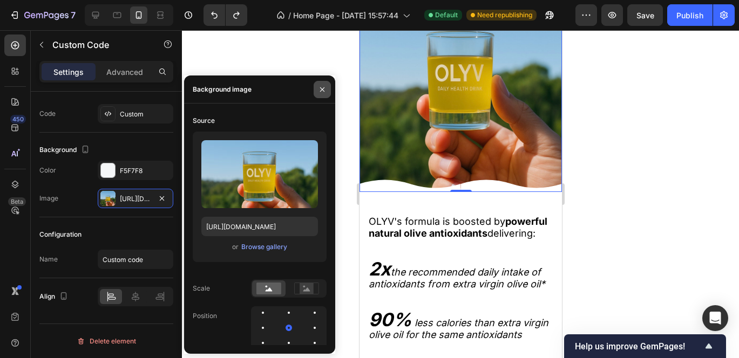
click at [318, 89] on icon "button" at bounding box center [322, 89] width 9 height 9
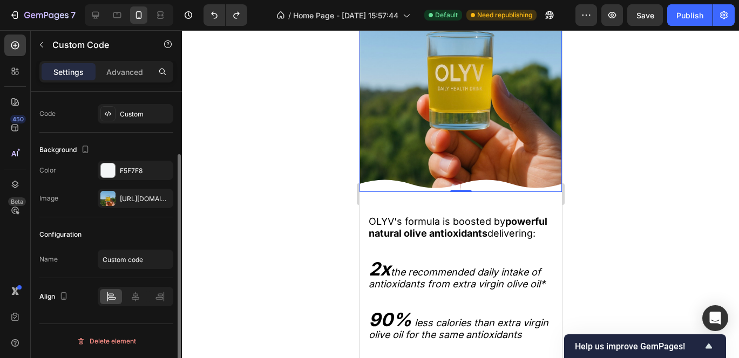
click at [113, 188] on div "The changes might be hidden by the image and the video. Color F5F7F8 Image [URL…" at bounding box center [106, 184] width 134 height 47
click at [118, 188] on div "The changes might be hidden by the image and the video. Color F5F7F8 Image [URL…" at bounding box center [106, 184] width 134 height 47
click at [112, 202] on div at bounding box center [107, 198] width 15 height 15
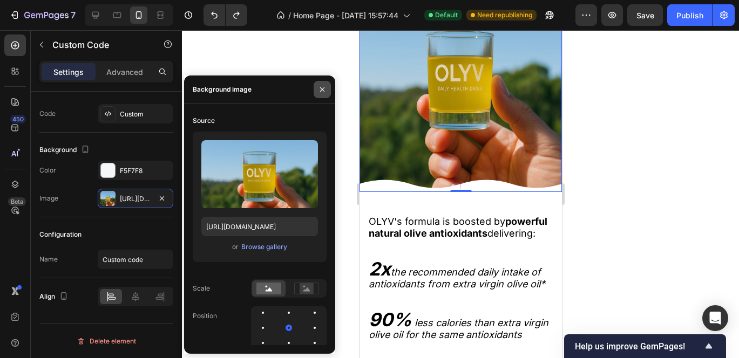
click at [322, 94] on button "button" at bounding box center [322, 89] width 17 height 17
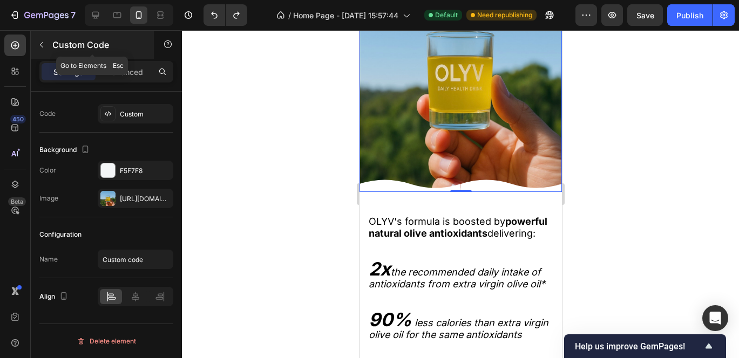
click at [48, 46] on button "button" at bounding box center [41, 44] width 17 height 17
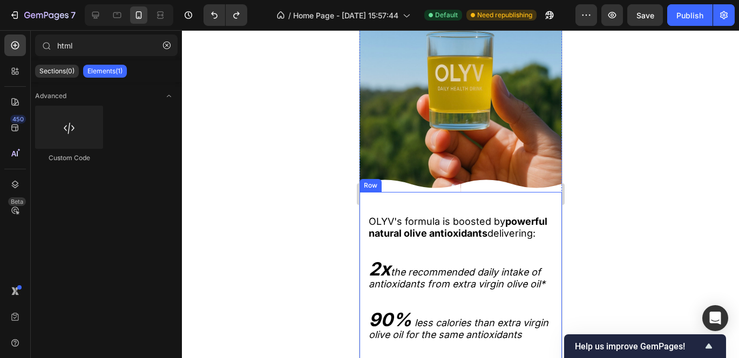
click at [387, 202] on div "OLYV's formula is boosted by powerful natural olive antioxidants delivering: 2x…" at bounding box center [460, 314] width 186 height 236
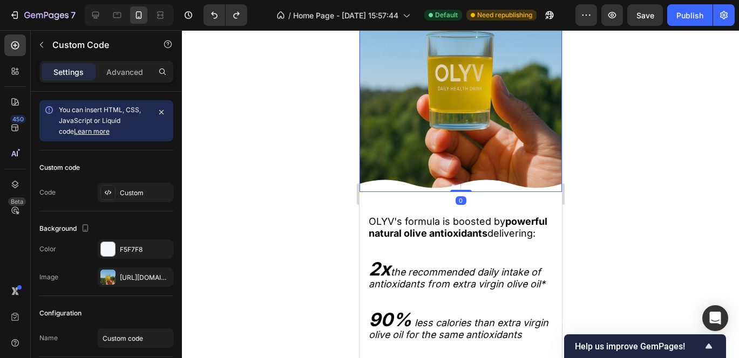
click at [386, 167] on div "Custom Code 0" at bounding box center [460, 77] width 202 height 232
click at [133, 194] on div "Custom" at bounding box center [145, 193] width 51 height 10
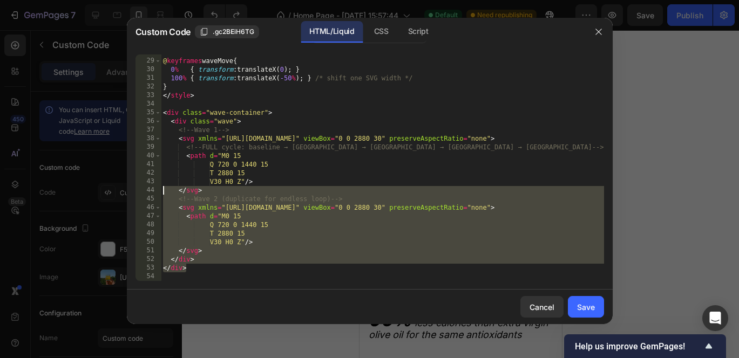
scroll to position [0, 0]
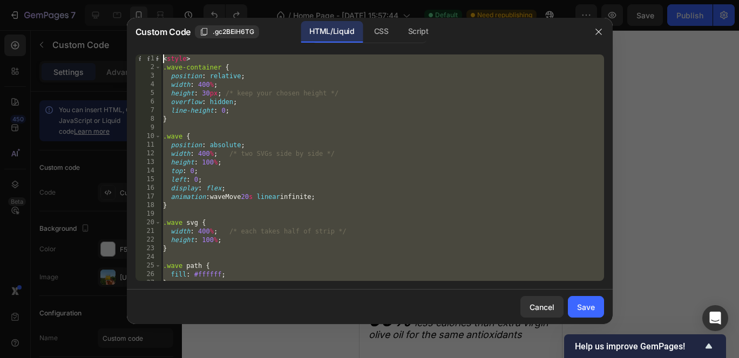
drag, startPoint x: 196, startPoint y: 270, endPoint x: 59, endPoint y: -79, distance: 374.8
click at [0, 0] on html "7 / Home Page - [DATE] 15:57:44 Default Need republishing Preview Save Publish …" at bounding box center [369, 0] width 739 height 0
type textarea "<style> .wave-container {"
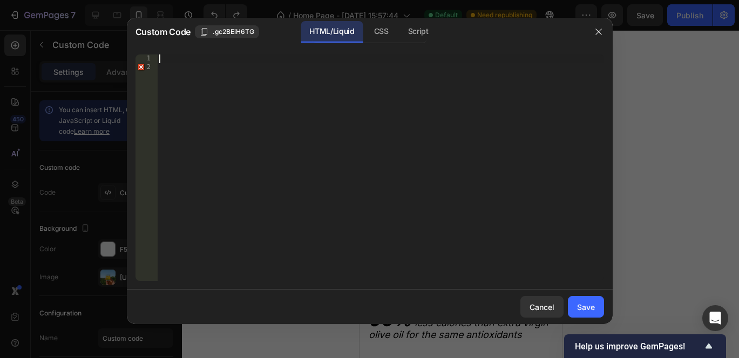
scroll to position [76, 0]
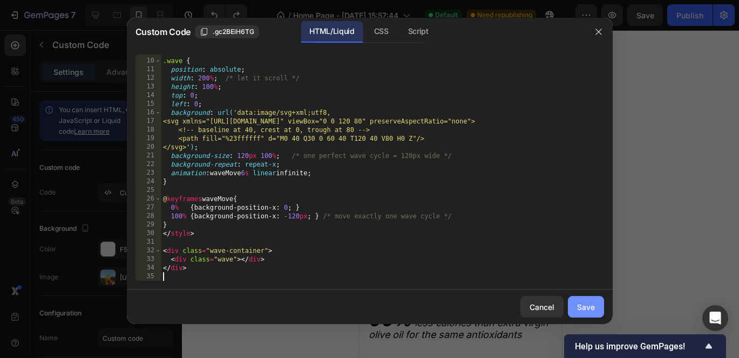
click at [587, 308] on div "Save" at bounding box center [586, 307] width 18 height 11
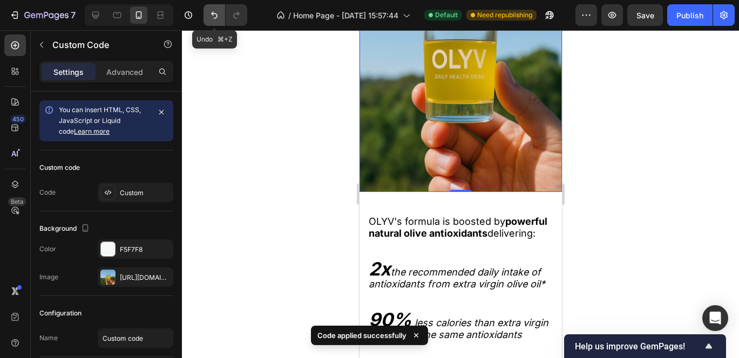
click at [209, 12] on icon "Undo/Redo" at bounding box center [214, 15] width 11 height 11
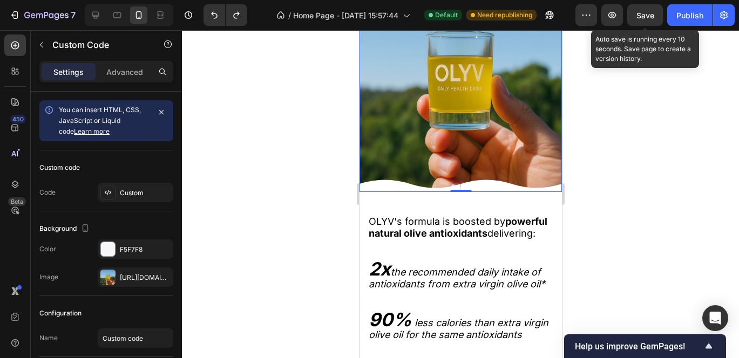
click at [638, 20] on div "Save" at bounding box center [645, 15] width 18 height 11
